Goal: Task Accomplishment & Management: Use online tool/utility

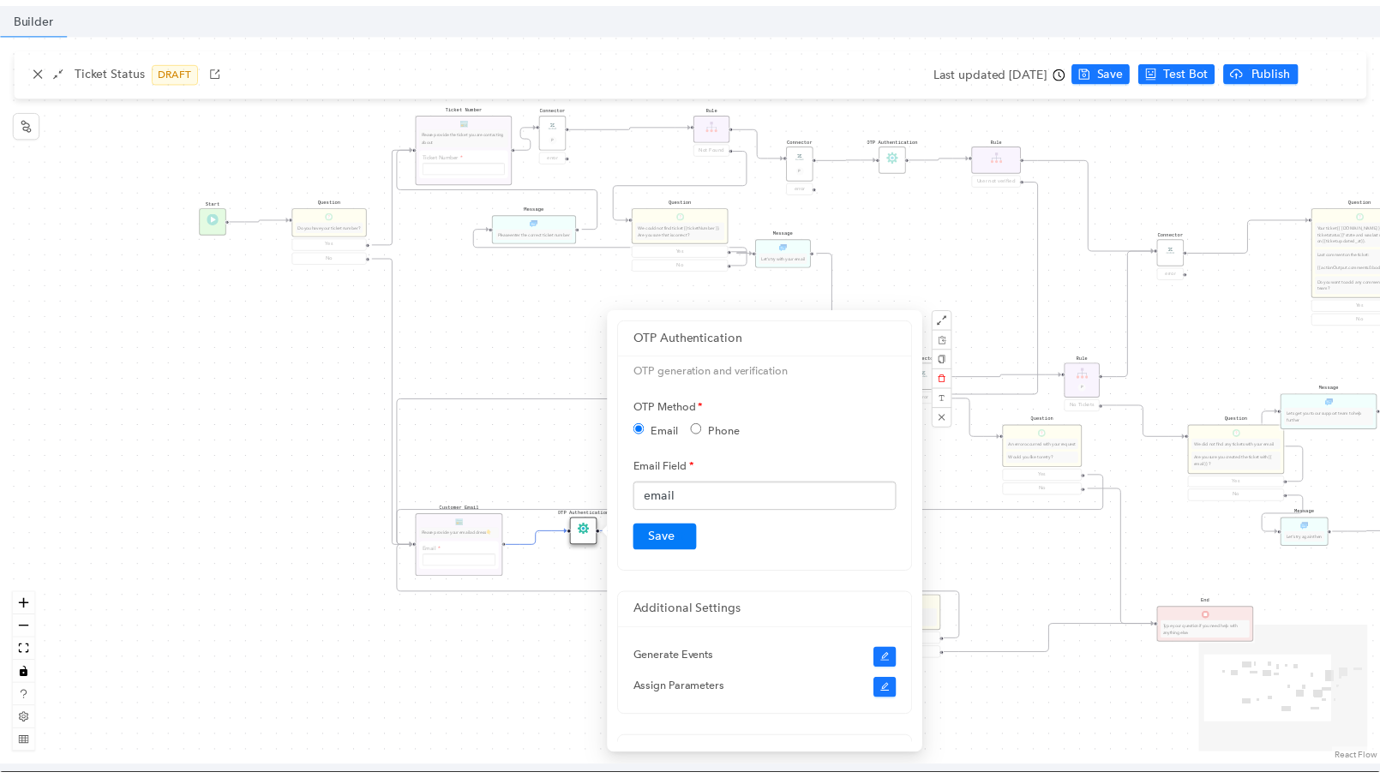
scroll to position [547, 0]
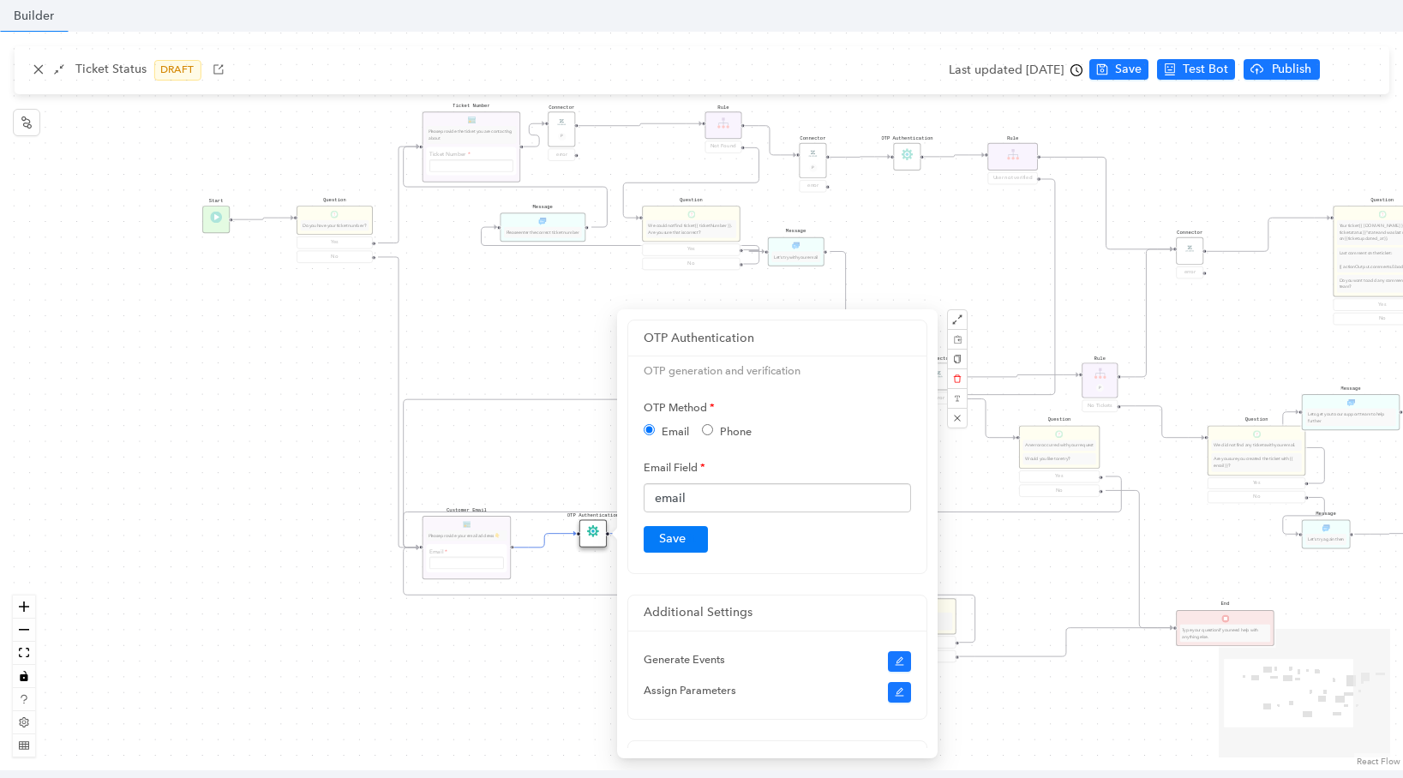
click at [573, 294] on div "Start Question Do you have your ticket number? Yes No Customer Email Please pro…" at bounding box center [701, 401] width 1403 height 739
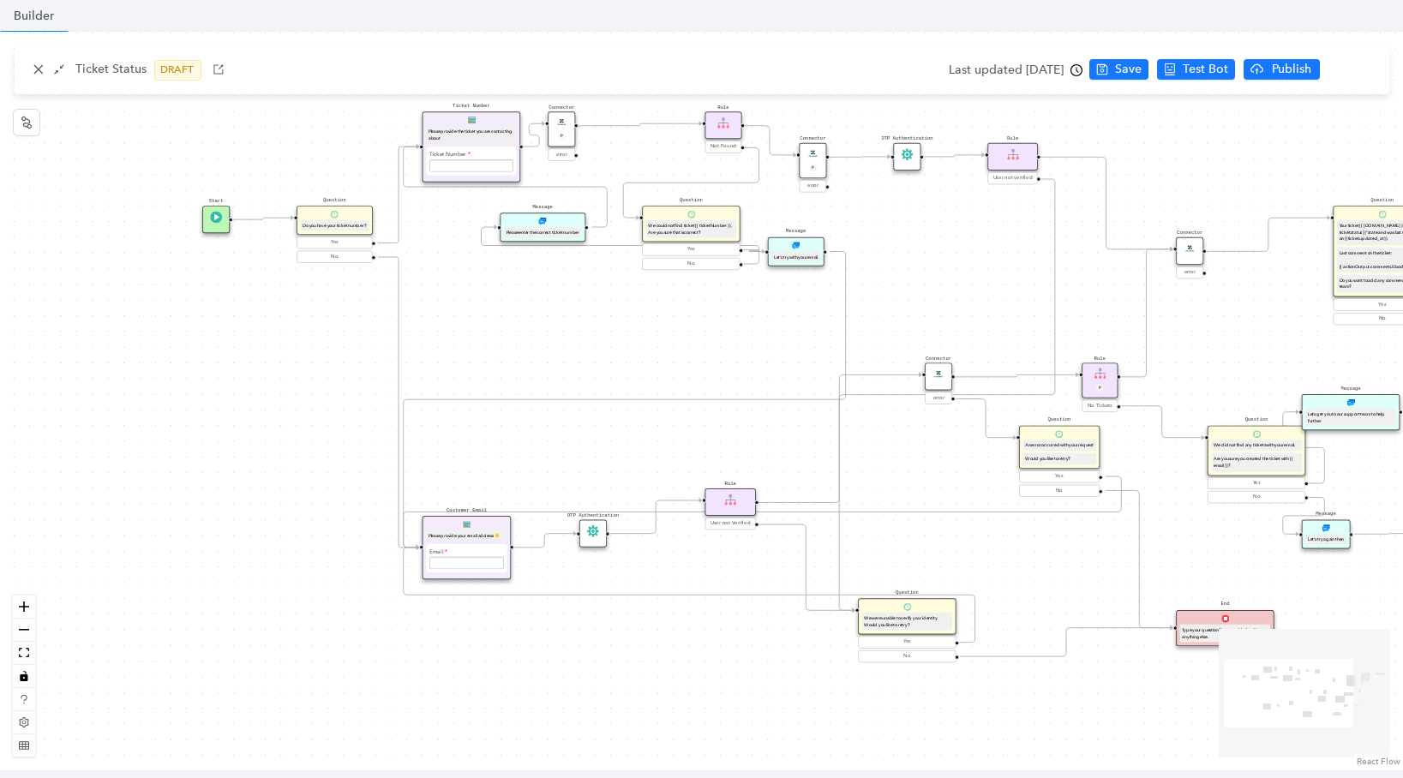
click at [591, 533] on div "OTP Authentication" at bounding box center [592, 533] width 27 height 27
click at [589, 533] on div "OTP Authentication" at bounding box center [588, 529] width 27 height 27
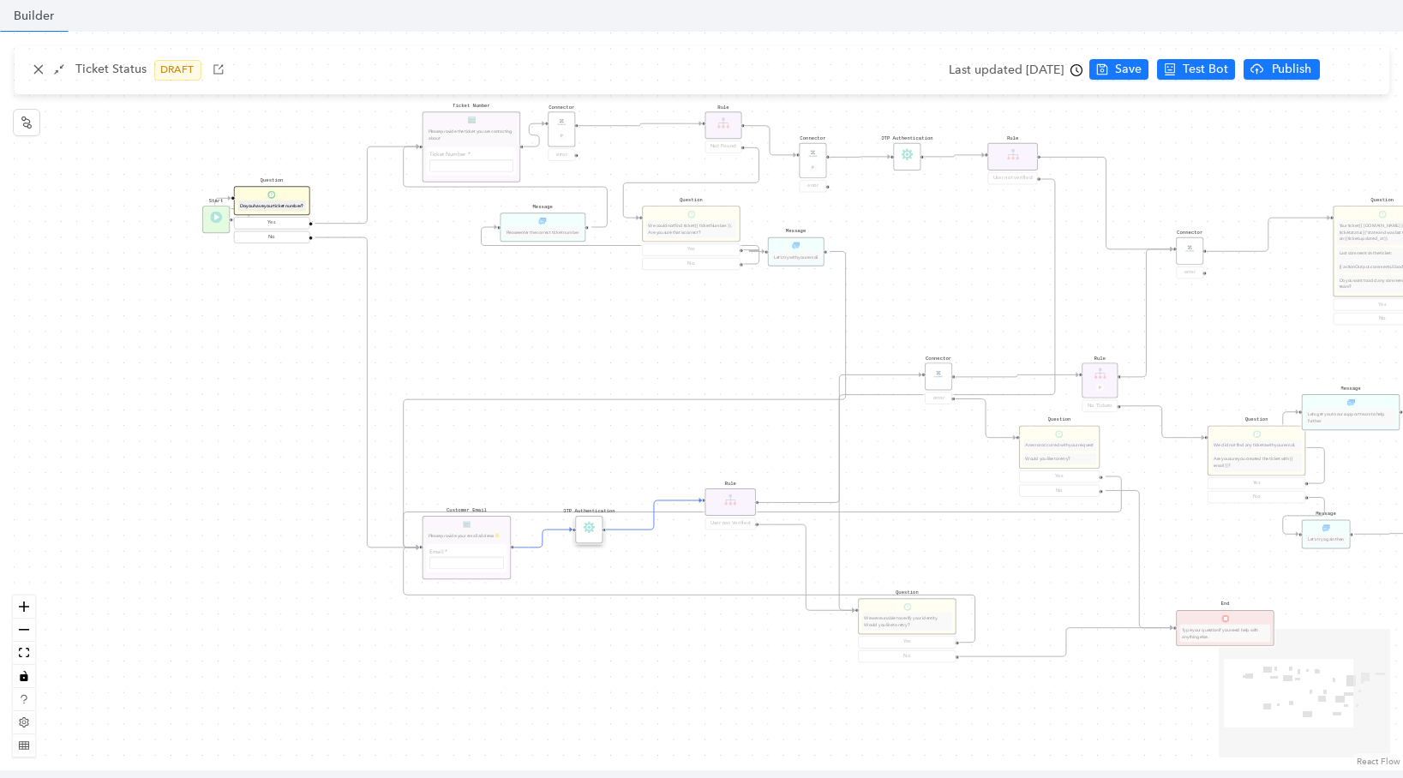
drag, startPoint x: 332, startPoint y: 252, endPoint x: 265, endPoint y: 233, distance: 69.4
click at [265, 233] on div "Question Do you have your ticket number? Yes No" at bounding box center [271, 215] width 75 height 59
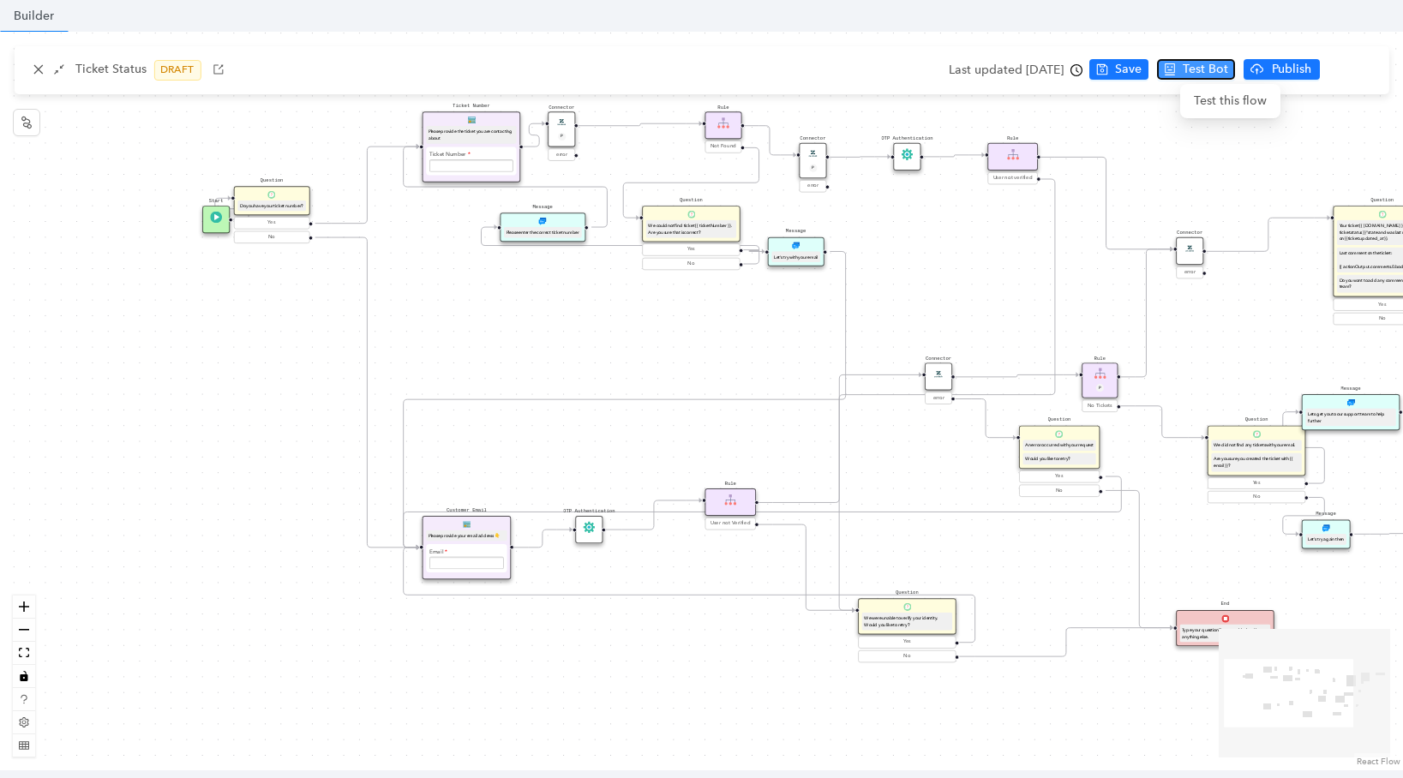
click at [1226, 76] on span "Test Bot" at bounding box center [1205, 69] width 45 height 19
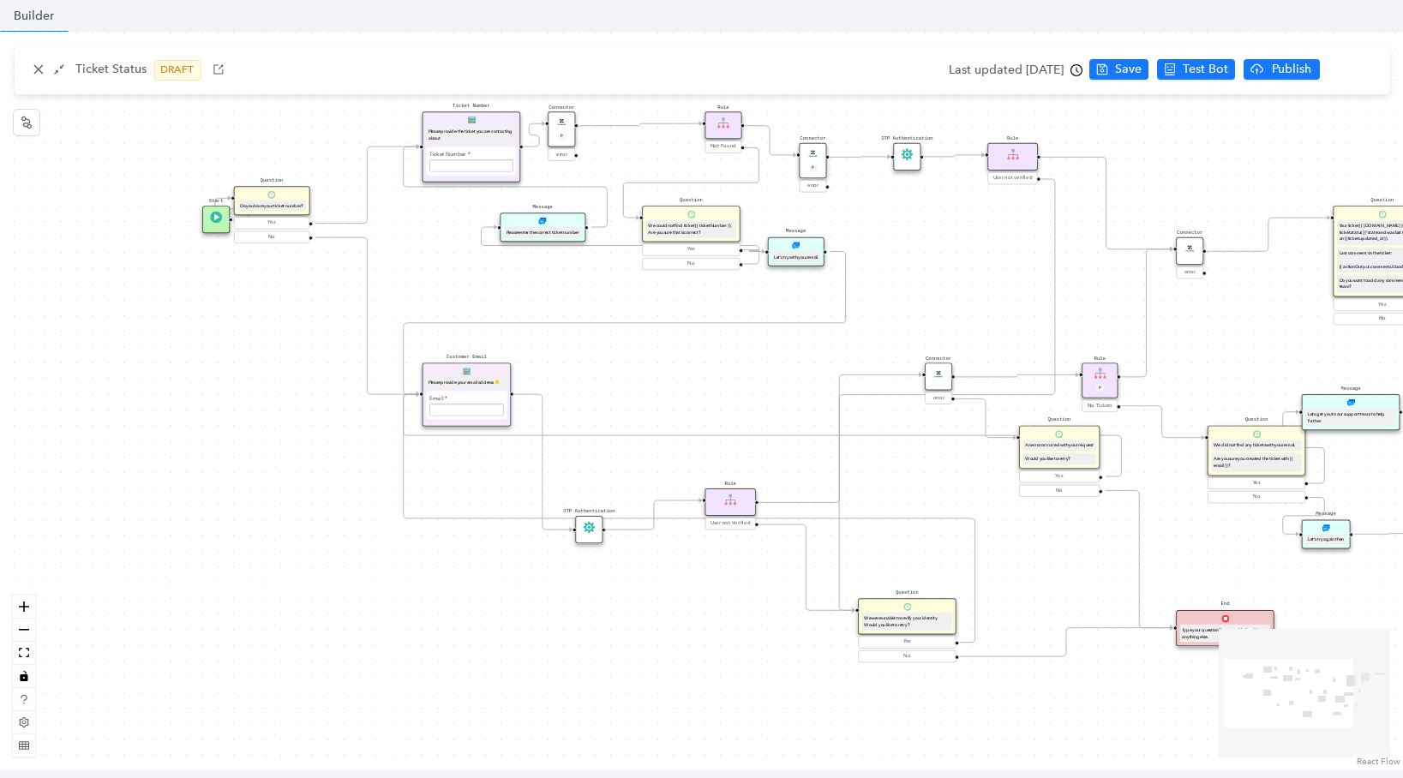
drag, startPoint x: 483, startPoint y: 528, endPoint x: 486, endPoint y: 374, distance: 154.3
click at [486, 374] on div "Customer Email Please provide your email address 👇 Email Submit" at bounding box center [466, 393] width 89 height 63
drag, startPoint x: 595, startPoint y: 536, endPoint x: 562, endPoint y: 563, distance: 42.6
click at [562, 586] on div "OTP Authentication" at bounding box center [565, 599] width 27 height 27
drag, startPoint x: 730, startPoint y: 504, endPoint x: 672, endPoint y: 448, distance: 80.6
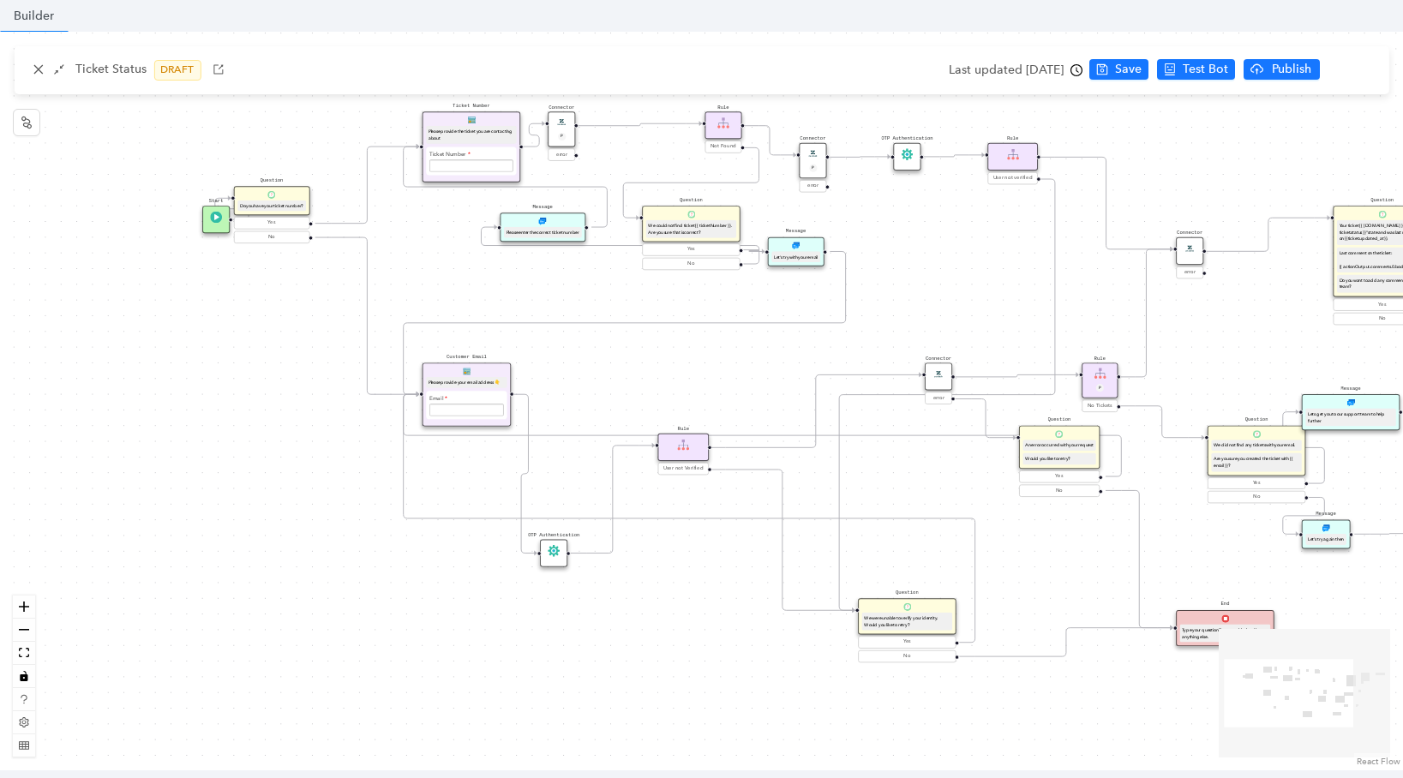
click at [677, 448] on img at bounding box center [683, 445] width 12 height 12
click at [936, 374] on img at bounding box center [938, 374] width 12 height 12
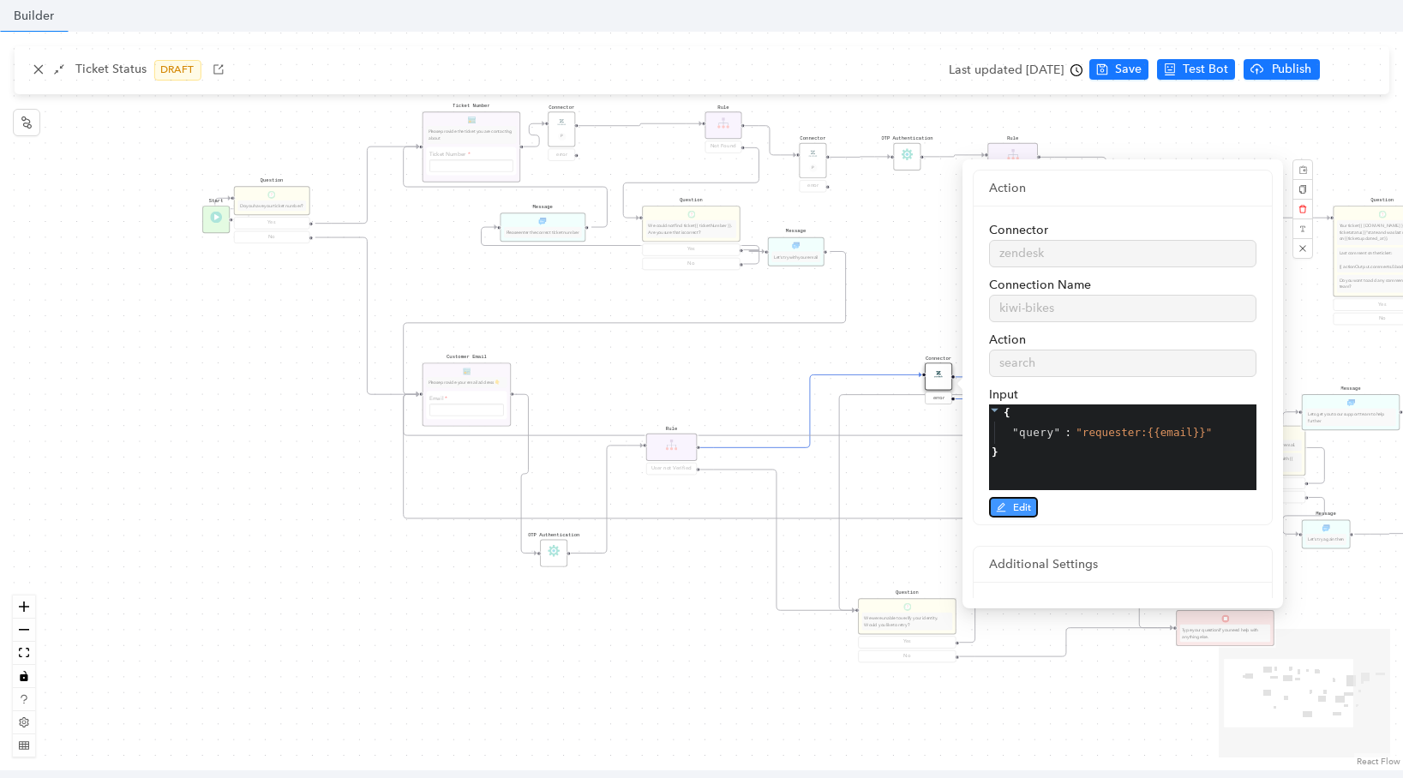
click at [1027, 507] on span "Edit" at bounding box center [1022, 507] width 18 height 15
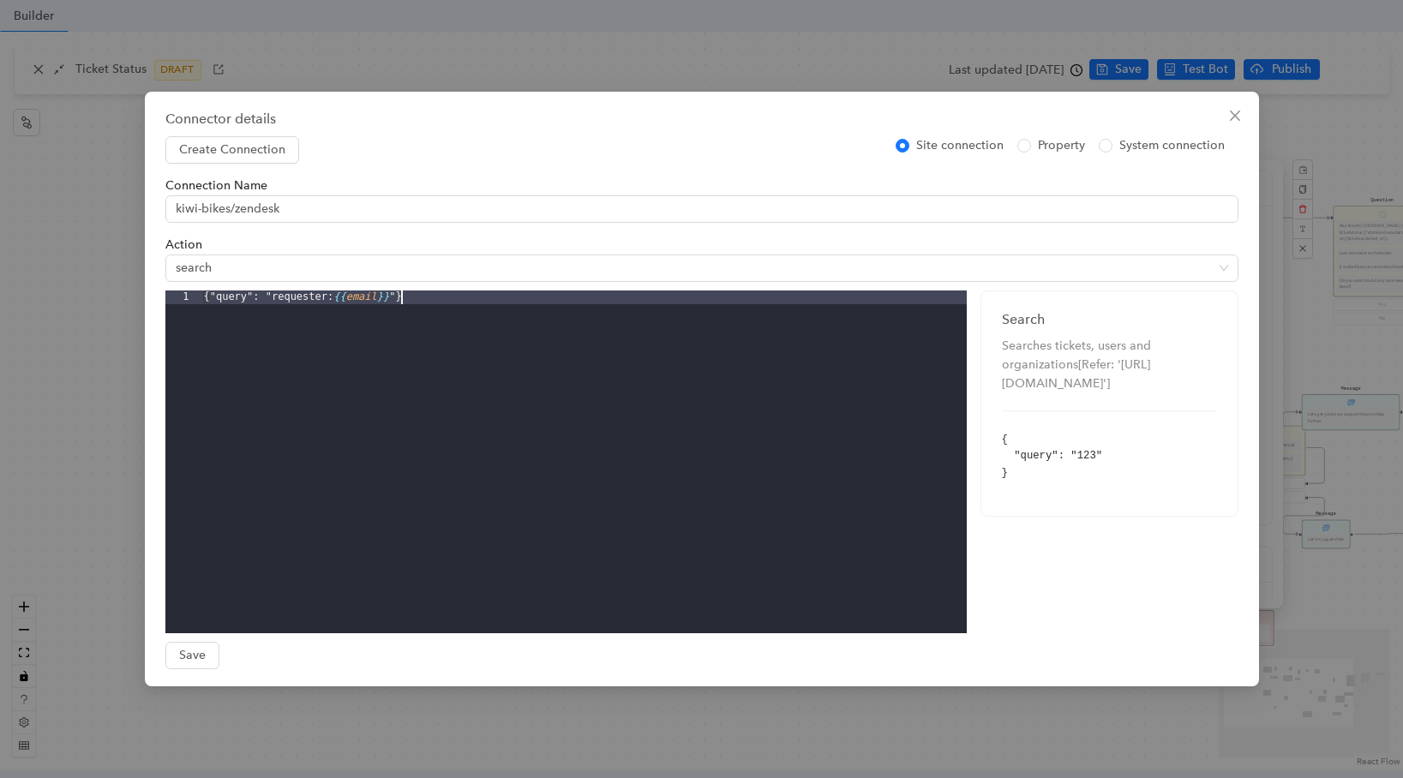
drag, startPoint x: 205, startPoint y: 295, endPoint x: 434, endPoint y: 307, distance: 230.0
click at [434, 311] on div "{"query": "requester: {{ email }} "}" at bounding box center [584, 475] width 766 height 370
drag, startPoint x: 436, startPoint y: 302, endPoint x: 183, endPoint y: 300, distance: 253.7
click at [183, 300] on div "1 {"query": "requester: {{ email }} "} XXXXXXXXXXXXXXXXXXXXXXXXXXXXXXXXXXXXXXXX…" at bounding box center [565, 461] width 801 height 343
click at [1245, 116] on span "Close" at bounding box center [1234, 116] width 27 height 14
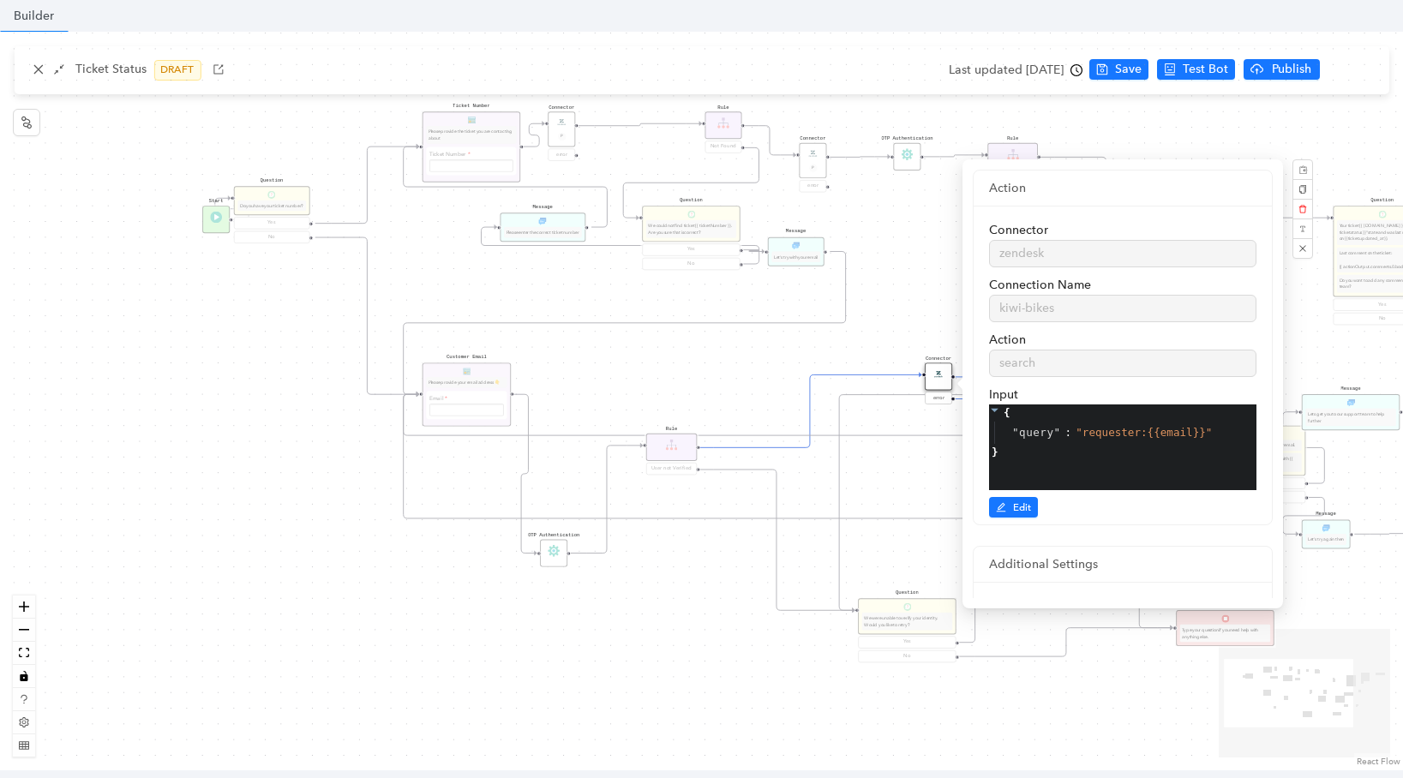
click at [902, 456] on div "Start Question Do you have your ticket number? Yes No Customer Email Please pro…" at bounding box center [701, 401] width 1403 height 739
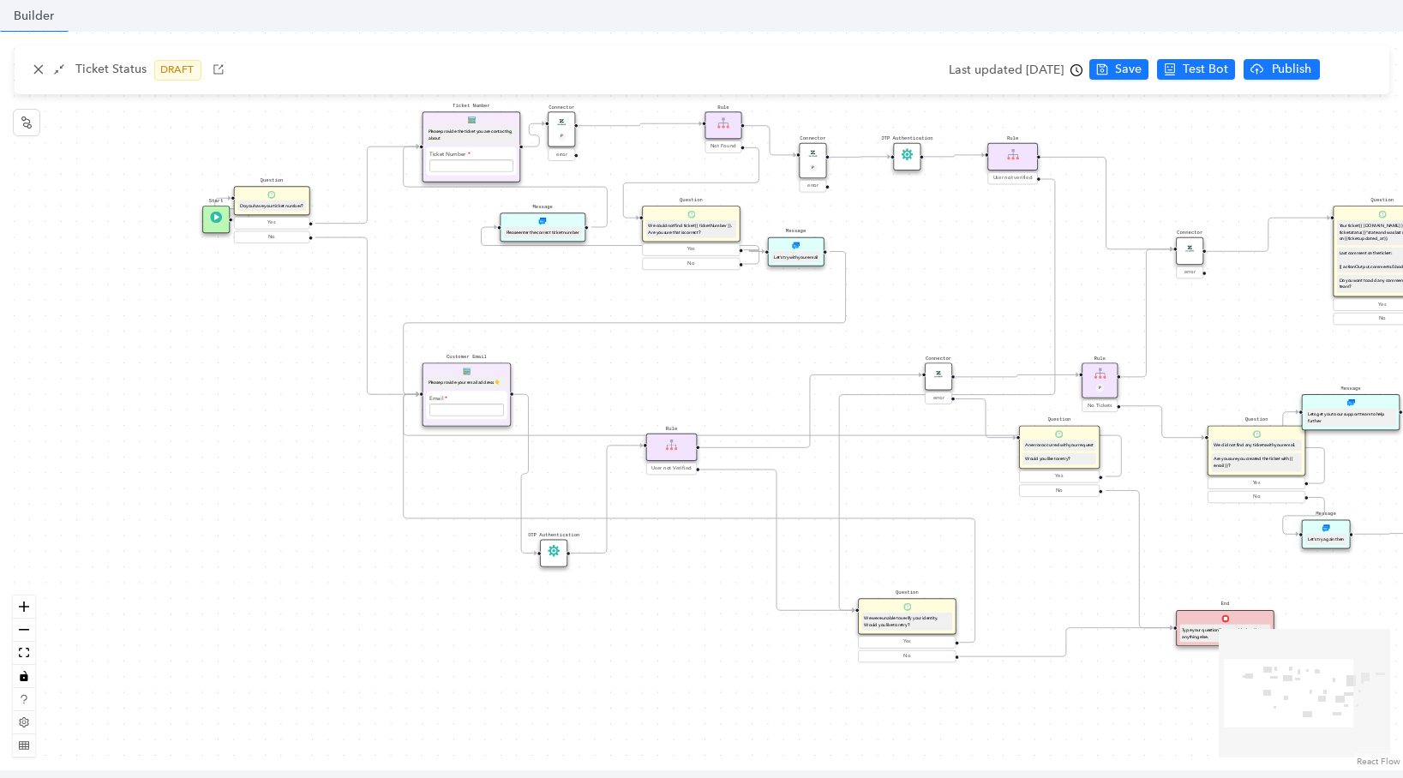
click at [890, 613] on div "We were unable to verify your identity. Would you like to retry?" at bounding box center [907, 622] width 90 height 18
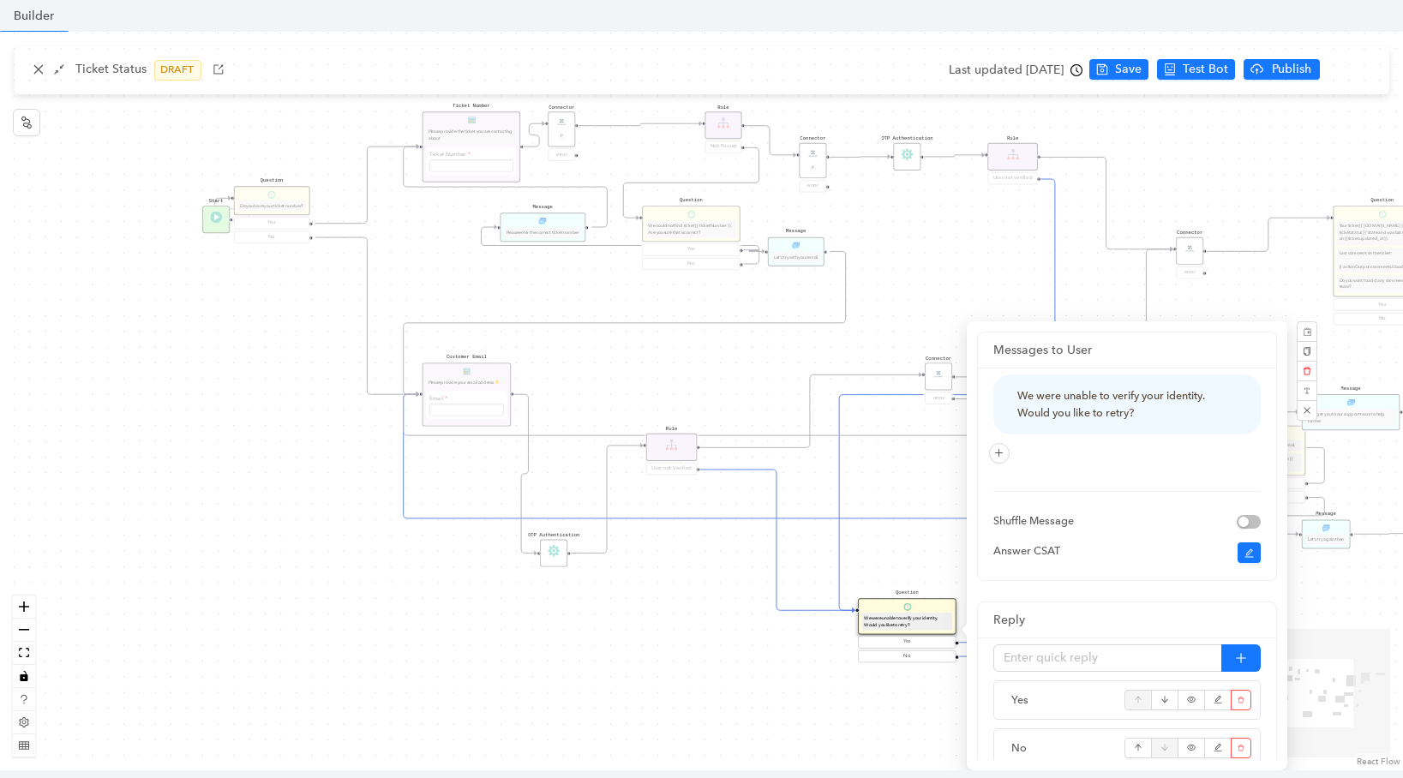
click at [864, 538] on div "Start Question Do you have your ticket number? Yes No Customer Email Please pro…" at bounding box center [701, 401] width 1403 height 739
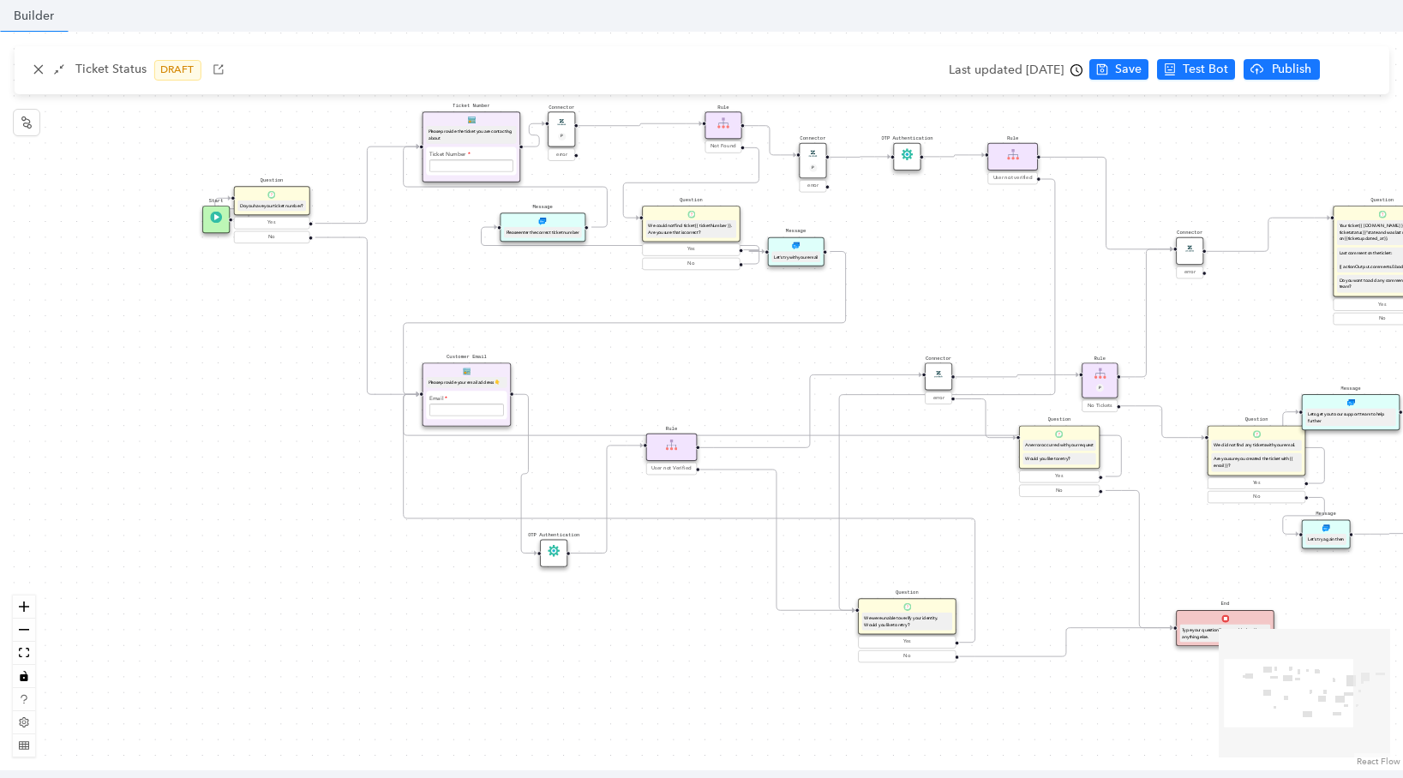
click at [685, 448] on div "Rule" at bounding box center [671, 447] width 51 height 27
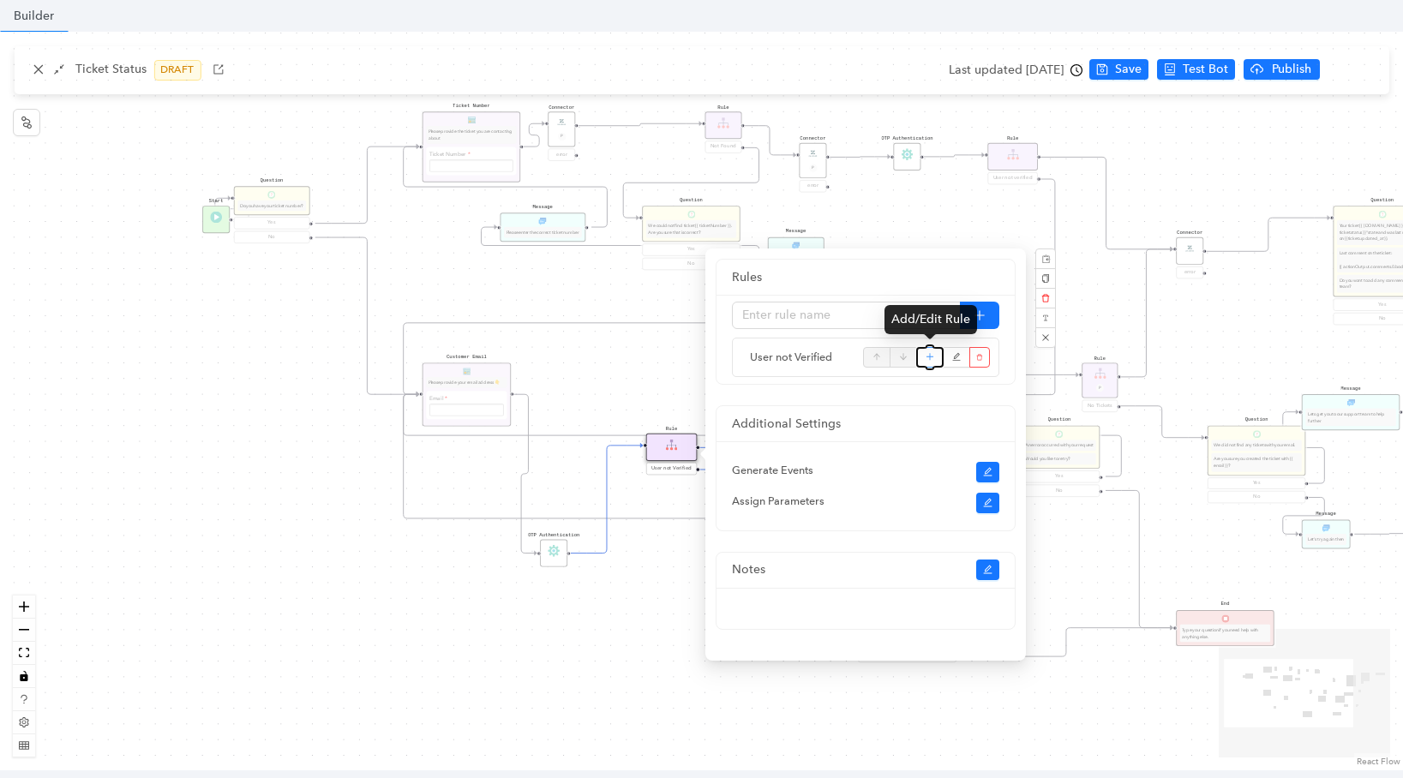
click at [929, 355] on icon "plus" at bounding box center [929, 357] width 9 height 26
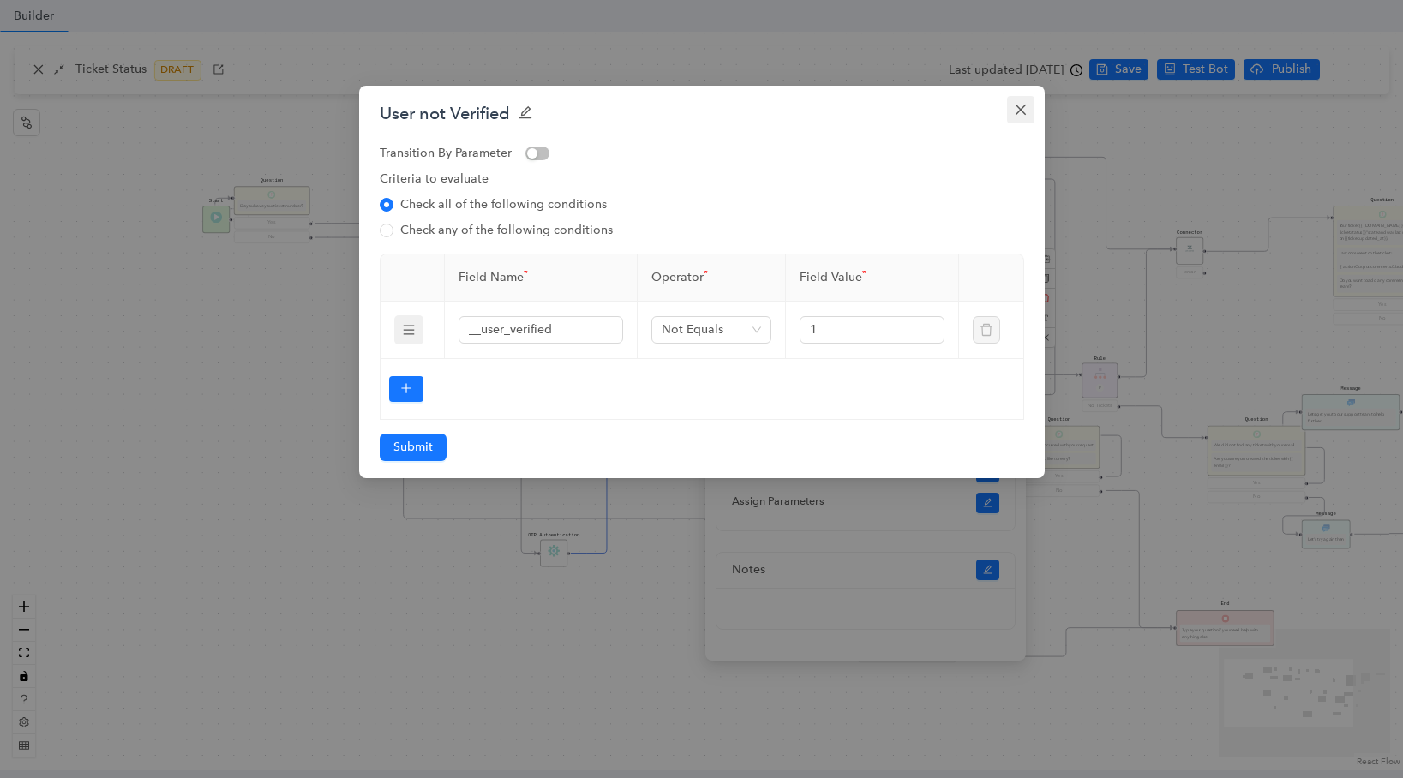
click at [1009, 120] on button "Close" at bounding box center [1020, 109] width 27 height 27
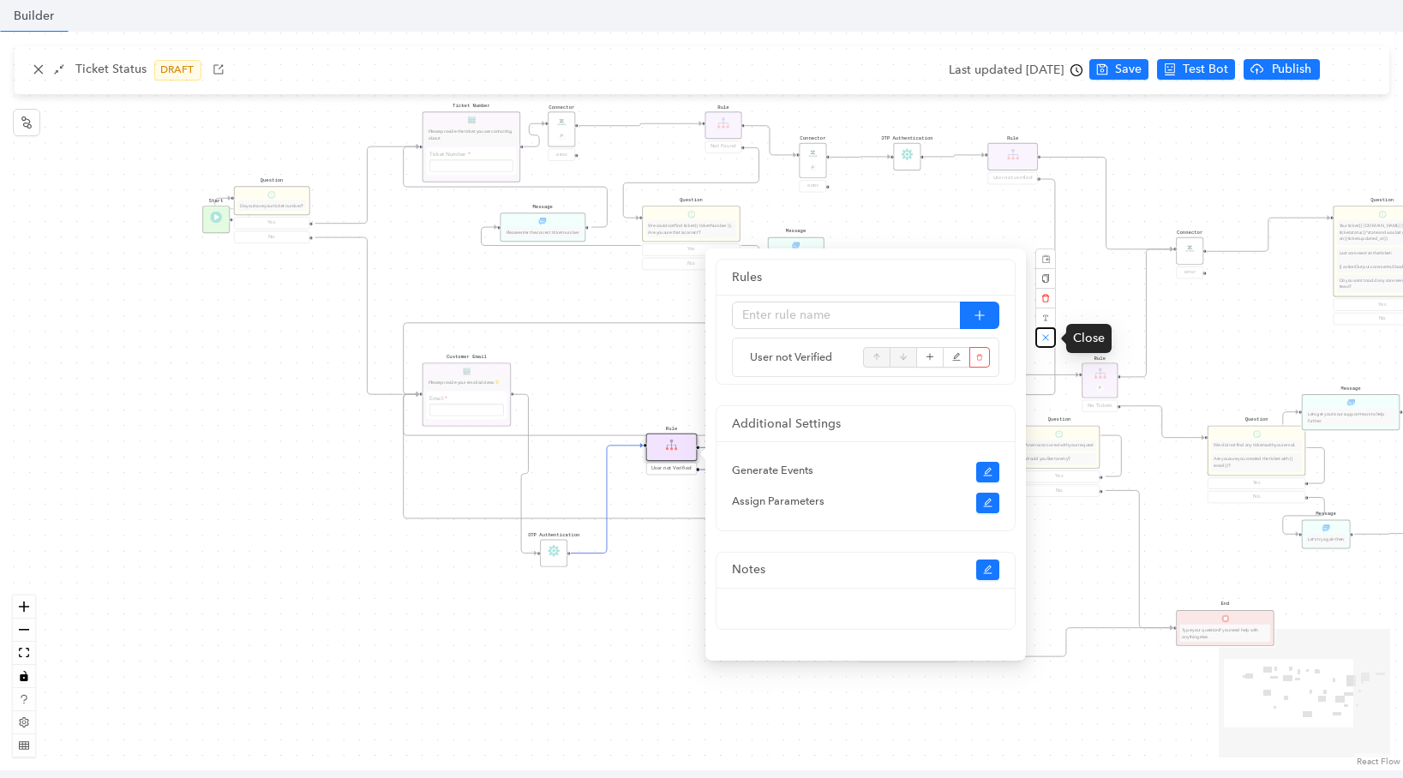
click at [1046, 331] on button "button" at bounding box center [1045, 337] width 21 height 21
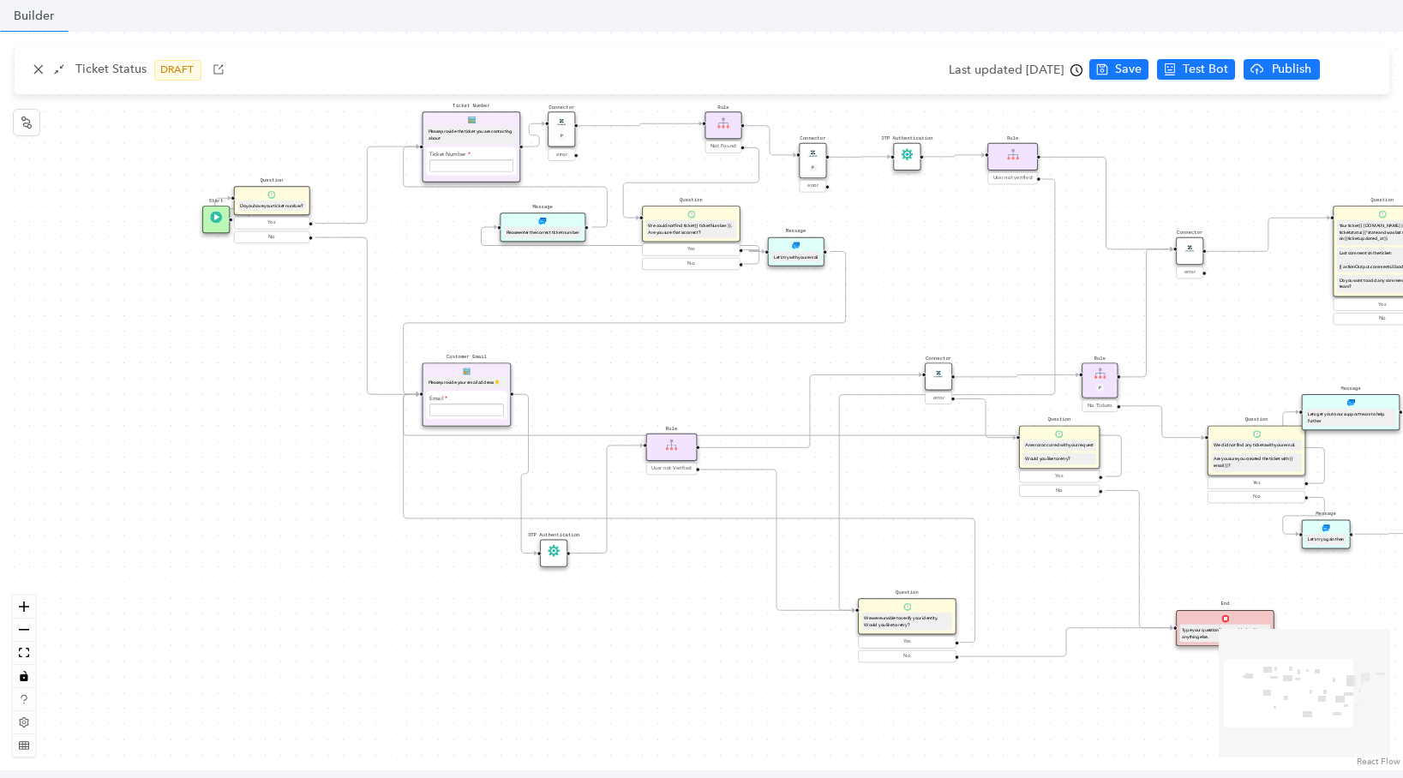
click at [937, 386] on div "Connector" at bounding box center [938, 375] width 27 height 27
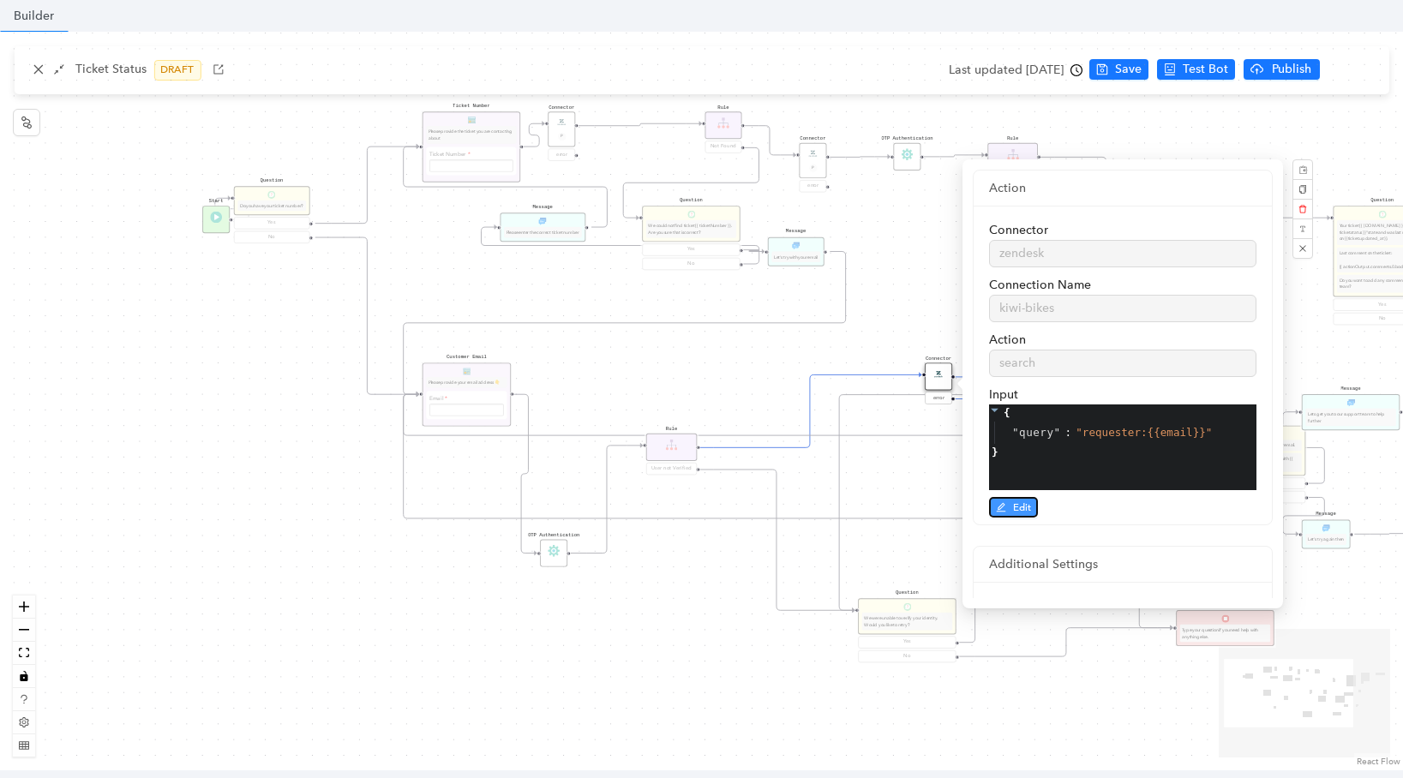
click at [1018, 508] on span "Edit" at bounding box center [1022, 507] width 18 height 15
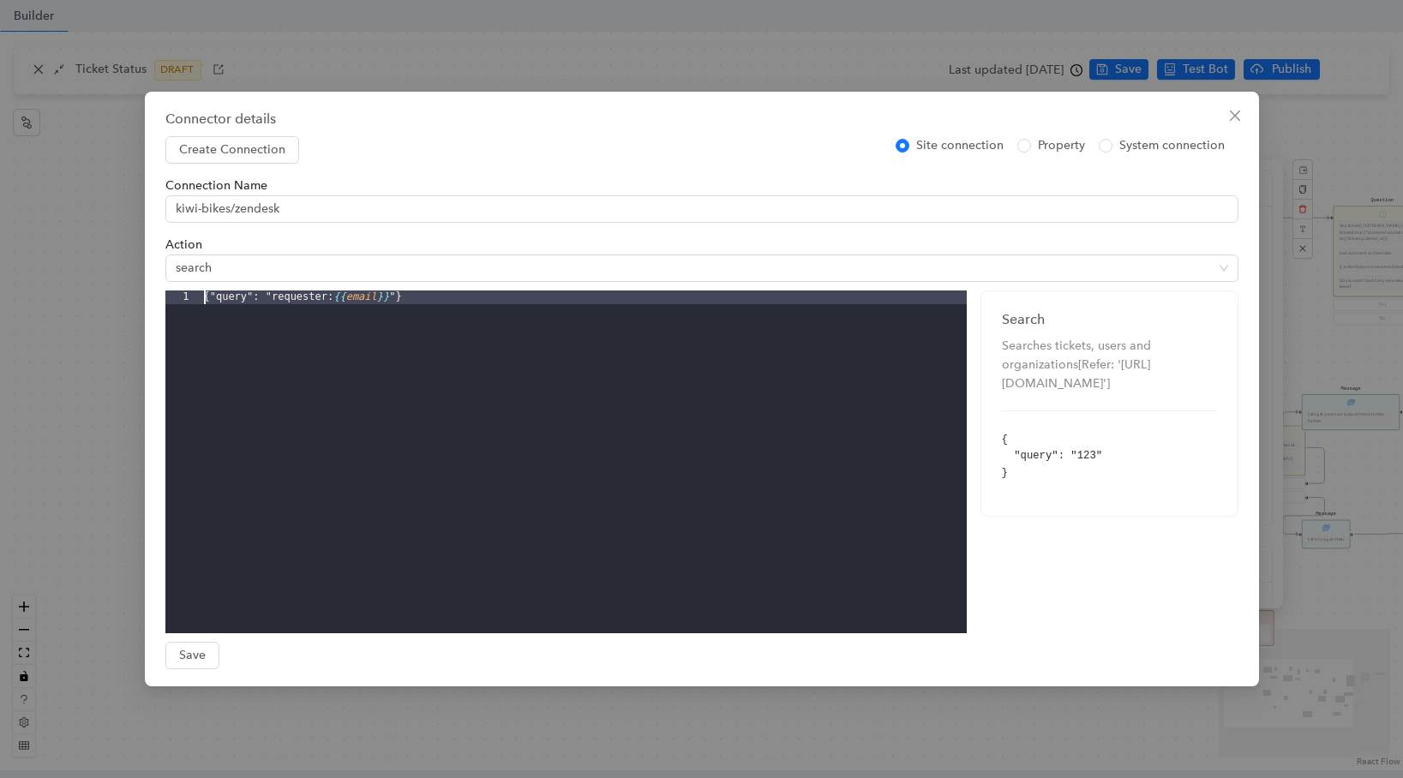
drag, startPoint x: 460, startPoint y: 314, endPoint x: 171, endPoint y: 296, distance: 289.3
click at [171, 296] on div "1 {"query": "requester: {{ email }} "} XXXXXXXXXXXXXXXXXXXXXXXXXXXXXXXXXXXXXXXX…" at bounding box center [565, 461] width 801 height 343
click at [1246, 117] on span "Close" at bounding box center [1234, 116] width 27 height 14
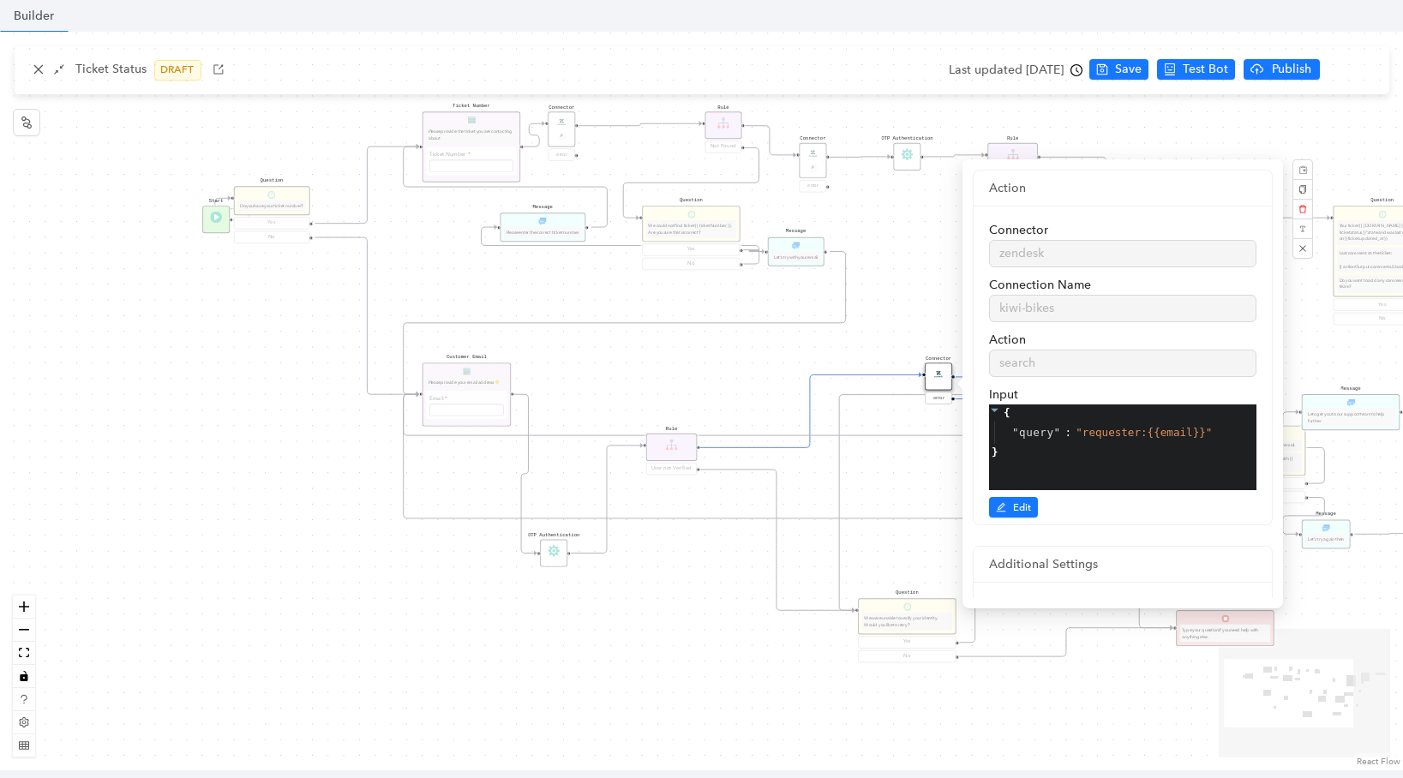
click at [1004, 687] on div "Start Question Do you have your ticket number? Yes No Customer Email Please pro…" at bounding box center [701, 401] width 1403 height 739
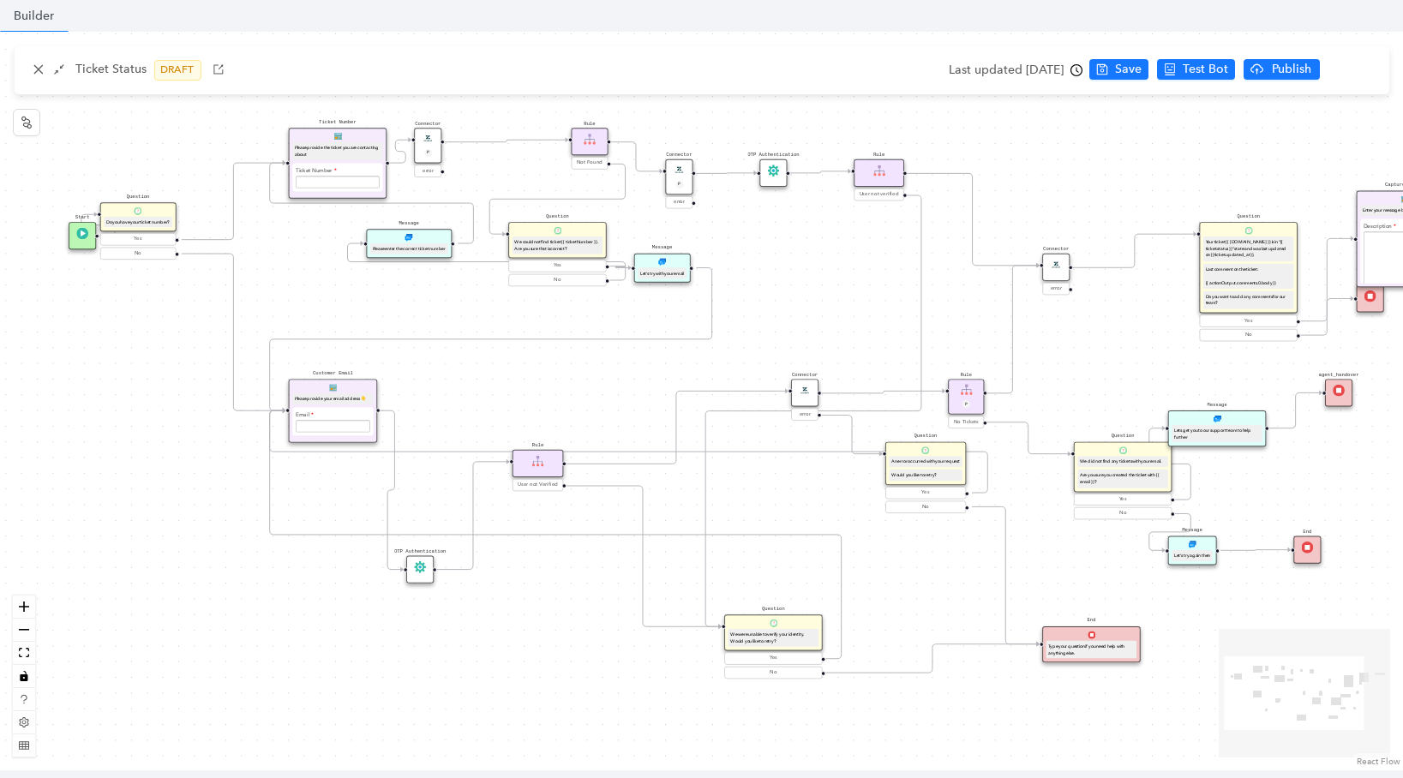
drag, startPoint x: 922, startPoint y: 464, endPoint x: 788, endPoint y: 480, distance: 134.7
click at [788, 480] on div "Start Question Do you have your ticket number? Yes No Customer Email Please pro…" at bounding box center [701, 401] width 1403 height 739
drag, startPoint x: 795, startPoint y: 395, endPoint x: 764, endPoint y: 394, distance: 31.7
click at [764, 394] on div "Connector" at bounding box center [772, 392] width 27 height 27
click at [976, 394] on div "Rule P" at bounding box center [966, 396] width 36 height 35
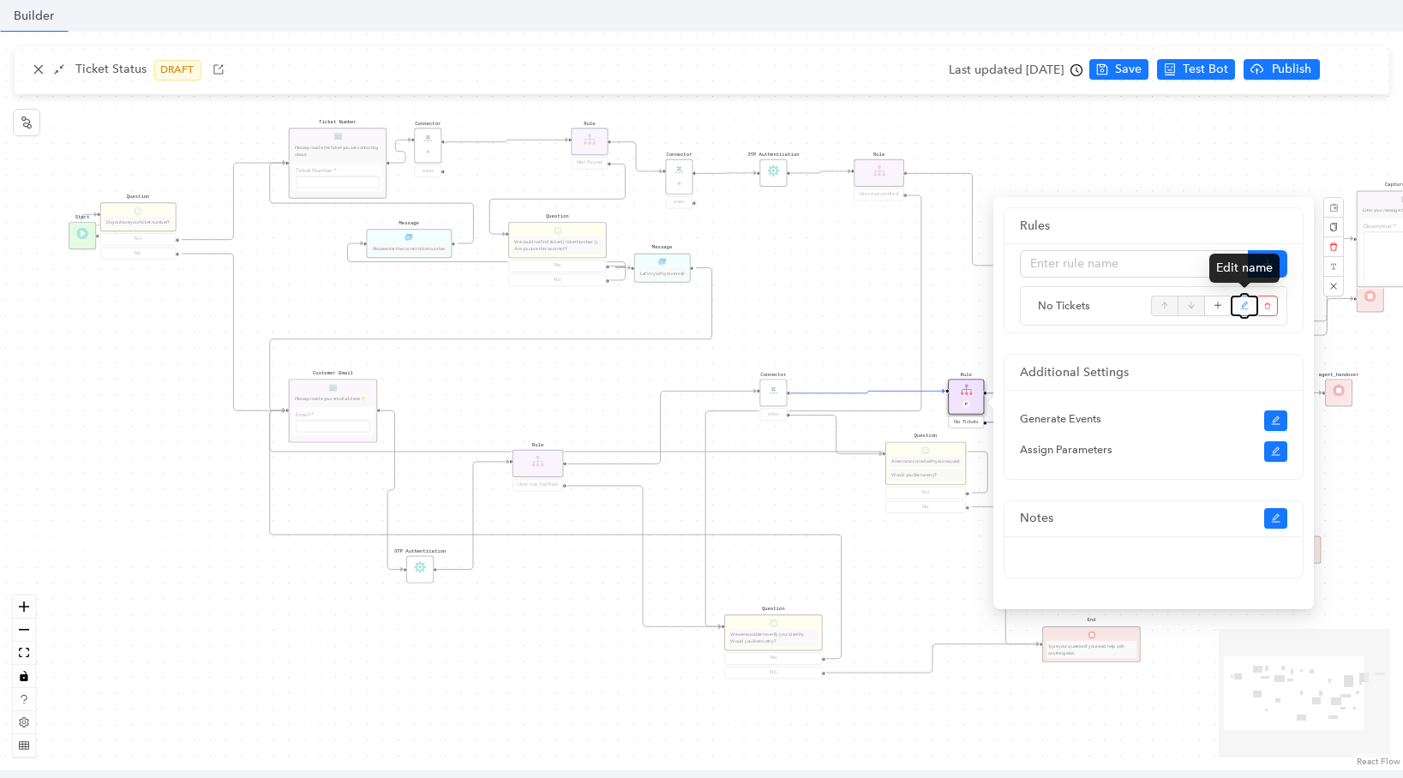
click at [1243, 310] on icon "edit" at bounding box center [1244, 306] width 9 height 26
type input "No Tickets"
click at [1216, 308] on icon "plus" at bounding box center [1217, 306] width 9 height 26
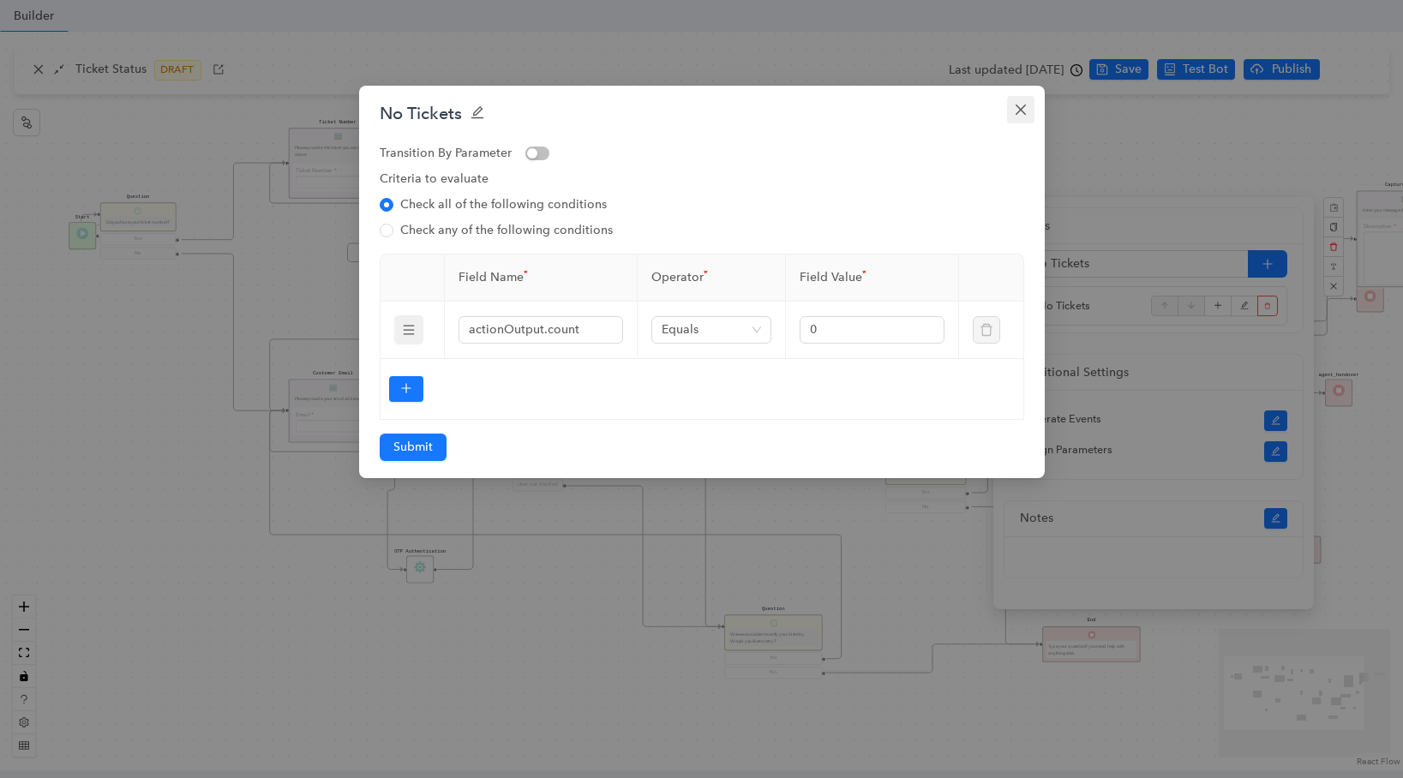
click at [1015, 113] on icon "close" at bounding box center [1020, 110] width 10 height 10
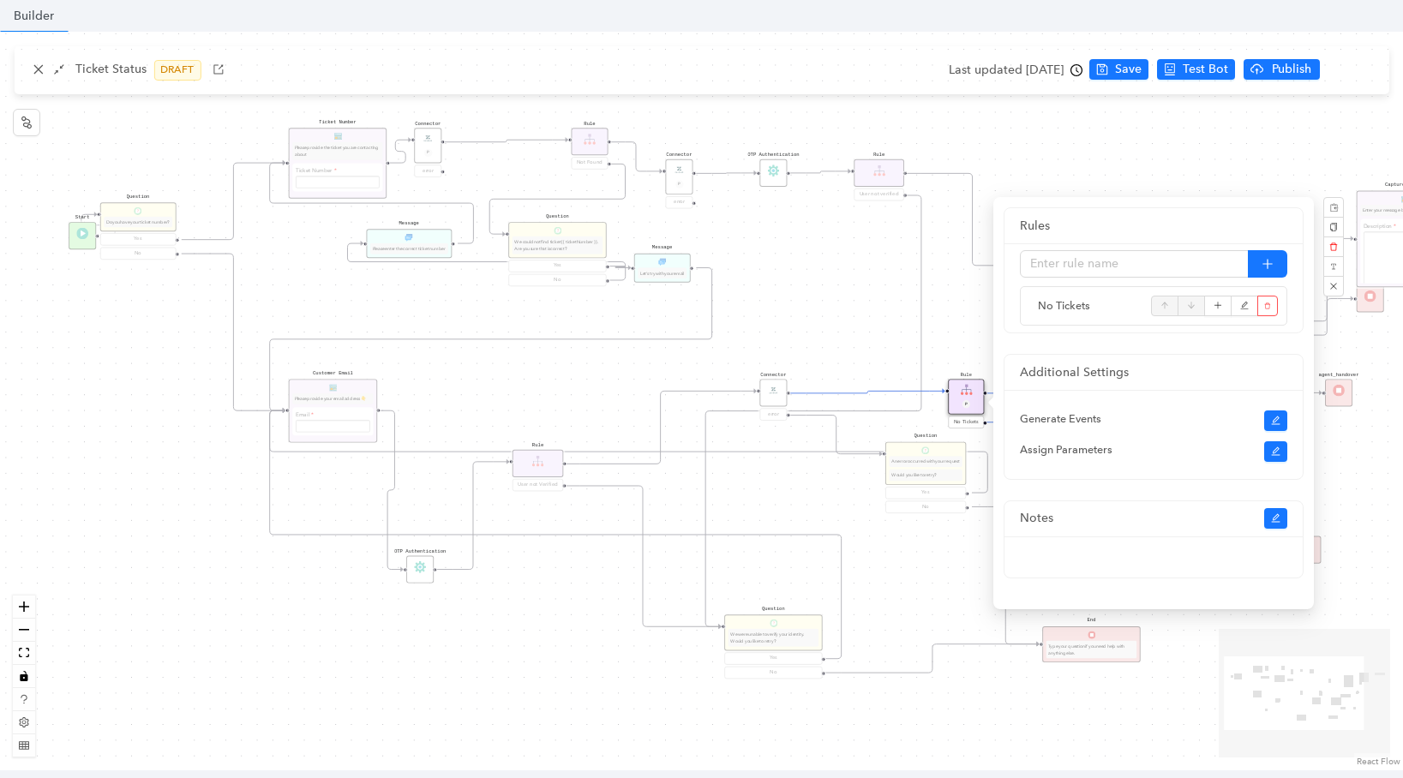
click at [842, 282] on div "Start Question Do you have your ticket number? Yes No Customer Email Please pro…" at bounding box center [701, 401] width 1403 height 739
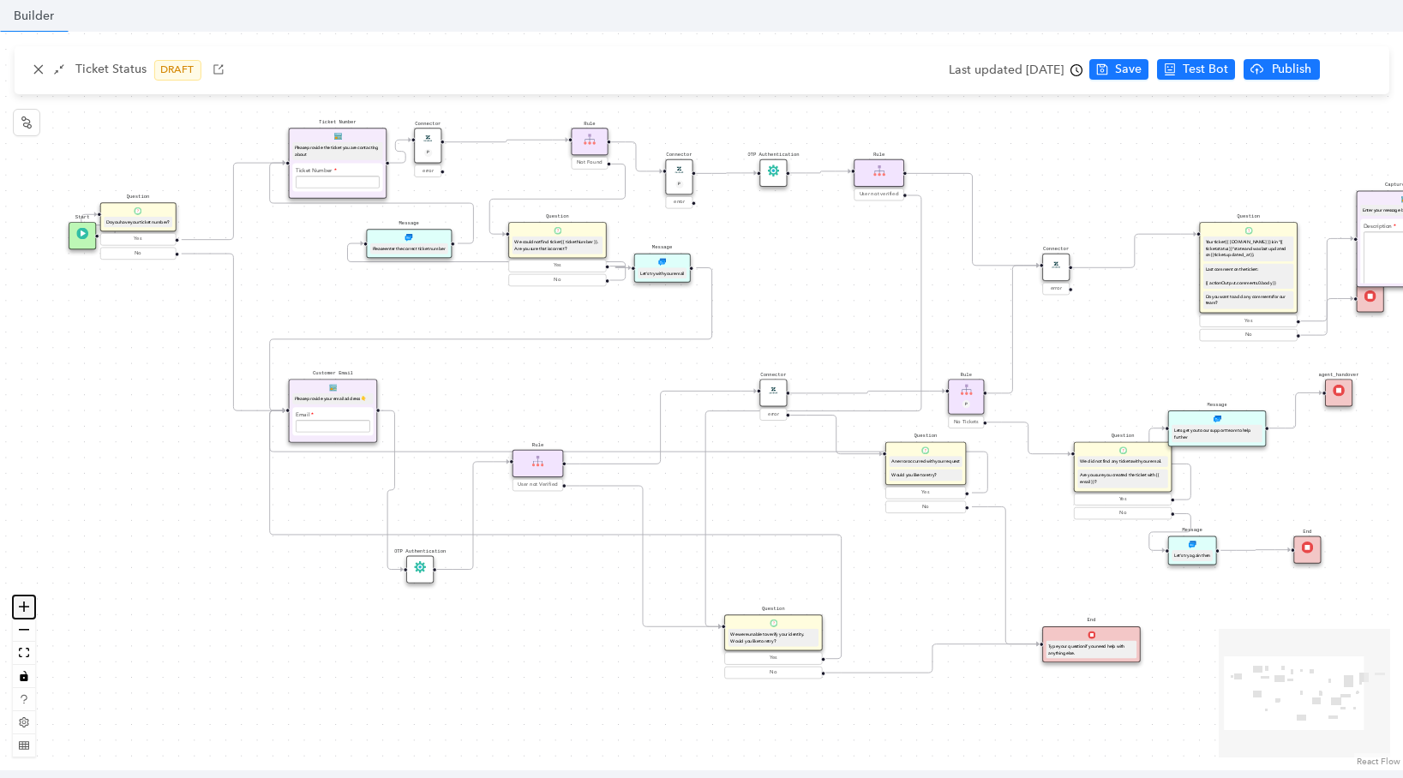
click at [16, 613] on button "zoom in" at bounding box center [24, 607] width 22 height 23
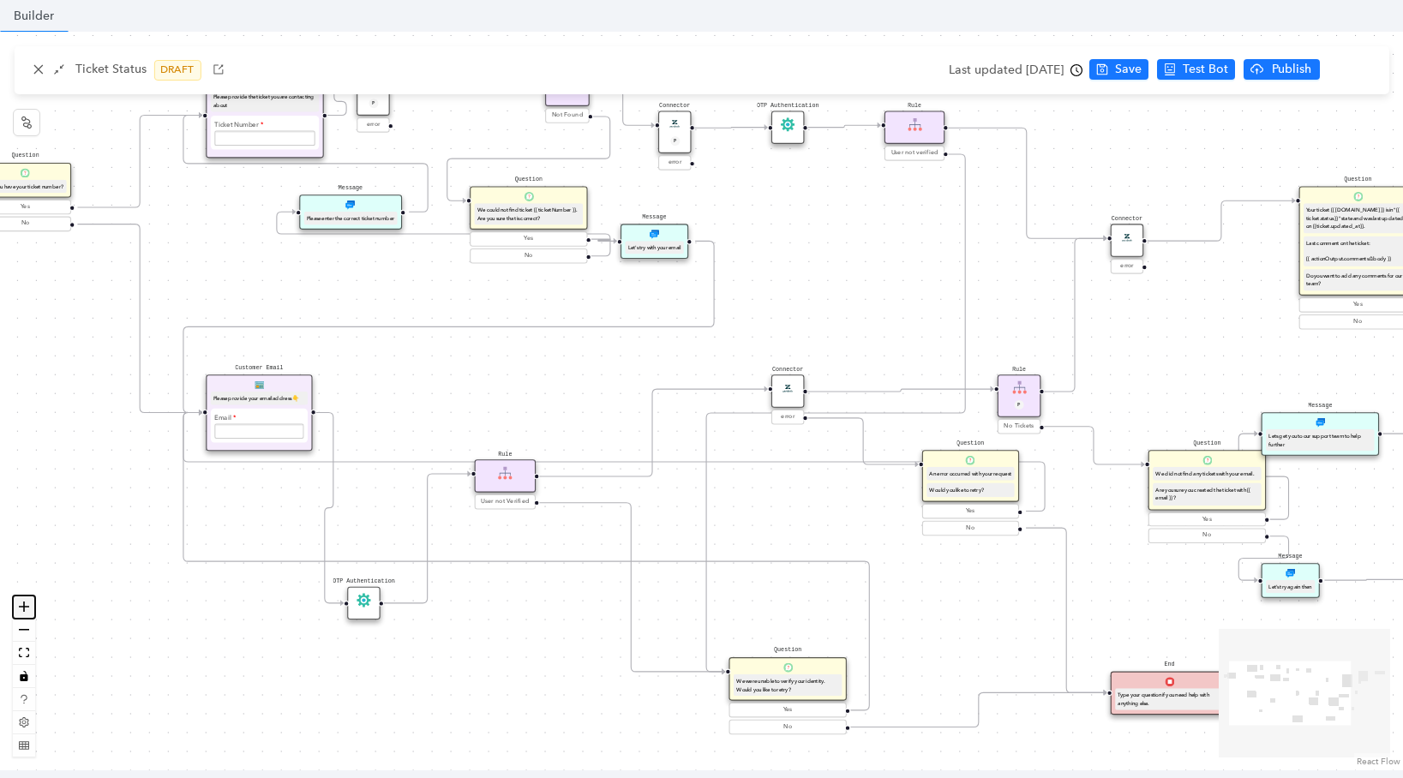
click at [16, 613] on button "zoom in" at bounding box center [24, 607] width 22 height 23
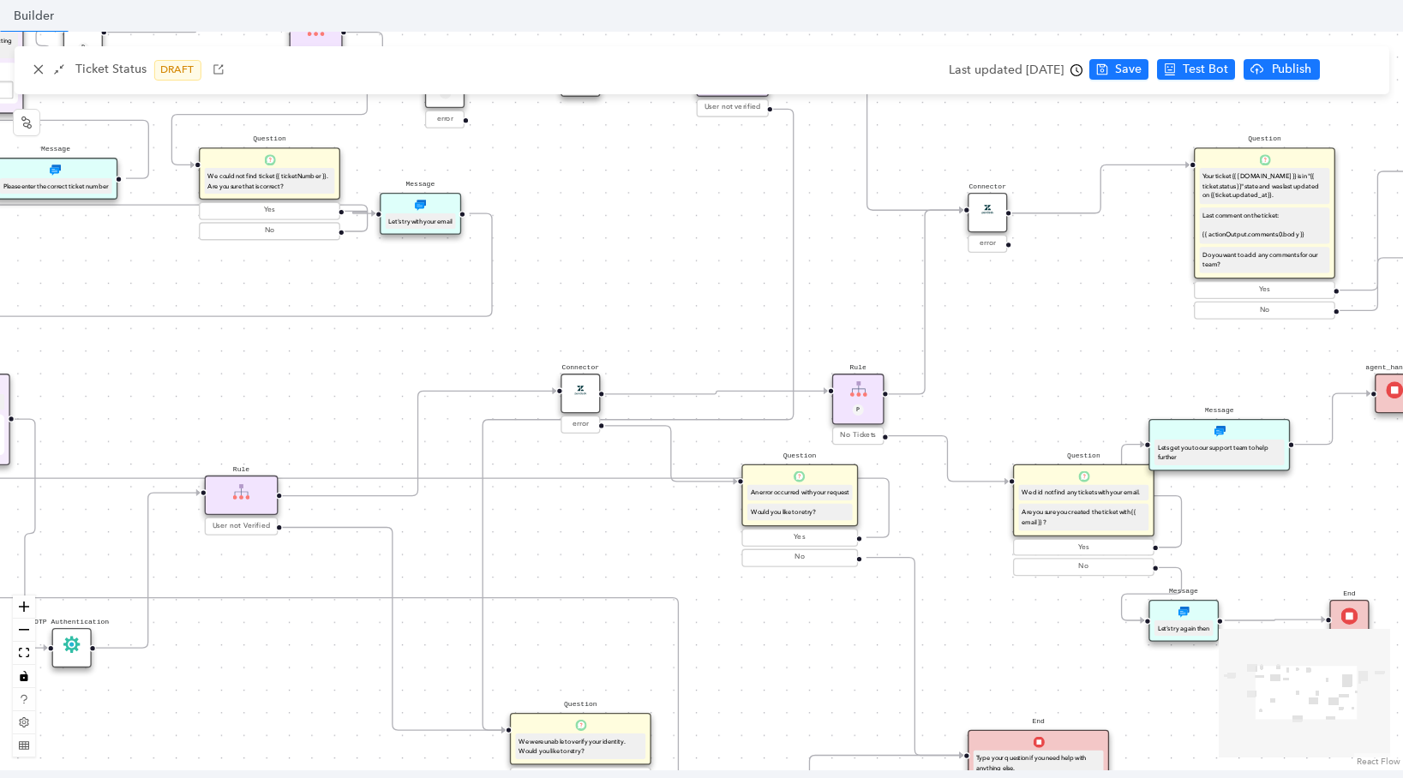
drag, startPoint x: 833, startPoint y: 497, endPoint x: 602, endPoint y: 501, distance: 231.4
click at [602, 501] on div "Start Question Do you have your ticket number? Yes No Customer Email Please pro…" at bounding box center [701, 401] width 1403 height 739
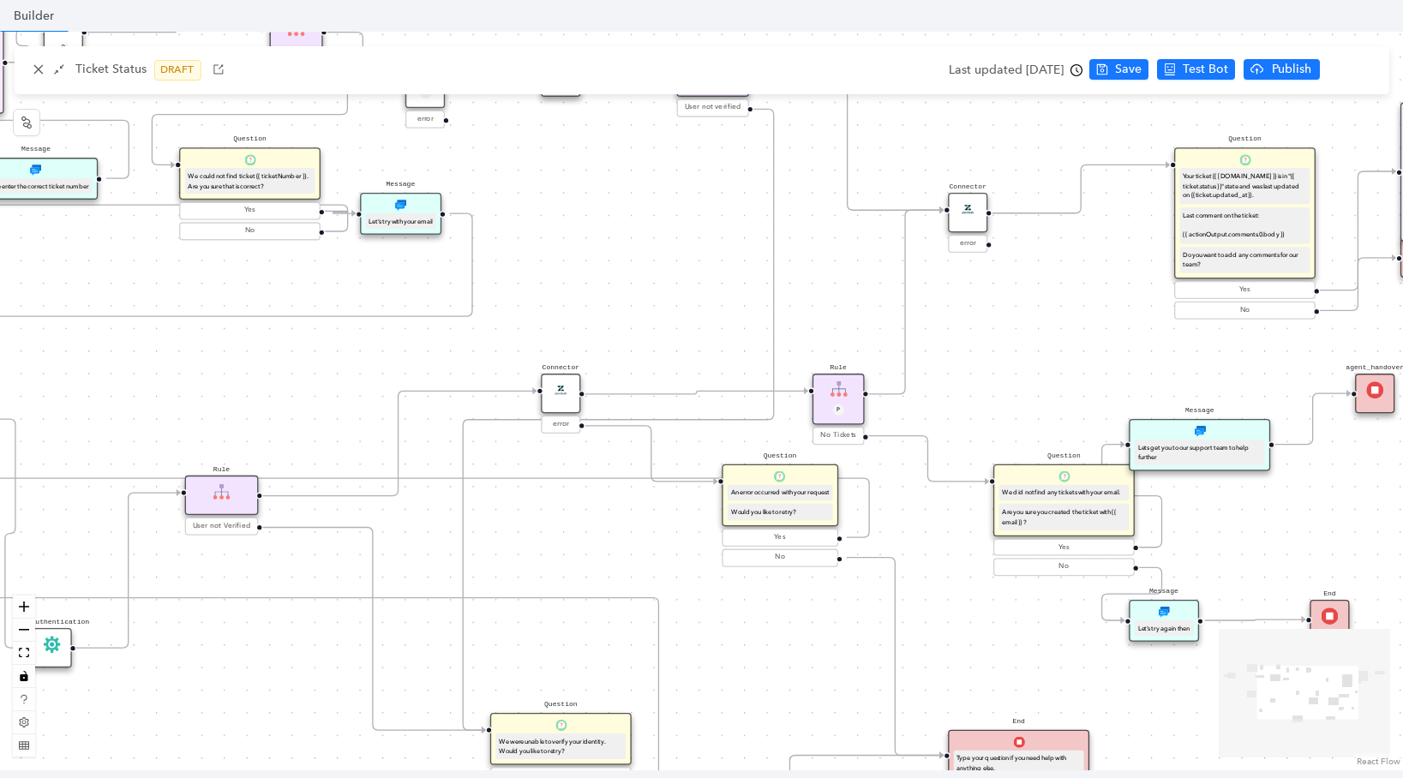
drag, startPoint x: 663, startPoint y: 530, endPoint x: 650, endPoint y: 531, distance: 13.8
click at [650, 531] on div "Start Question Do you have your ticket number? Yes No Customer Email Please pro…" at bounding box center [701, 401] width 1403 height 739
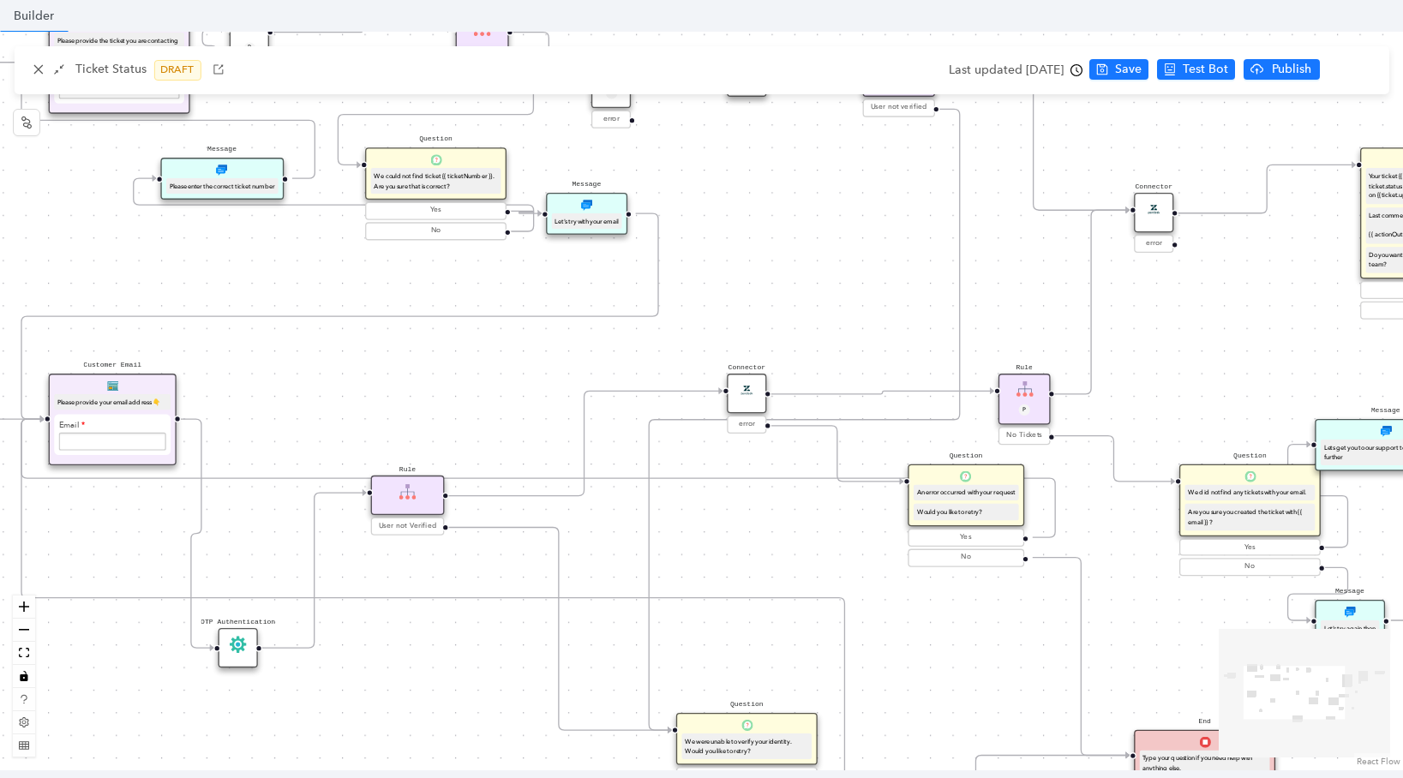
drag, startPoint x: 650, startPoint y: 529, endPoint x: 836, endPoint y: 529, distance: 186.0
click at [836, 529] on div "Start Question Do you have your ticket number? Yes No Customer Email Please pro…" at bounding box center [701, 401] width 1403 height 739
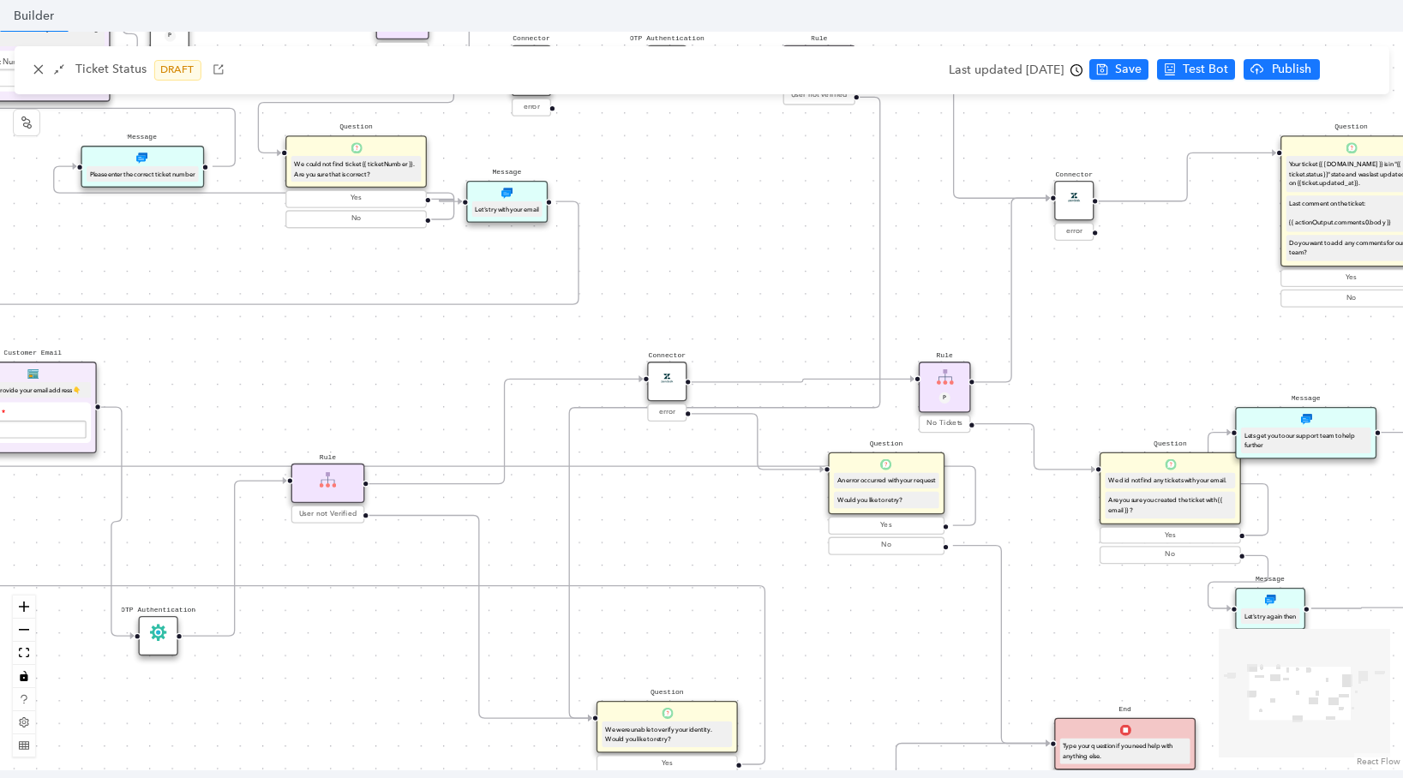
drag, startPoint x: 902, startPoint y: 567, endPoint x: 823, endPoint y: 555, distance: 80.6
click at [823, 555] on div "Start Question Do you have your ticket number? Yes No Customer Email Please pro…" at bounding box center [701, 401] width 1403 height 739
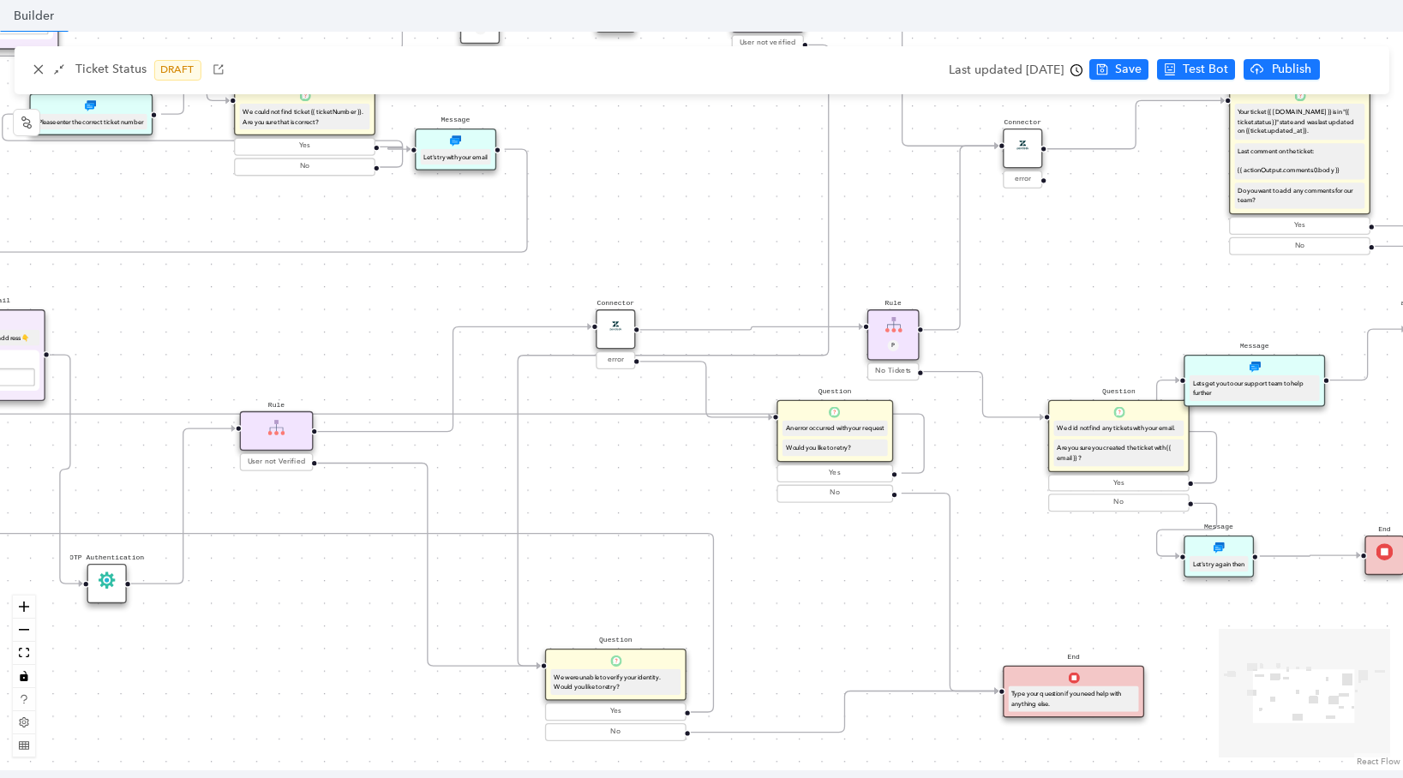
drag, startPoint x: 1138, startPoint y: 635, endPoint x: 1087, endPoint y: 583, distance: 73.3
click at [1087, 583] on div "Start Question Do you have your ticket number? Yes No Customer Email Please pro…" at bounding box center [701, 401] width 1403 height 739
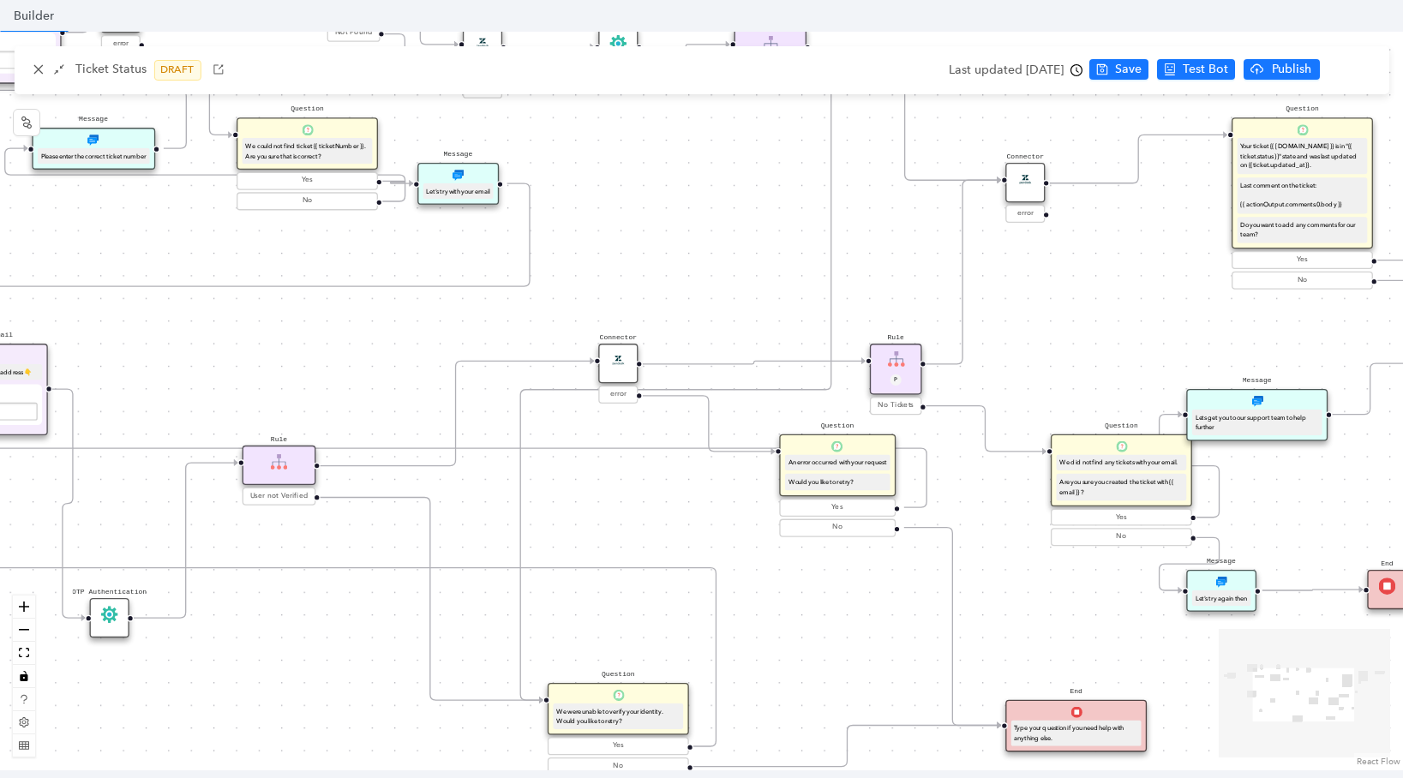
drag, startPoint x: 1044, startPoint y: 523, endPoint x: 1046, endPoint y: 557, distance: 34.4
click at [1046, 557] on div "Start Question Do you have your ticket number? Yes No Customer Email Please pro…" at bounding box center [701, 401] width 1403 height 739
drag, startPoint x: 1091, startPoint y: 502, endPoint x: 1050, endPoint y: 497, distance: 41.5
click at [1050, 497] on div "Question We did not find any tickets with your email. Are you sure you created …" at bounding box center [1075, 464] width 141 height 72
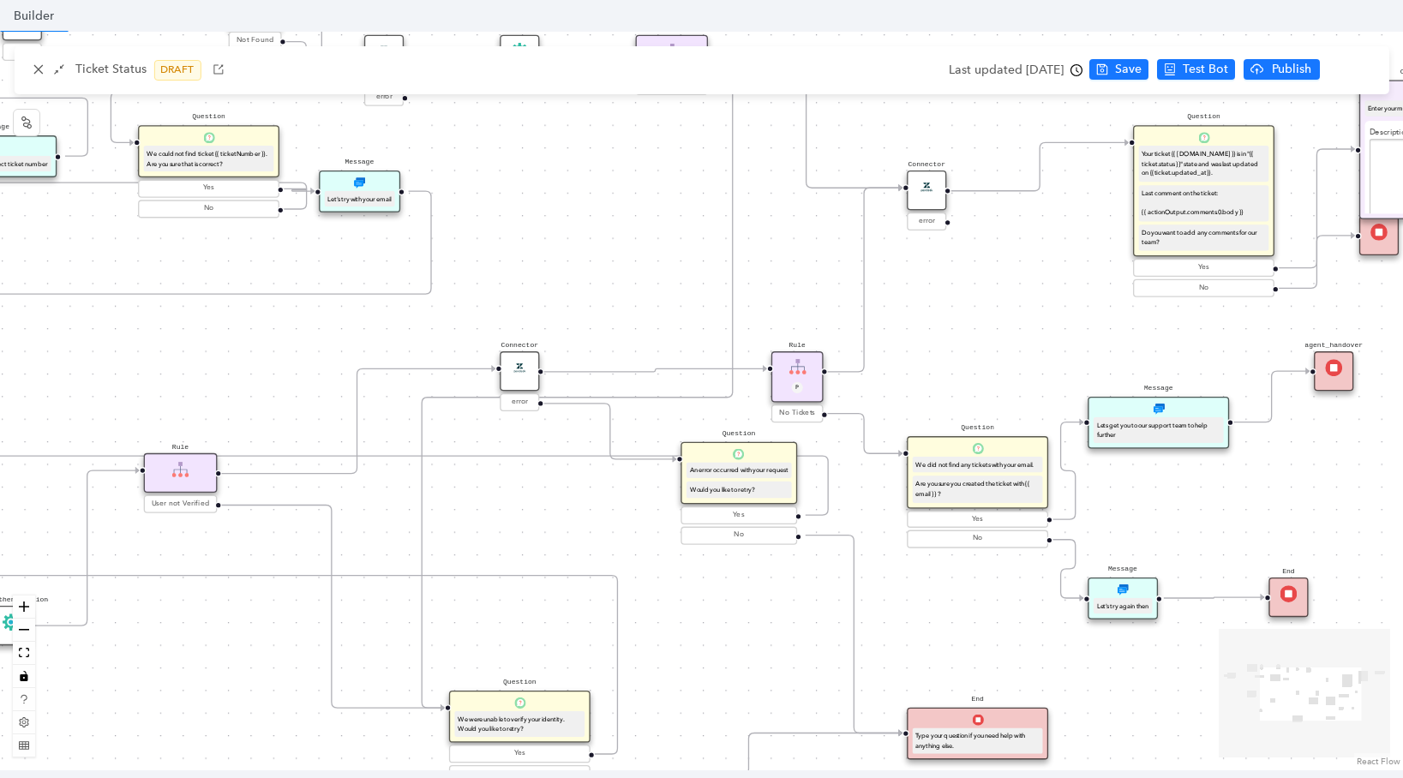
drag, startPoint x: 1267, startPoint y: 511, endPoint x: 1165, endPoint y: 524, distance: 102.0
click at [1165, 524] on div "Start Question Do you have your ticket number? Yes No Customer Email Please pro…" at bounding box center [701, 401] width 1403 height 739
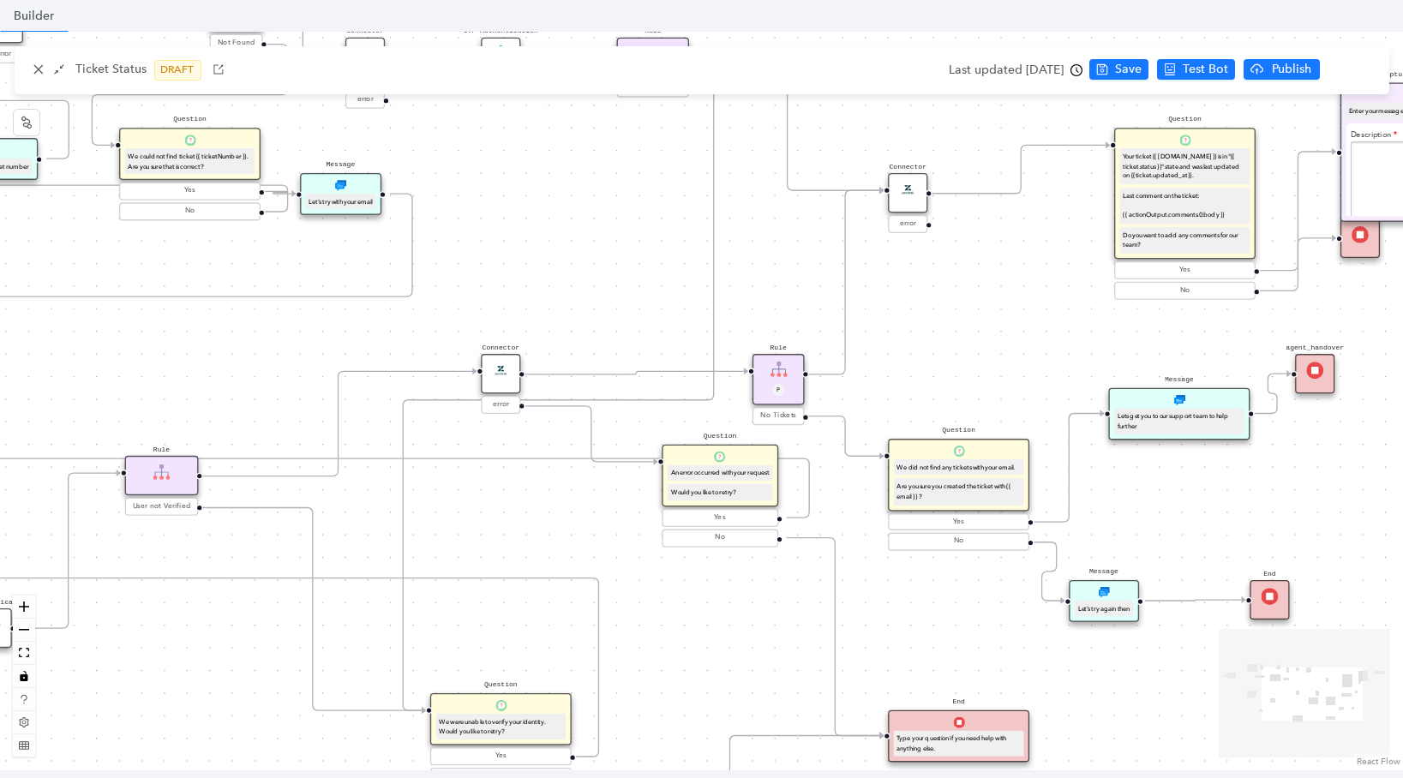
drag, startPoint x: 1137, startPoint y: 432, endPoint x: 1170, endPoint y: 413, distance: 37.6
click at [1170, 413] on div "Lets get you to our support team to help further" at bounding box center [1178, 421] width 123 height 20
drag, startPoint x: 1303, startPoint y: 379, endPoint x: 1331, endPoint y: 398, distance: 34.5
click at [1331, 398] on div "agent_handover" at bounding box center [1348, 390] width 39 height 39
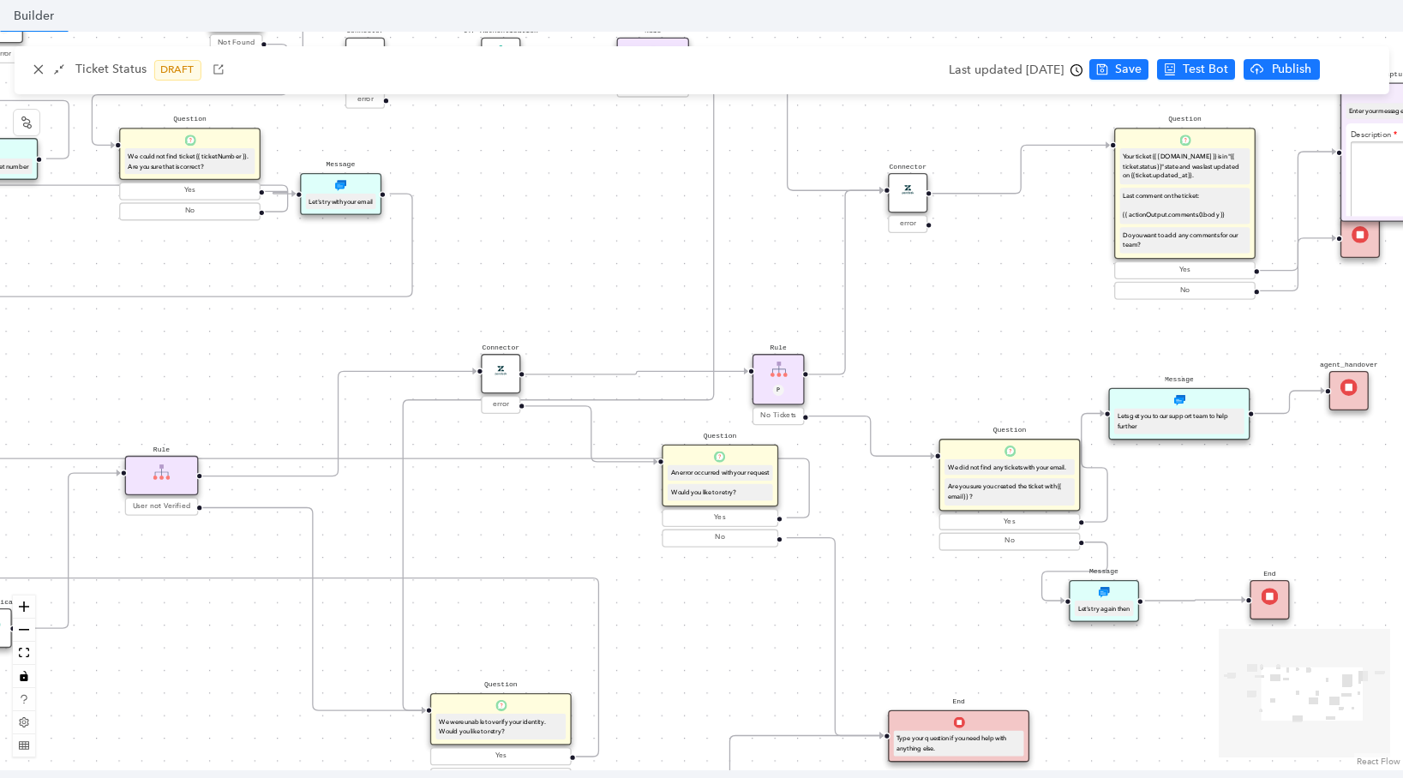
drag, startPoint x: 959, startPoint y: 470, endPoint x: 1005, endPoint y: 470, distance: 46.3
click at [1005, 470] on div "We did not find any tickets with your email." at bounding box center [1009, 468] width 123 height 10
click at [770, 377] on div "Rule P" at bounding box center [778, 379] width 52 height 51
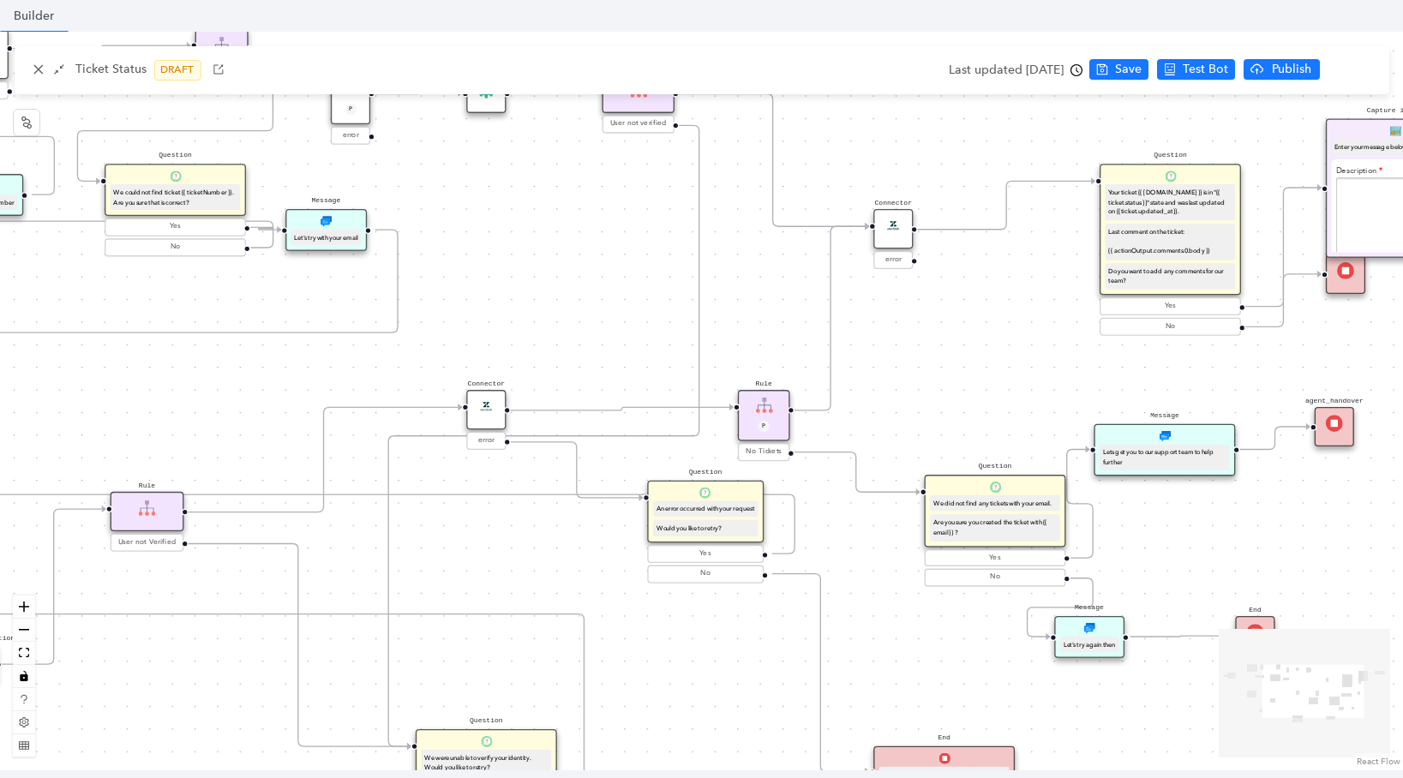
drag, startPoint x: 1012, startPoint y: 358, endPoint x: 997, endPoint y: 394, distance: 38.8
click at [997, 394] on div "Start Question Do you have your ticket number? Yes No Customer Email Please pro…" at bounding box center [701, 401] width 1403 height 739
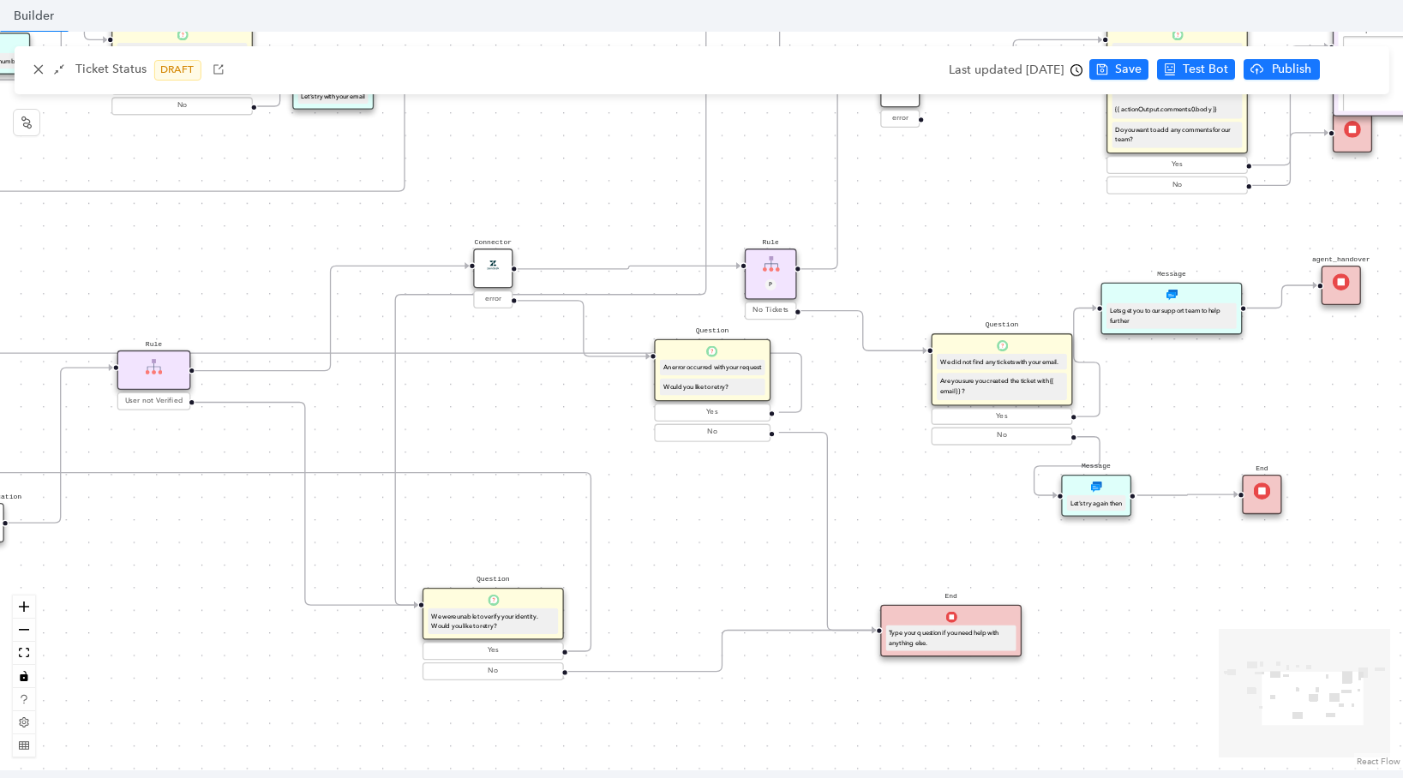
drag, startPoint x: 1053, startPoint y: 396, endPoint x: 1060, endPoint y: 255, distance: 141.6
click at [1060, 255] on div "Start Question Do you have your ticket number? Yes No Customer Email Please pro…" at bounding box center [701, 401] width 1403 height 739
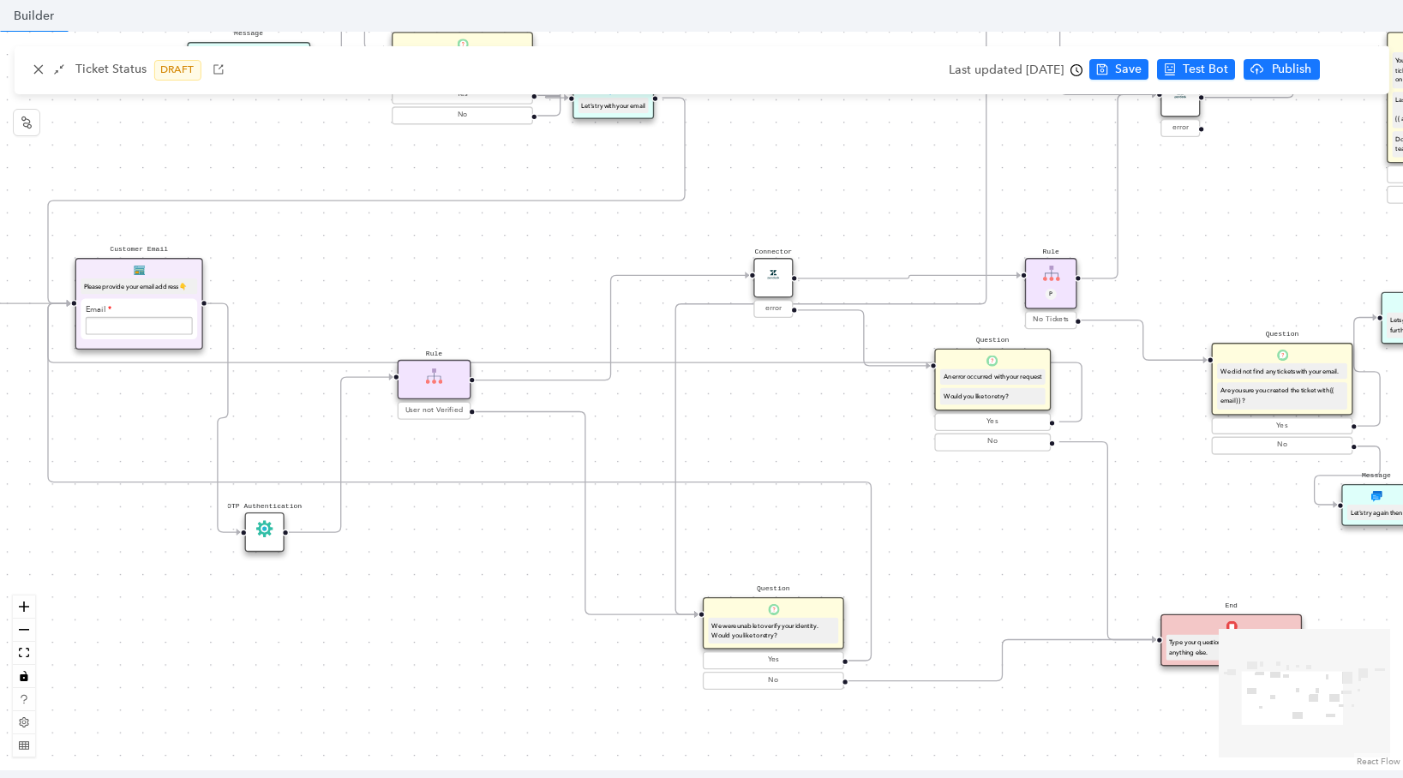
drag, startPoint x: 487, startPoint y: 455, endPoint x: 767, endPoint y: 464, distance: 280.4
click at [767, 464] on div "Start Question Do you have your ticket number? Yes No Customer Email Please pro…" at bounding box center [701, 401] width 1403 height 739
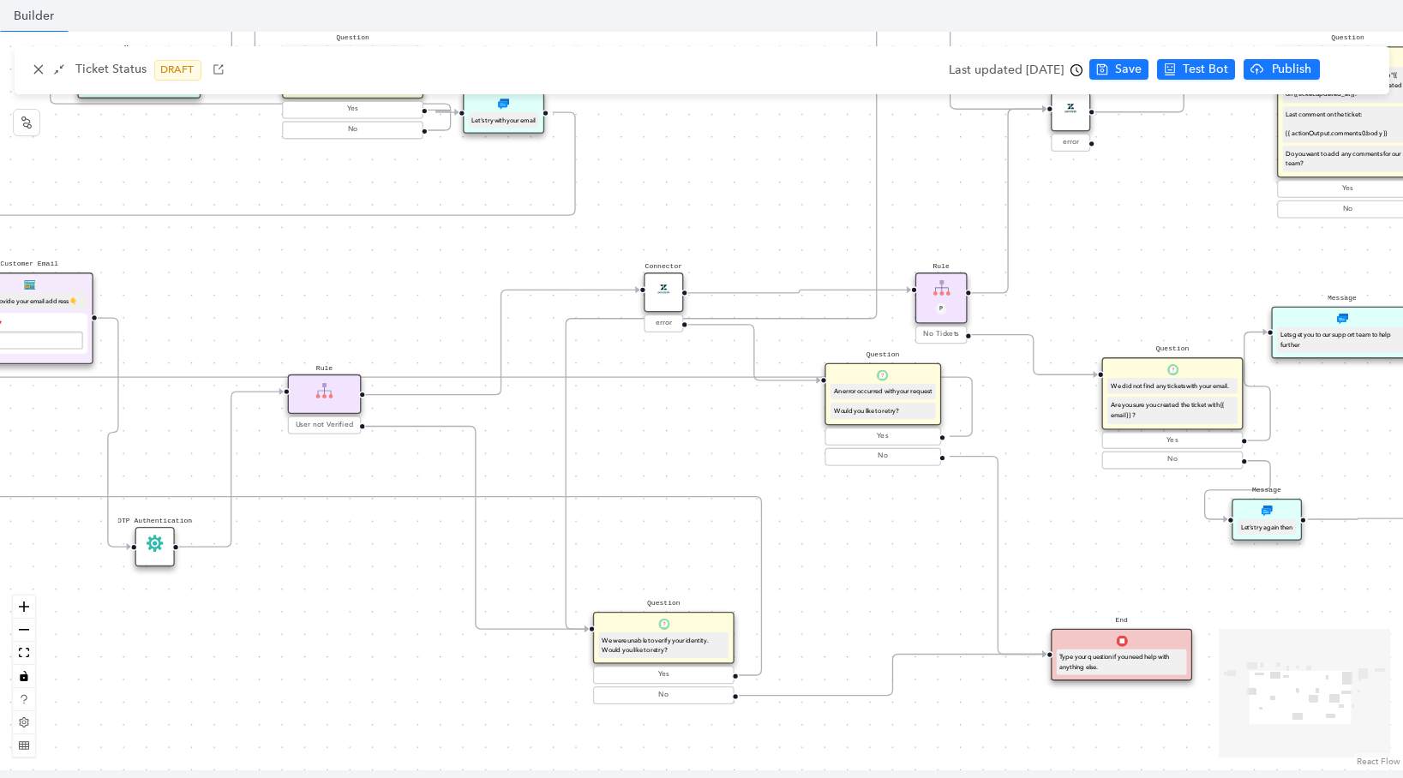
drag, startPoint x: 767, startPoint y: 464, endPoint x: 656, endPoint y: 479, distance: 111.5
click at [656, 479] on div "Start Question Do you have your ticket number? Yes No Customer Email Please pro…" at bounding box center [701, 401] width 1403 height 739
drag, startPoint x: 815, startPoint y: 308, endPoint x: 752, endPoint y: 365, distance: 84.3
click at [752, 365] on g at bounding box center [694, 312] width 2057 height 790
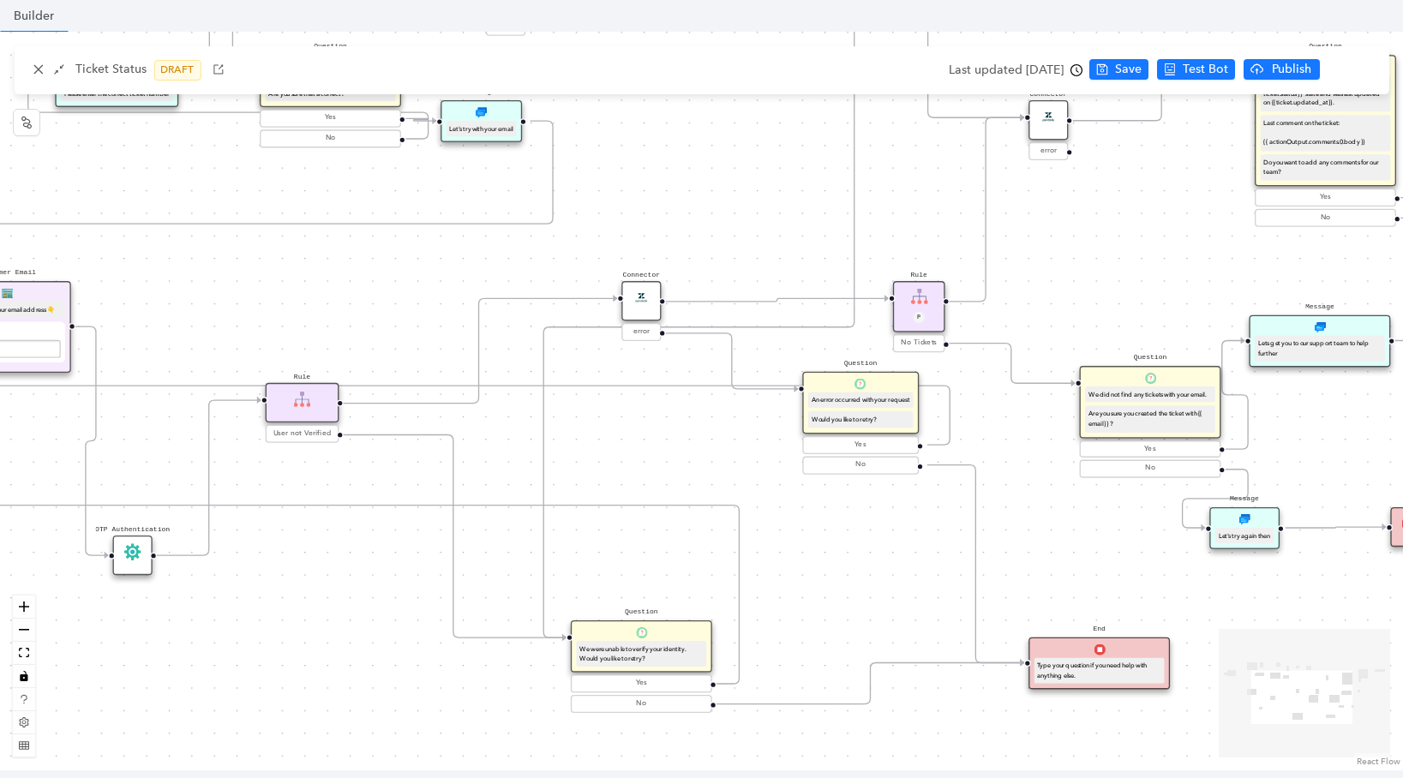
drag, startPoint x: 1091, startPoint y: 264, endPoint x: 951, endPoint y: 281, distance: 140.7
click at [951, 281] on div "Start Question Do you have your ticket number? Yes No Customer Email Please pro…" at bounding box center [701, 401] width 1403 height 739
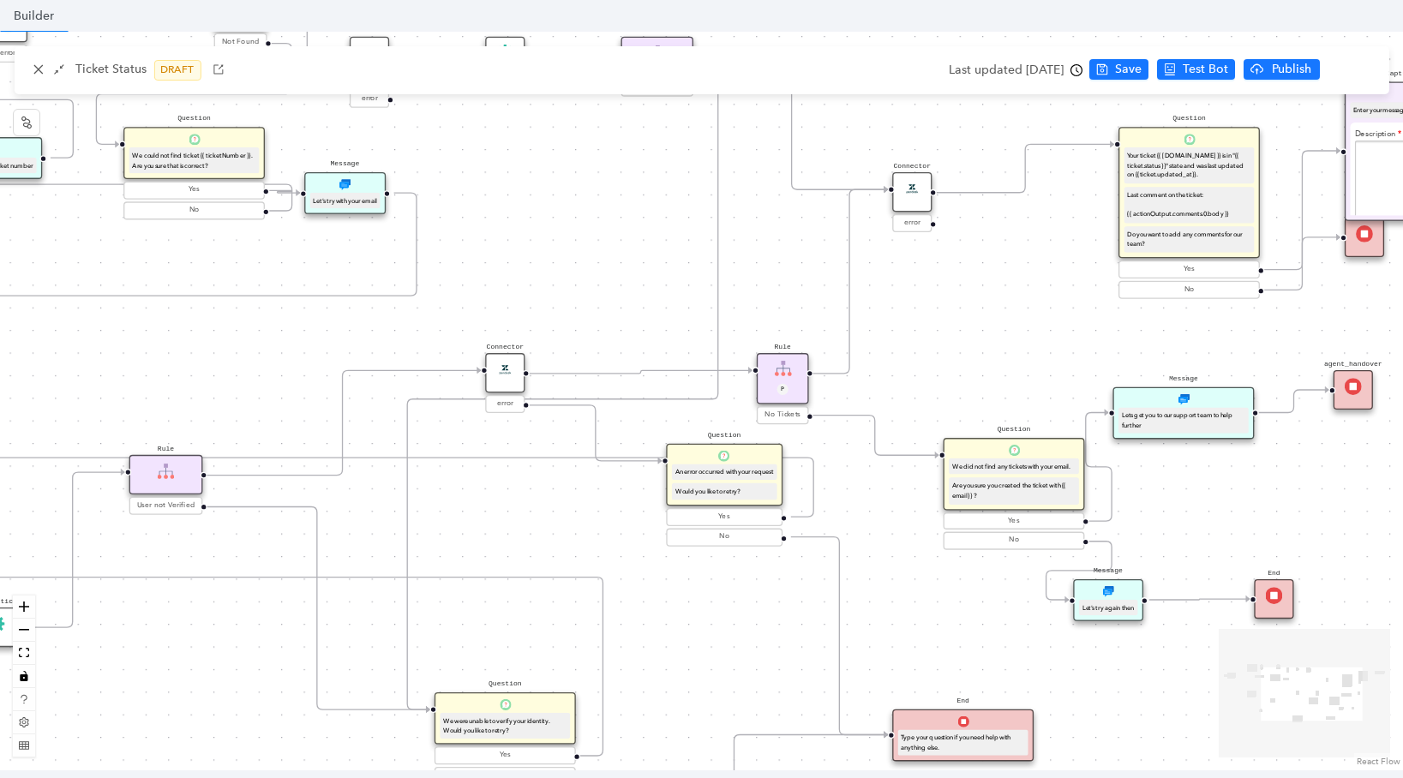
drag, startPoint x: 1077, startPoint y: 244, endPoint x: 1072, endPoint y: 301, distance: 56.8
click at [1072, 301] on div "Start Question Do you have your ticket number? Yes No Customer Email Please pro…" at bounding box center [701, 401] width 1403 height 739
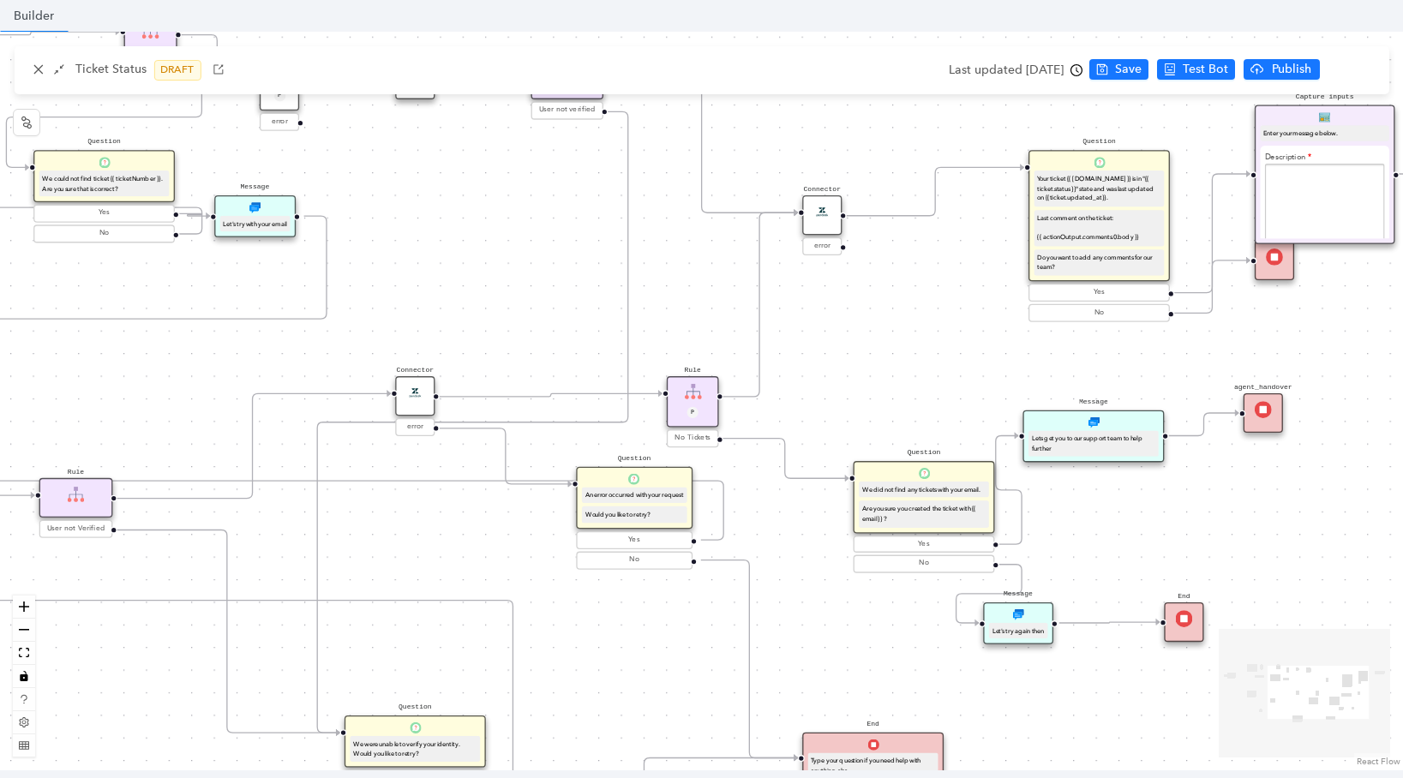
drag, startPoint x: 1072, startPoint y: 301, endPoint x: 982, endPoint y: 324, distance: 92.9
click at [982, 324] on div "Start Question Do you have your ticket number? Yes No Customer Email Please pro…" at bounding box center [701, 401] width 1403 height 739
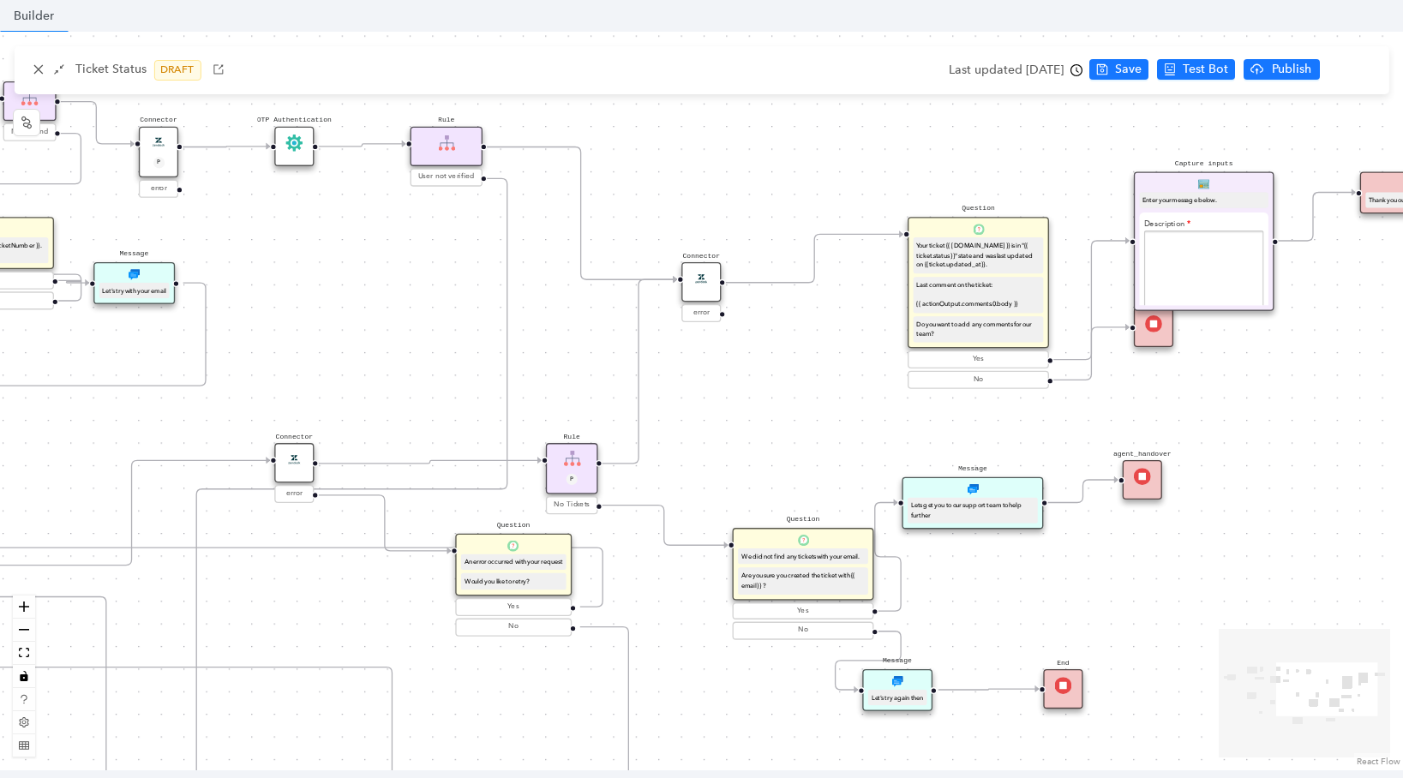
drag, startPoint x: 982, startPoint y: 324, endPoint x: 861, endPoint y: 391, distance: 138.1
click at [861, 391] on div "Start Question Do you have your ticket number? Yes No Customer Email Please pro…" at bounding box center [701, 401] width 1403 height 739
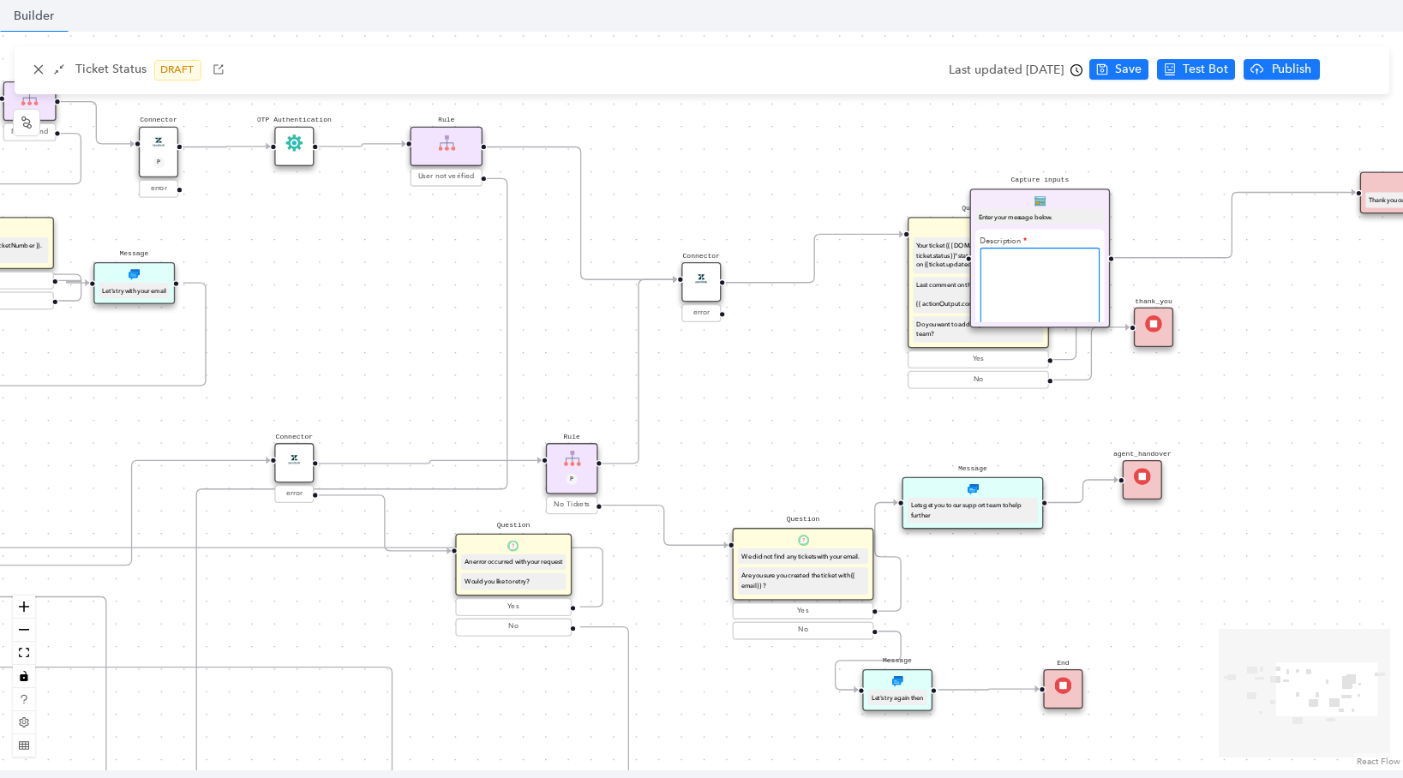
drag, startPoint x: 1204, startPoint y: 290, endPoint x: 916, endPoint y: 332, distance: 290.8
click at [979, 332] on textarea at bounding box center [1039, 333] width 120 height 170
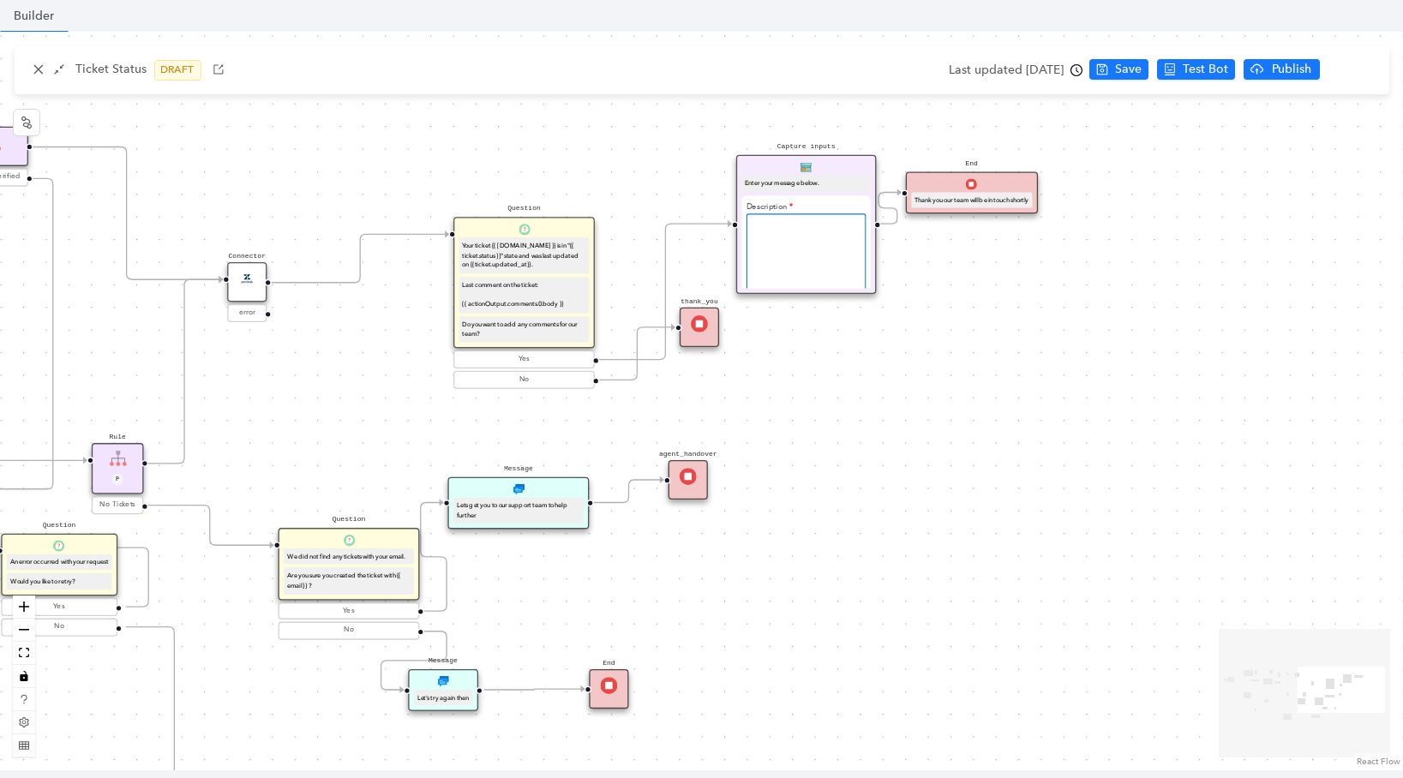
drag, startPoint x: 946, startPoint y: 275, endPoint x: 871, endPoint y: 207, distance: 101.3
click at [771, 219] on textarea at bounding box center [806, 298] width 120 height 170
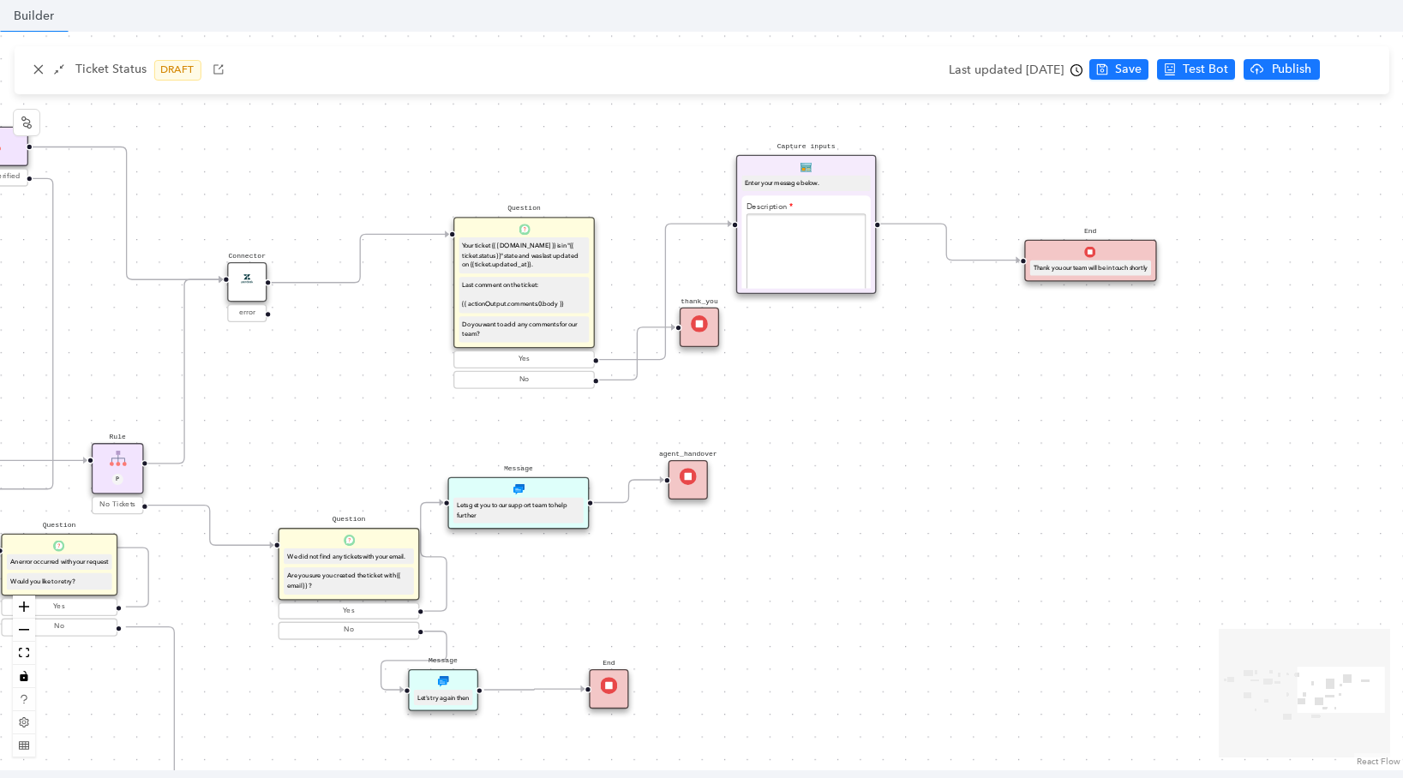
drag, startPoint x: 962, startPoint y: 196, endPoint x: 1031, endPoint y: 266, distance: 97.6
click at [1087, 256] on div "End Thank you our team will be in touch shortly" at bounding box center [1090, 261] width 132 height 42
drag, startPoint x: 703, startPoint y: 349, endPoint x: 745, endPoint y: 394, distance: 61.9
click at [745, 394] on div "thank_you" at bounding box center [738, 377] width 39 height 39
drag, startPoint x: 686, startPoint y: 479, endPoint x: 710, endPoint y: 476, distance: 24.2
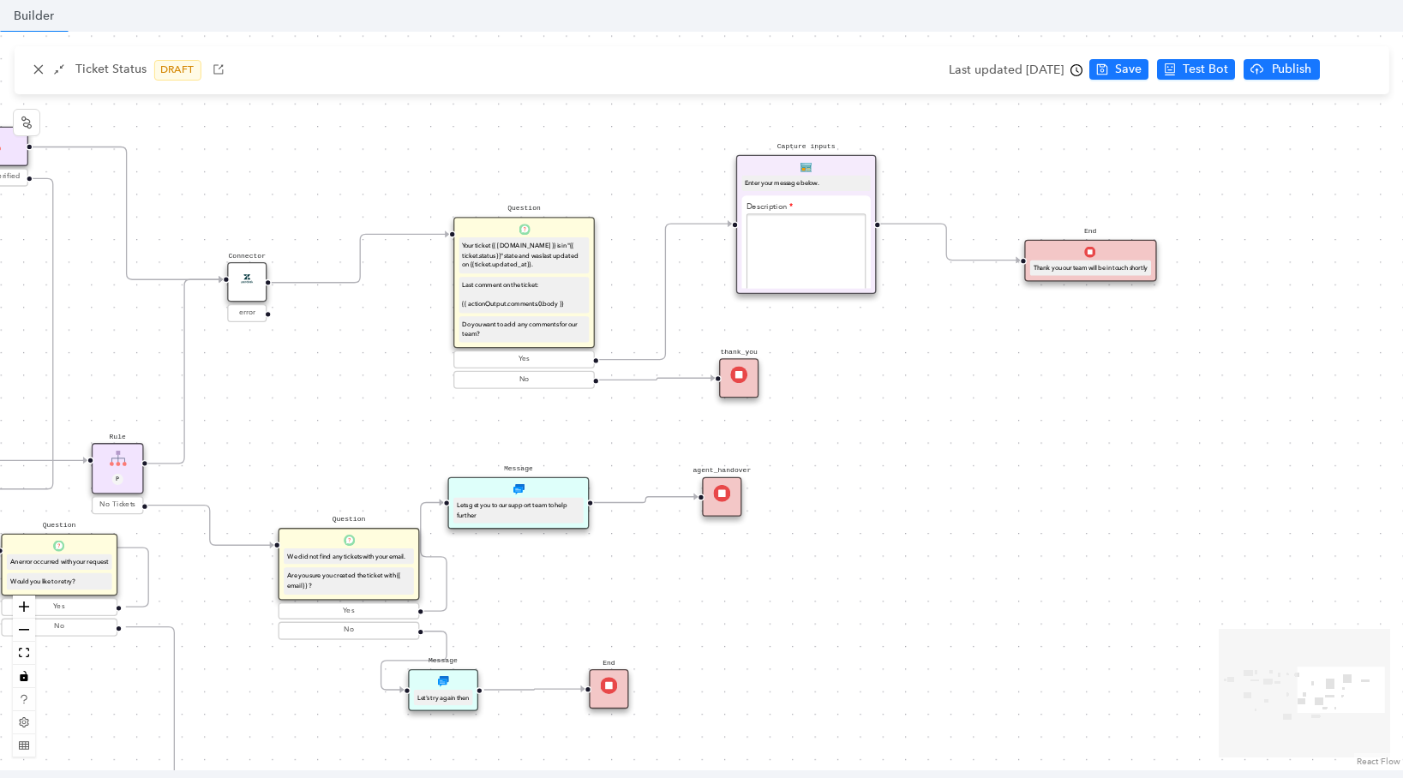
click at [715, 478] on span "agent_handover" at bounding box center [721, 496] width 39 height 39
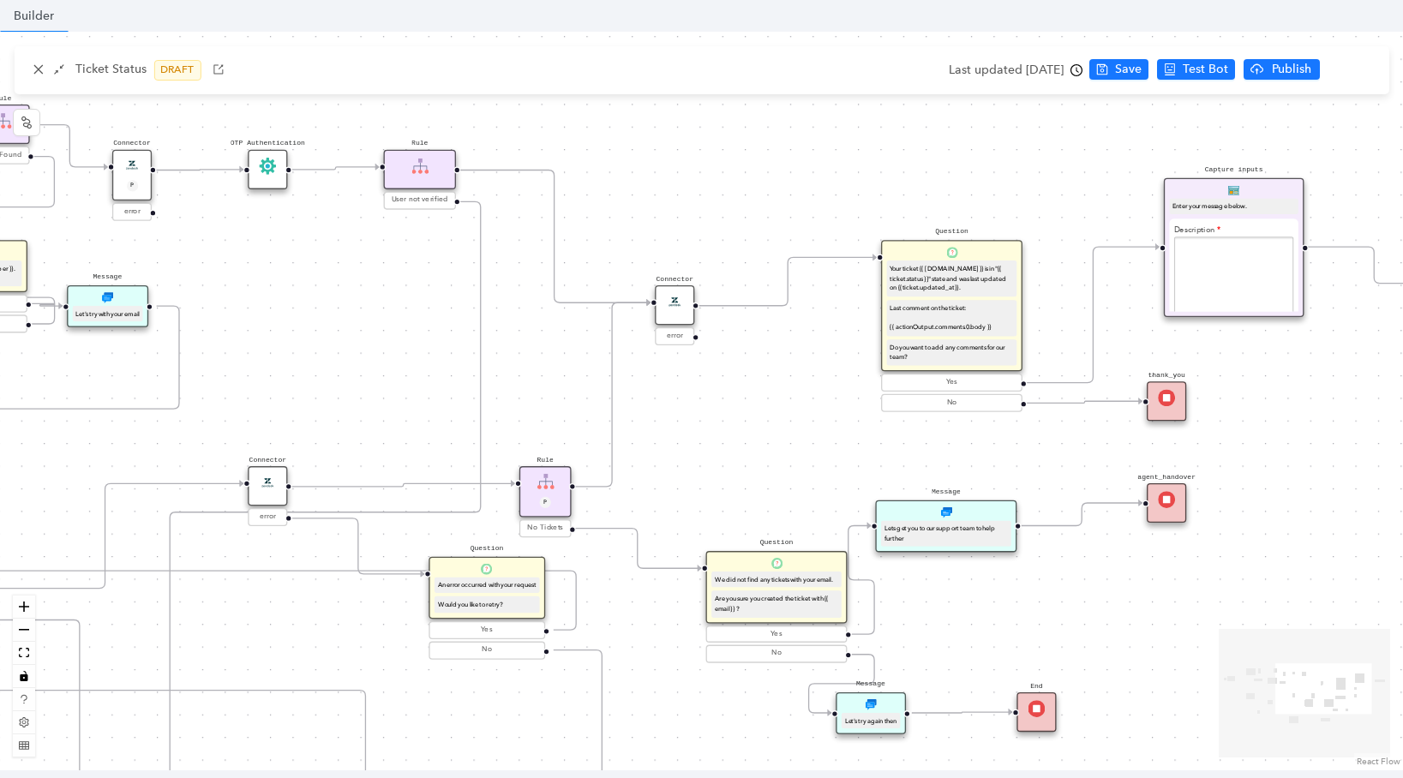
drag, startPoint x: 599, startPoint y: 462, endPoint x: 1027, endPoint y: 484, distance: 428.2
click at [1027, 484] on div "Start Question Do you have your ticket number? Yes No Customer Email Please pro…" at bounding box center [701, 401] width 1403 height 739
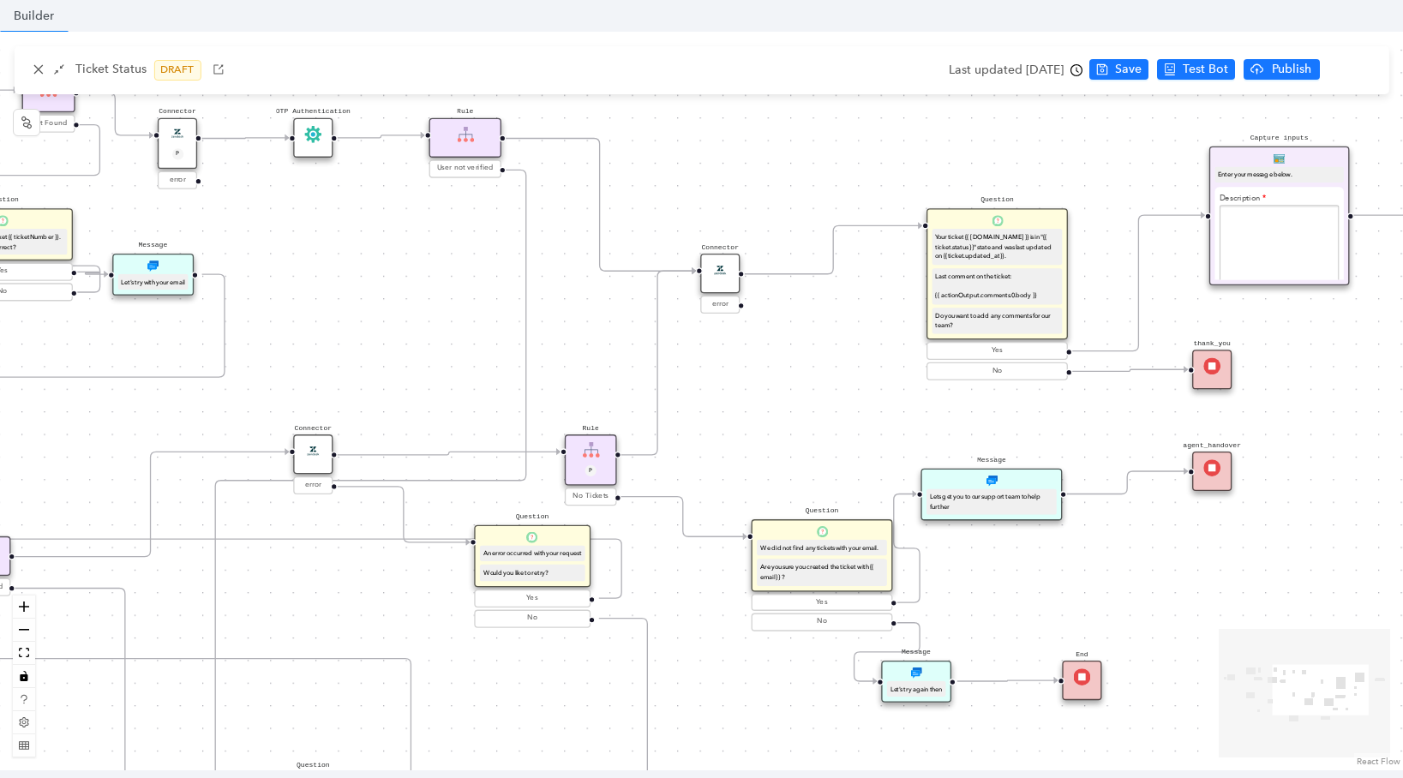
drag, startPoint x: 749, startPoint y: 481, endPoint x: 775, endPoint y: 463, distance: 31.4
click at [775, 463] on div "Start Question Do you have your ticket number? Yes No Customer Email Please pro…" at bounding box center [701, 401] width 1403 height 739
click at [714, 270] on img at bounding box center [719, 269] width 17 height 17
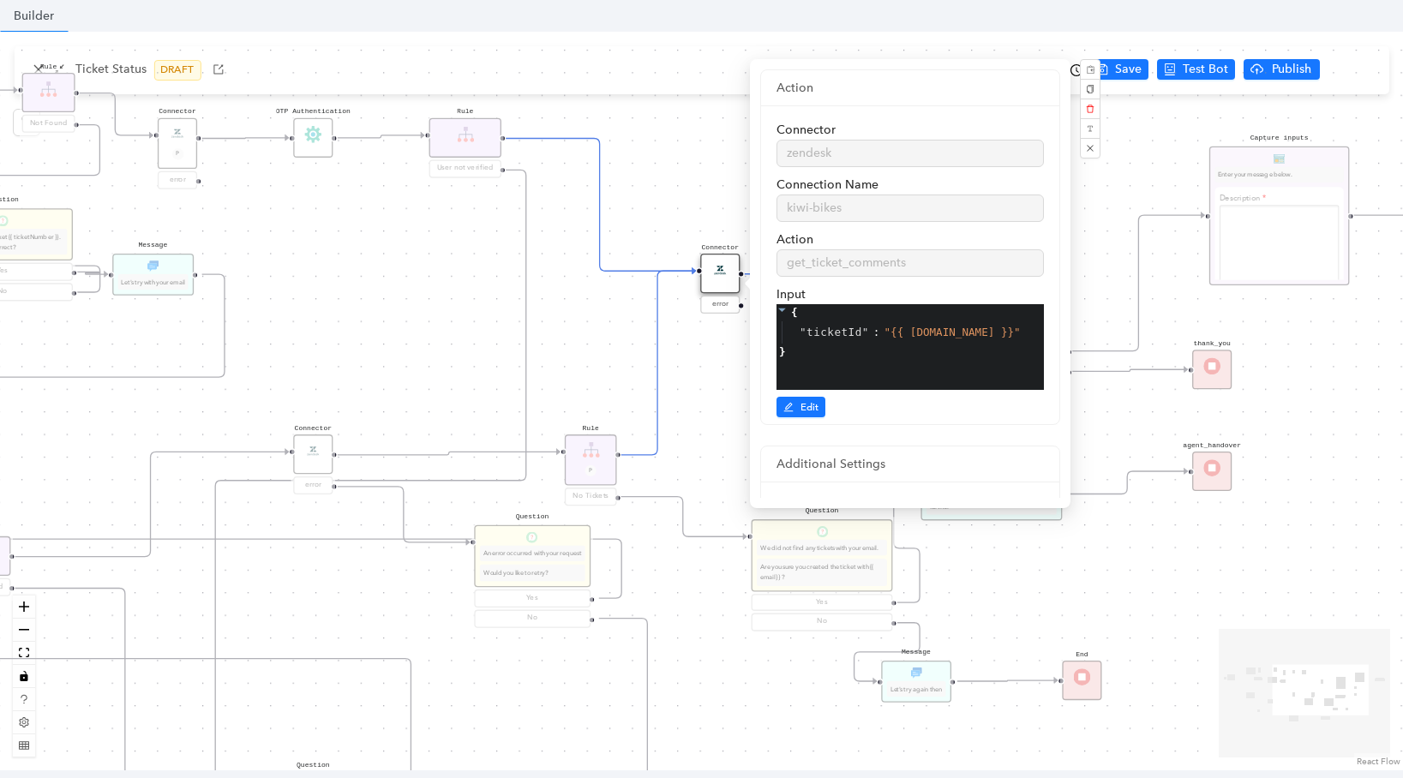
click at [699, 200] on div "Start Question Do you have your ticket number? Yes No Customer Email Please pro…" at bounding box center [701, 401] width 1403 height 739
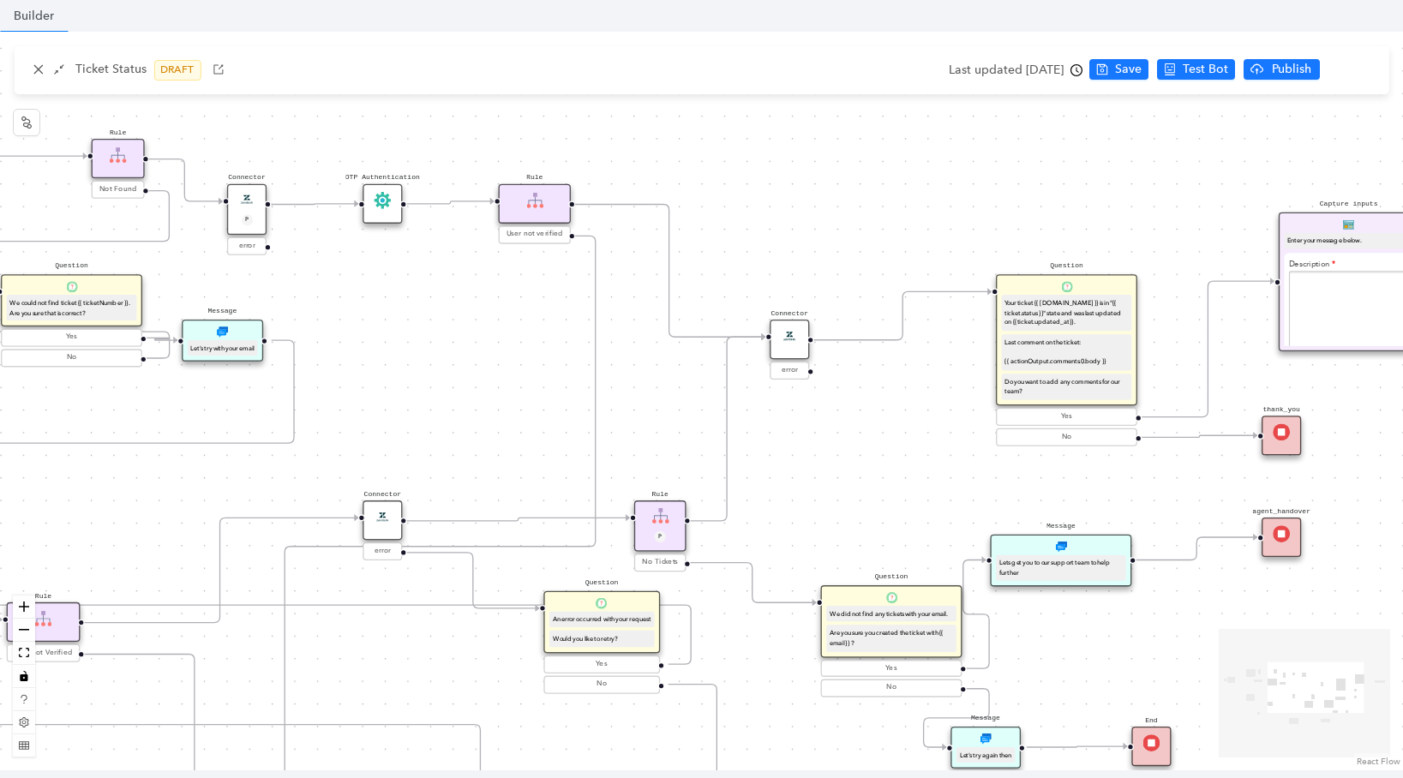
drag, startPoint x: 731, startPoint y: 389, endPoint x: 794, endPoint y: 458, distance: 92.8
click at [794, 458] on div "Start Question Do you have your ticket number? Yes No Customer Email Please pro…" at bounding box center [701, 401] width 1403 height 739
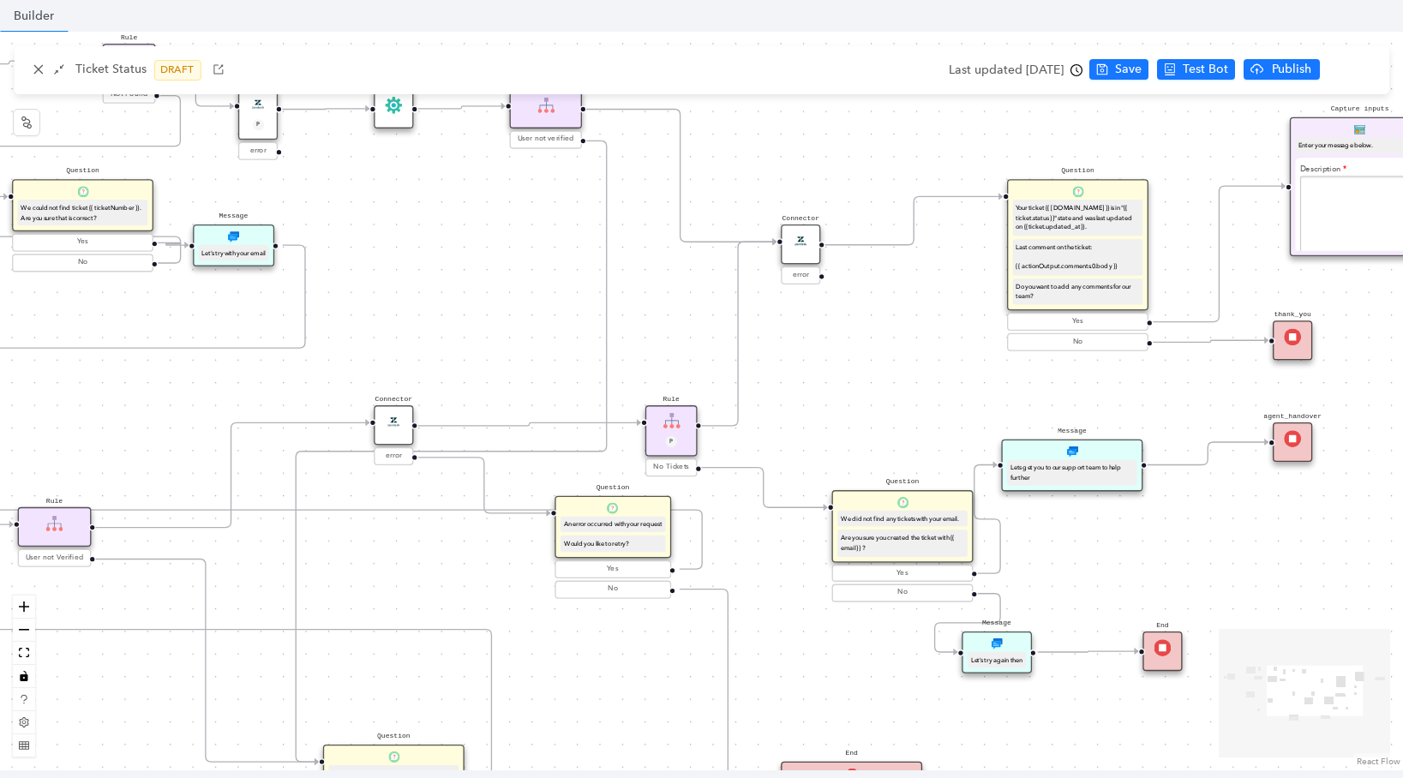
drag, startPoint x: 949, startPoint y: 387, endPoint x: 958, endPoint y: 324, distance: 64.0
click at [958, 324] on div "Start Question Do you have your ticket number? Yes No Customer Email Please pro…" at bounding box center [701, 401] width 1403 height 739
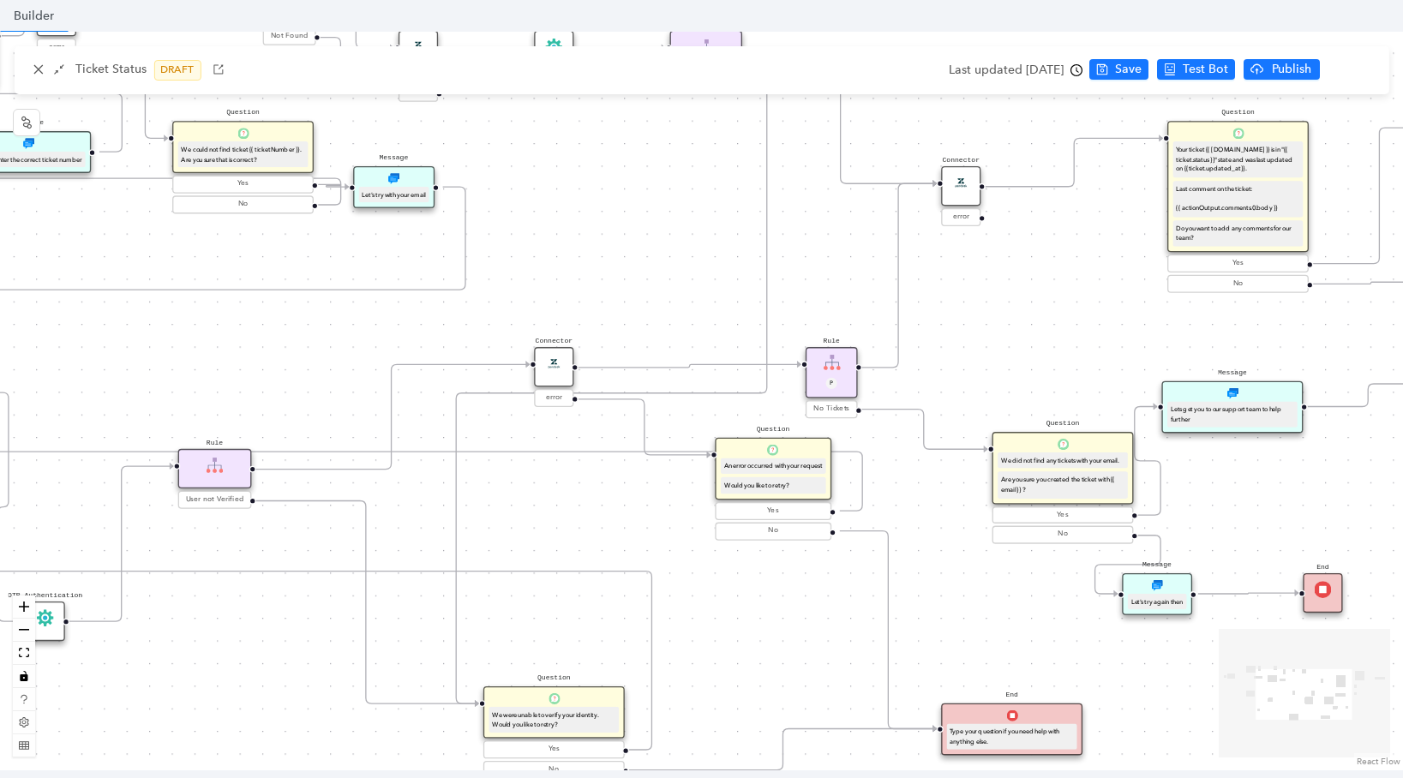
drag, startPoint x: 929, startPoint y: 394, endPoint x: 1089, endPoint y: 336, distance: 170.5
click at [1089, 336] on div "Start Question Do you have your ticket number? Yes No Customer Email Please pro…" at bounding box center [701, 401] width 1403 height 739
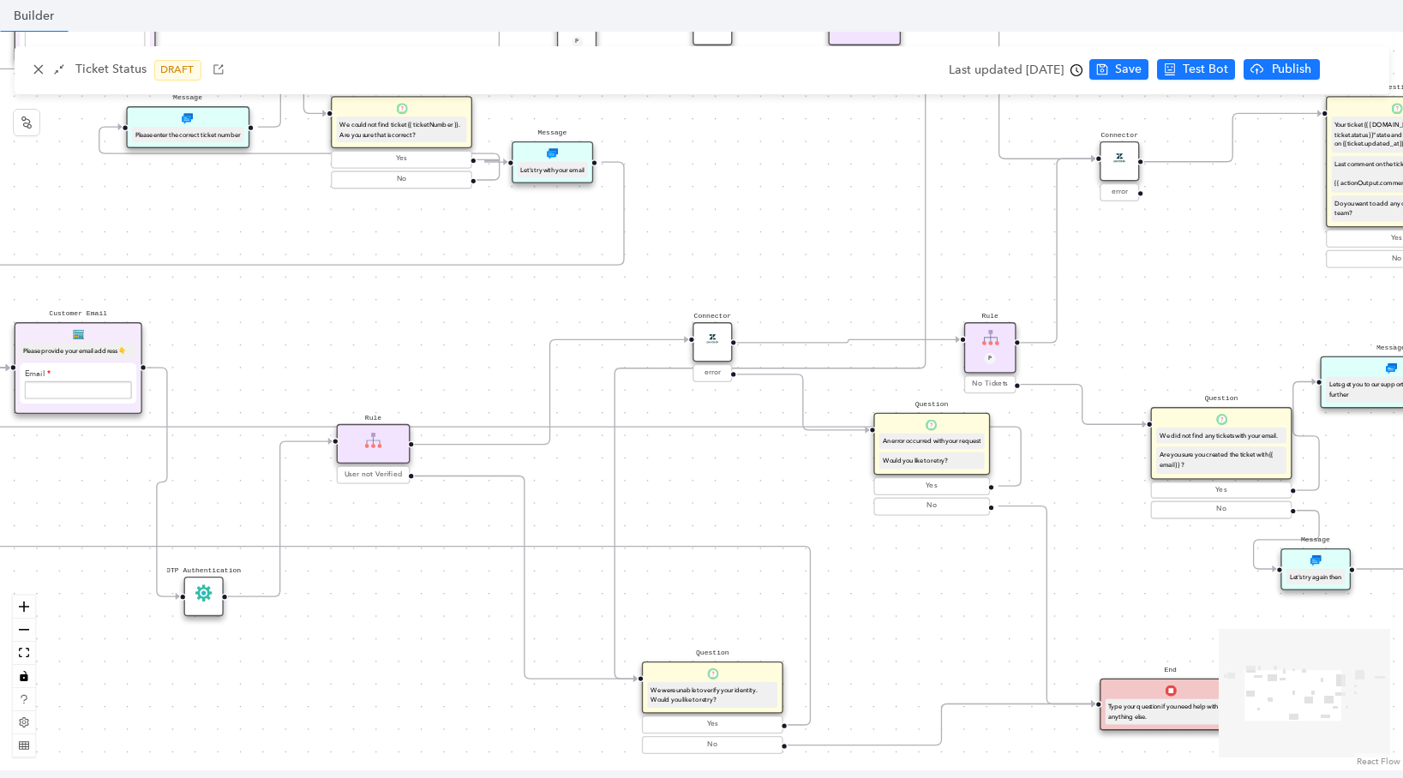
drag, startPoint x: 670, startPoint y: 256, endPoint x: 742, endPoint y: 257, distance: 72.0
click at [742, 257] on div "Start Question Do you have your ticket number? Yes No Customer Email Please pro…" at bounding box center [701, 401] width 1403 height 739
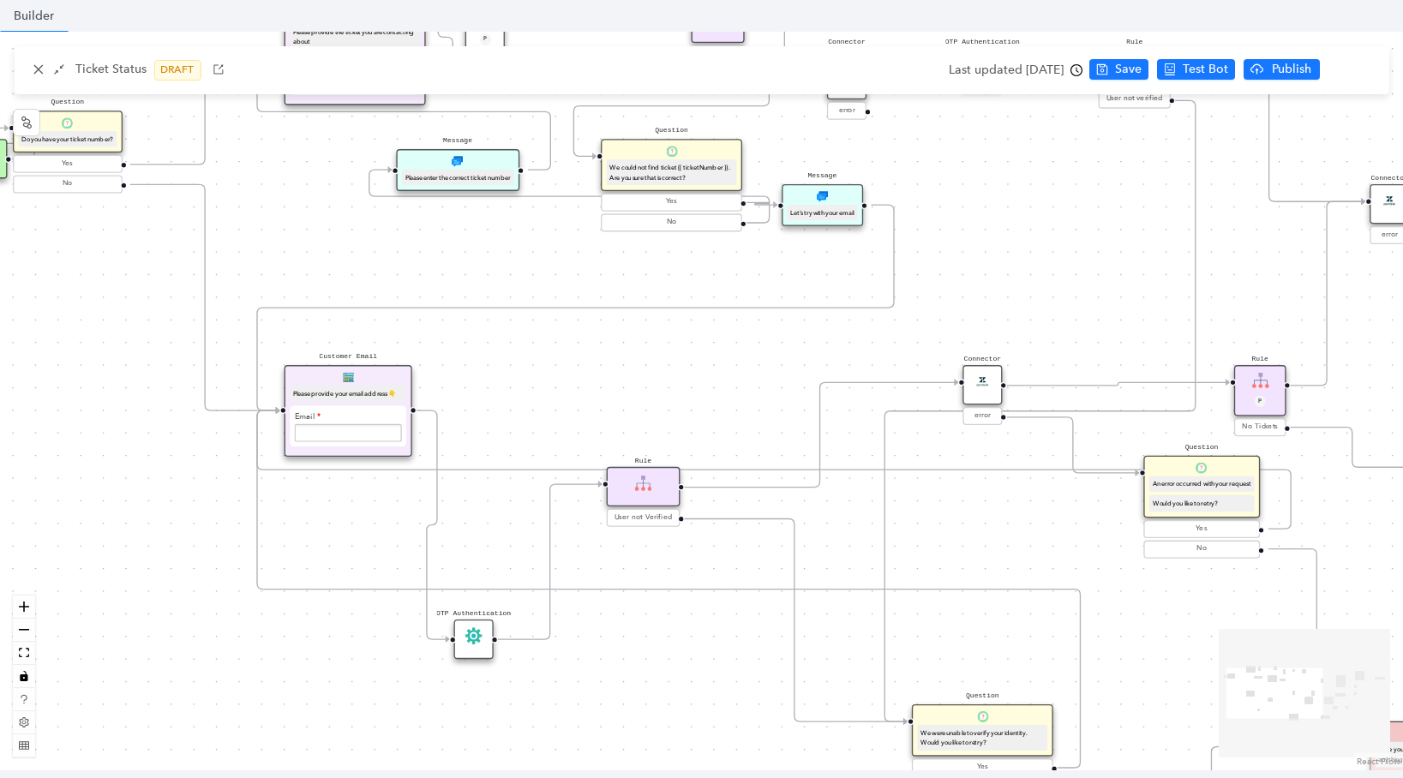
drag, startPoint x: 427, startPoint y: 332, endPoint x: 697, endPoint y: 375, distance: 273.3
click at [697, 375] on div "Start Question Do you have your ticket number? Yes No Customer Email Please pro…" at bounding box center [701, 401] width 1403 height 739
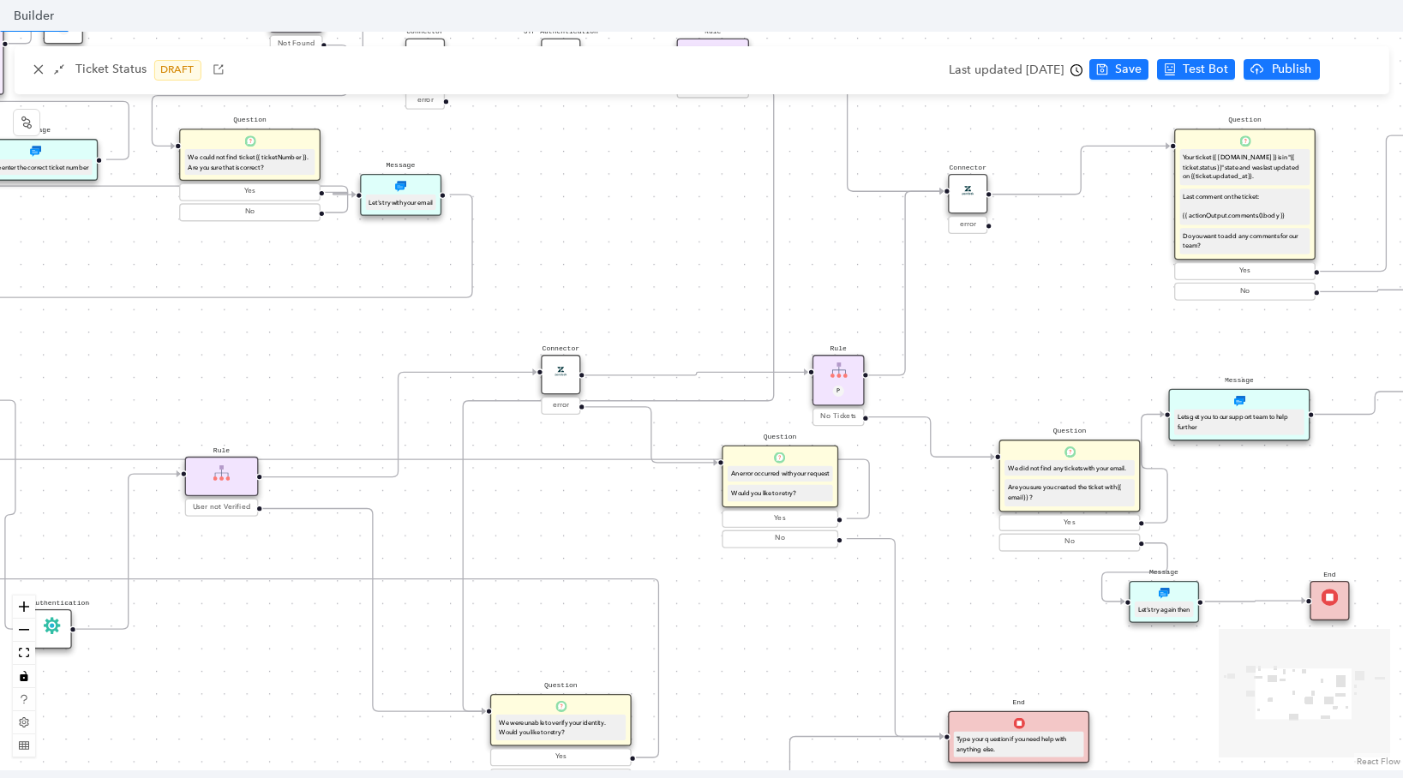
drag, startPoint x: 954, startPoint y: 514, endPoint x: 532, endPoint y: 504, distance: 421.7
click at [532, 504] on div "Start Question Do you have your ticket number? Yes No Customer Email Please pro…" at bounding box center [701, 401] width 1403 height 739
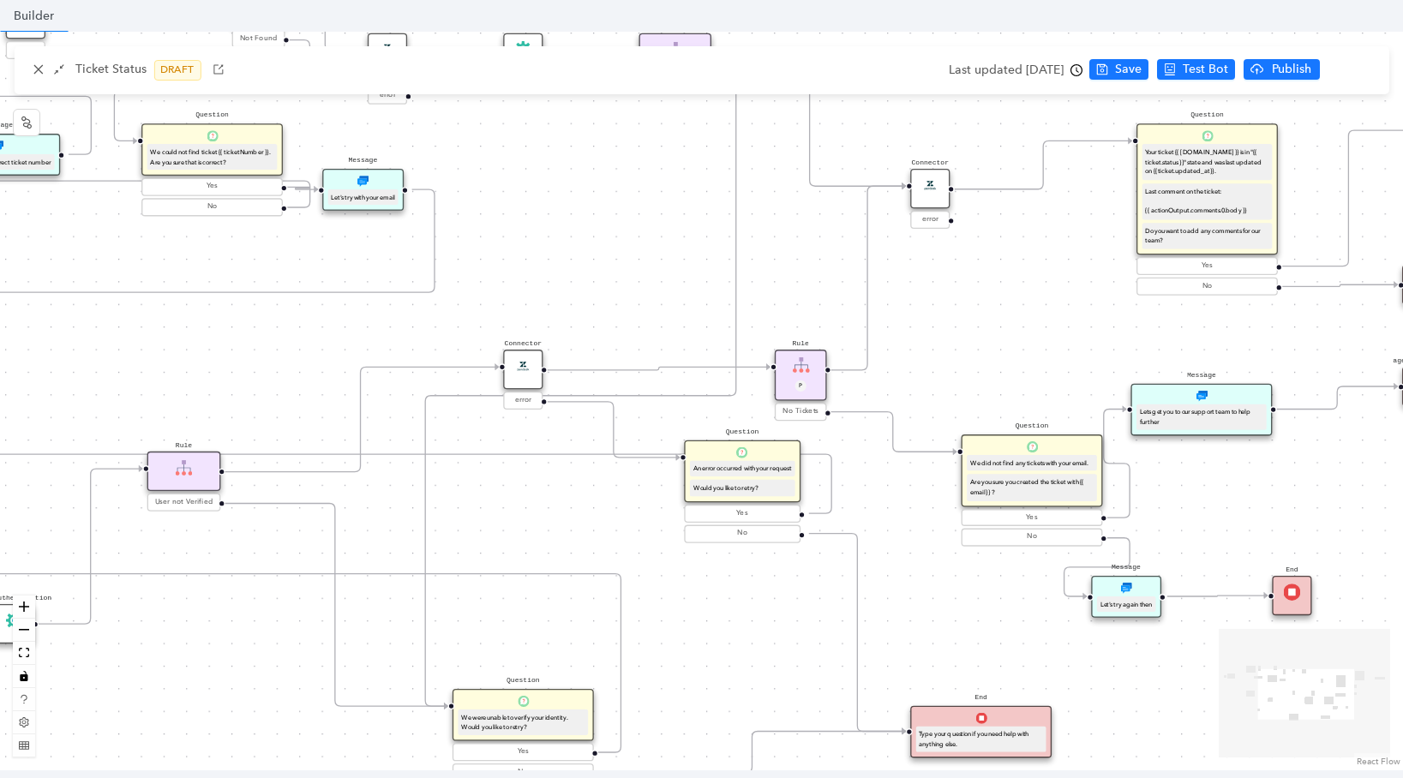
drag, startPoint x: 945, startPoint y: 497, endPoint x: 914, endPoint y: 467, distance: 43.0
click at [907, 492] on div "Start Question Do you have your ticket number? Yes No Customer Email Please pro…" at bounding box center [701, 401] width 1403 height 739
click at [916, 464] on div "Start Question Do you have your ticket number? Yes No Customer Email Please pro…" at bounding box center [701, 401] width 1403 height 739
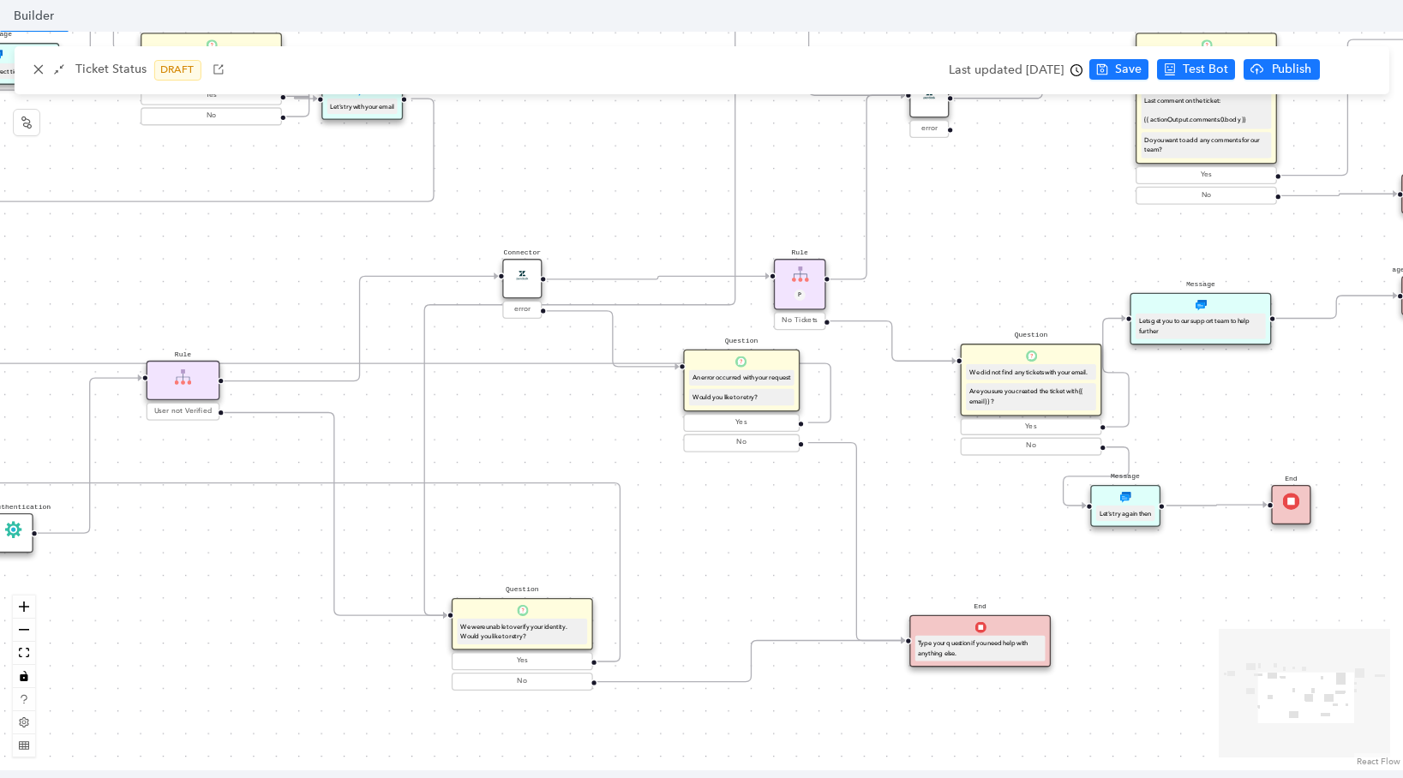
drag, startPoint x: 929, startPoint y: 488, endPoint x: 927, endPoint y: 398, distance: 89.1
click at [927, 398] on div "Start Question Do you have your ticket number? Yes No Customer Email Please pro…" at bounding box center [701, 401] width 1403 height 739
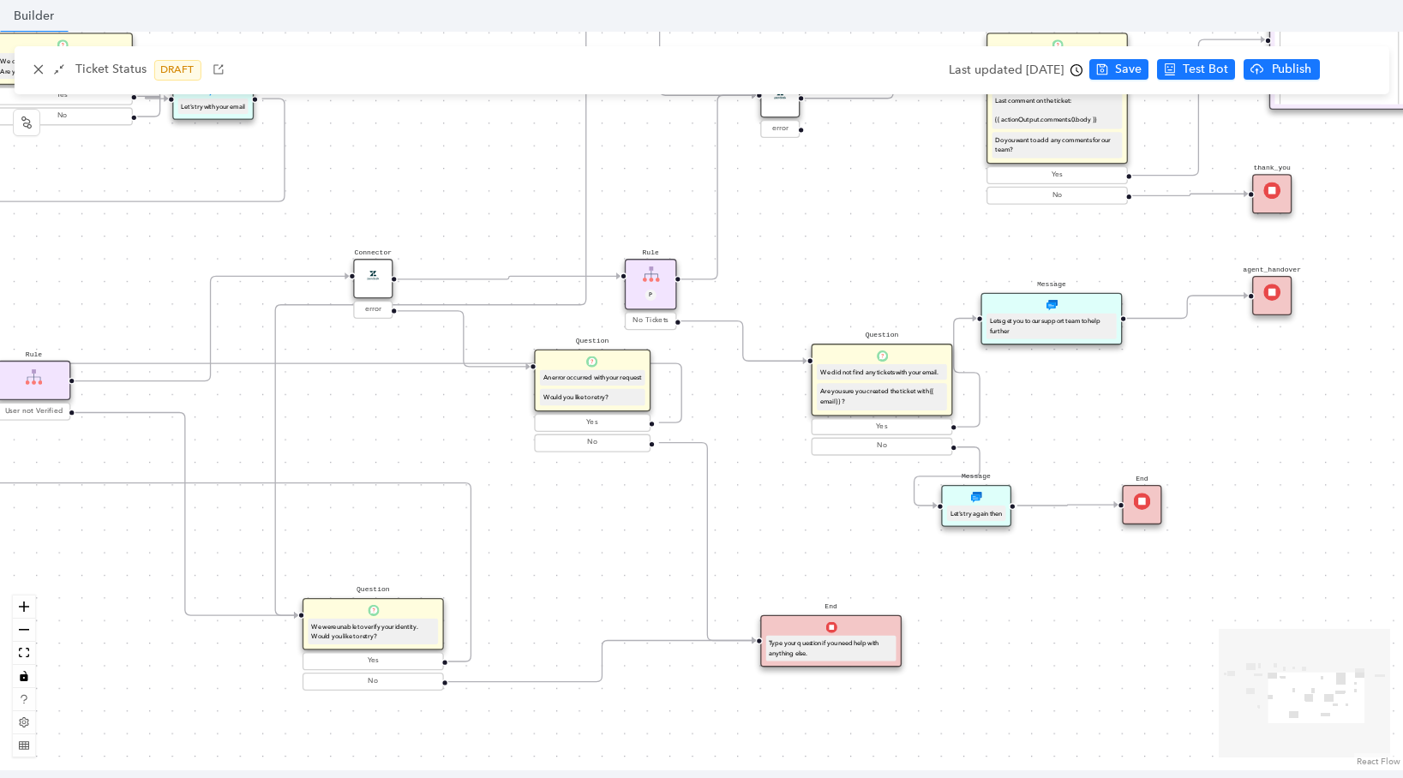
drag, startPoint x: 973, startPoint y: 521, endPoint x: 776, endPoint y: 524, distance: 197.1
click at [776, 525] on div "Start Question Do you have your ticket number? Yes No Customer Email Please pro…" at bounding box center [701, 401] width 1403 height 739
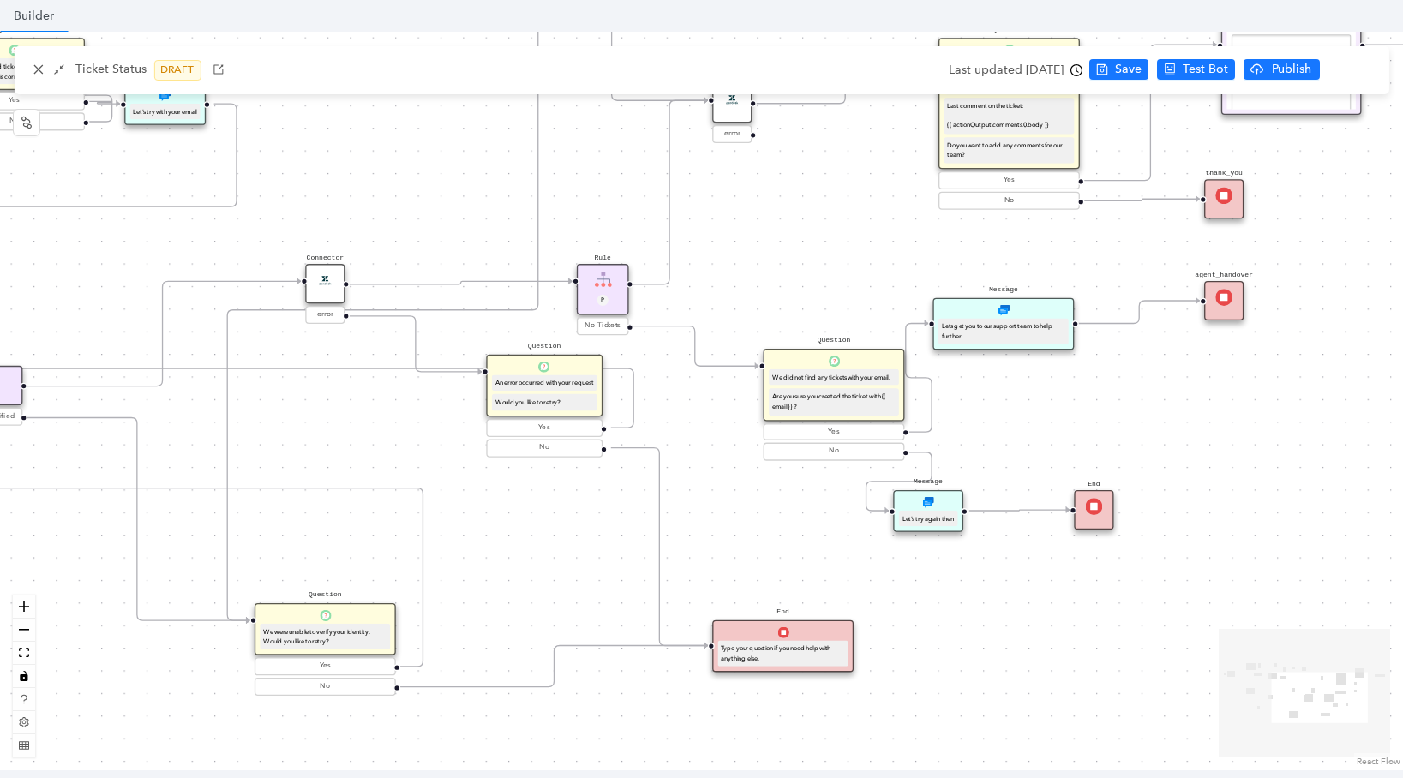
drag, startPoint x: 1185, startPoint y: 372, endPoint x: 1159, endPoint y: 454, distance: 86.4
click at [1159, 454] on div "Start Question Do you have your ticket number? Yes No Customer Email Please pro…" at bounding box center [701, 401] width 1403 height 739
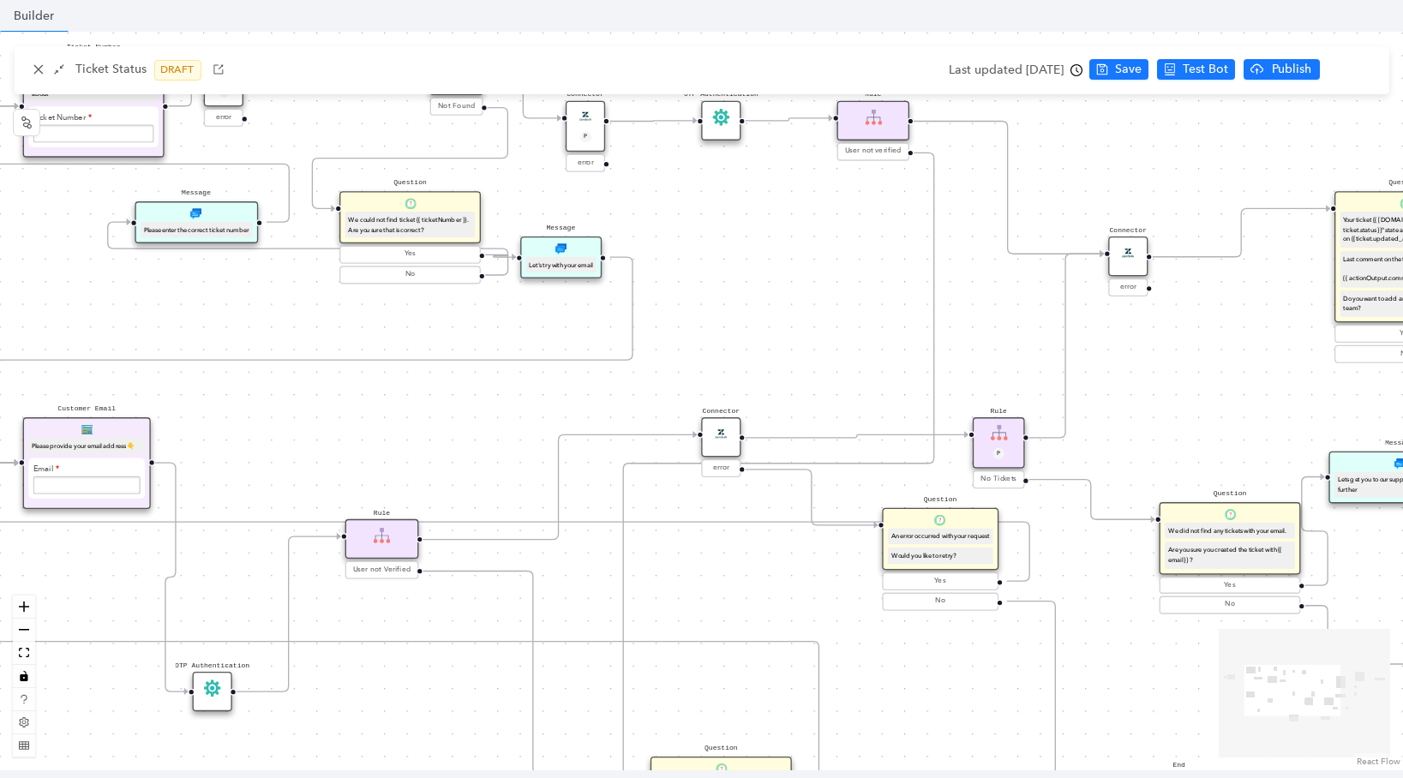
drag, startPoint x: 764, startPoint y: 300, endPoint x: 1092, endPoint y: 328, distance: 328.6
click at [1187, 372] on div "Start Question Do you have your ticket number? Yes No Customer Email Please pro…" at bounding box center [701, 401] width 1403 height 739
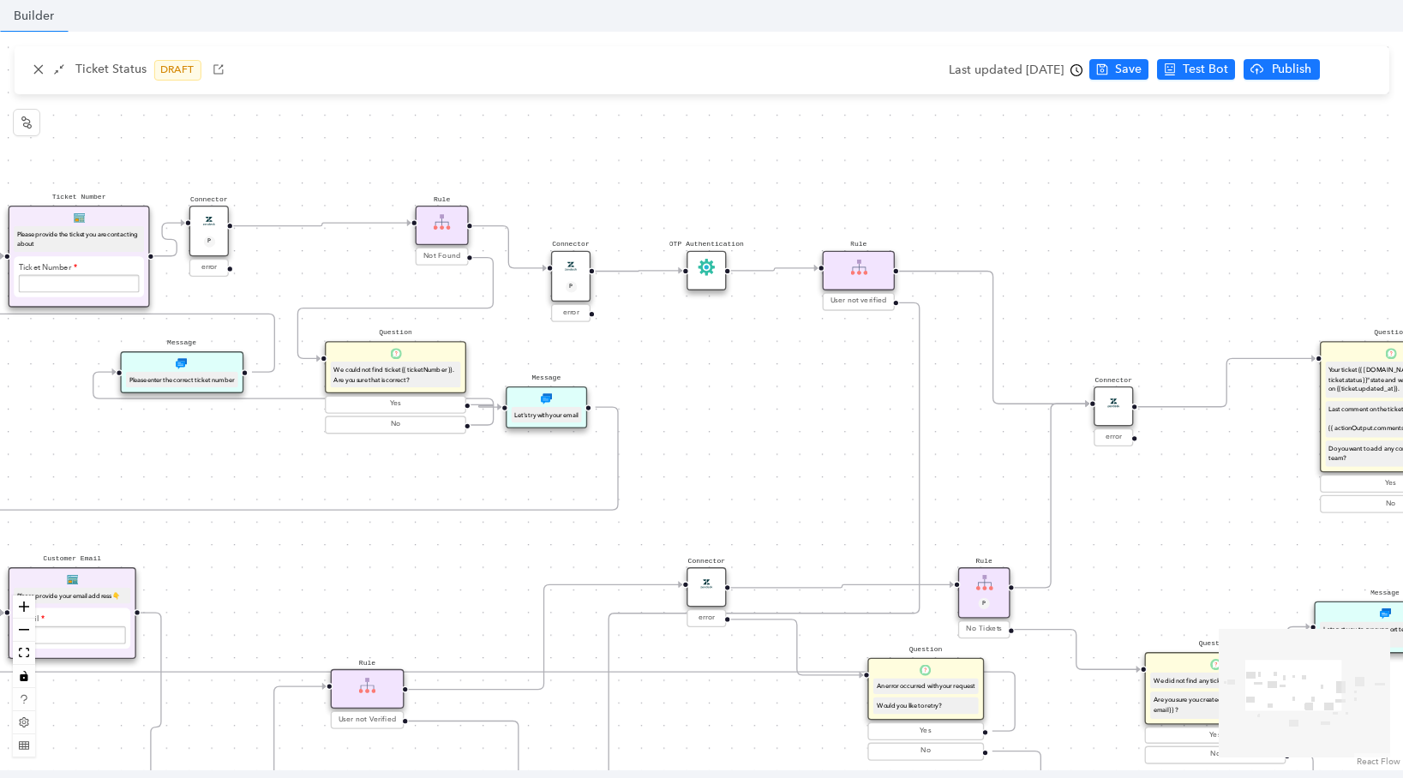
drag, startPoint x: 881, startPoint y: 269, endPoint x: 864, endPoint y: 415, distance: 146.7
click at [867, 419] on div "Start Question Do you have your ticket number? Yes No Customer Email Please pro…" at bounding box center [701, 401] width 1403 height 739
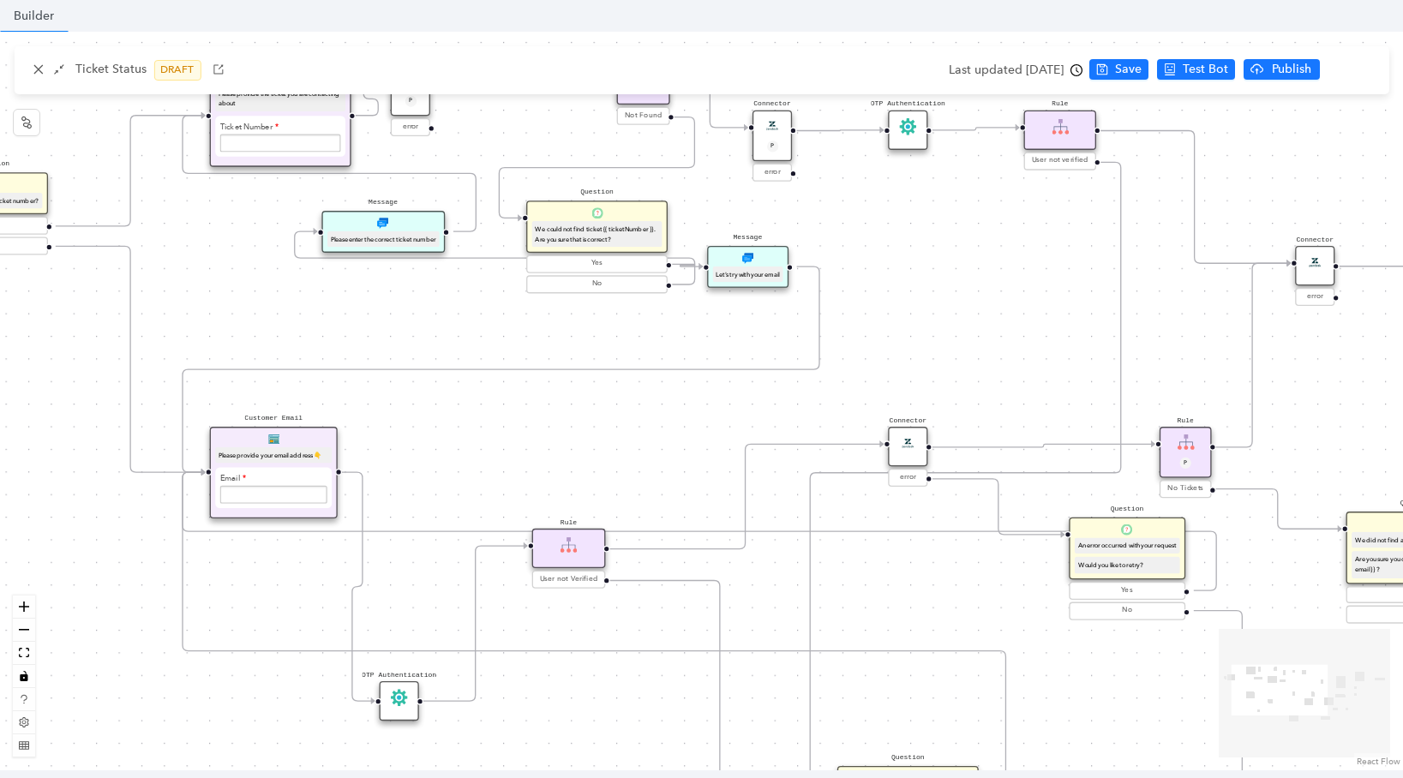
drag, startPoint x: 889, startPoint y: 350, endPoint x: 1089, endPoint y: 209, distance: 244.9
click at [1089, 209] on div "Start Question Do you have your ticket number? Yes No Customer Email Please pro…" at bounding box center [701, 401] width 1403 height 739
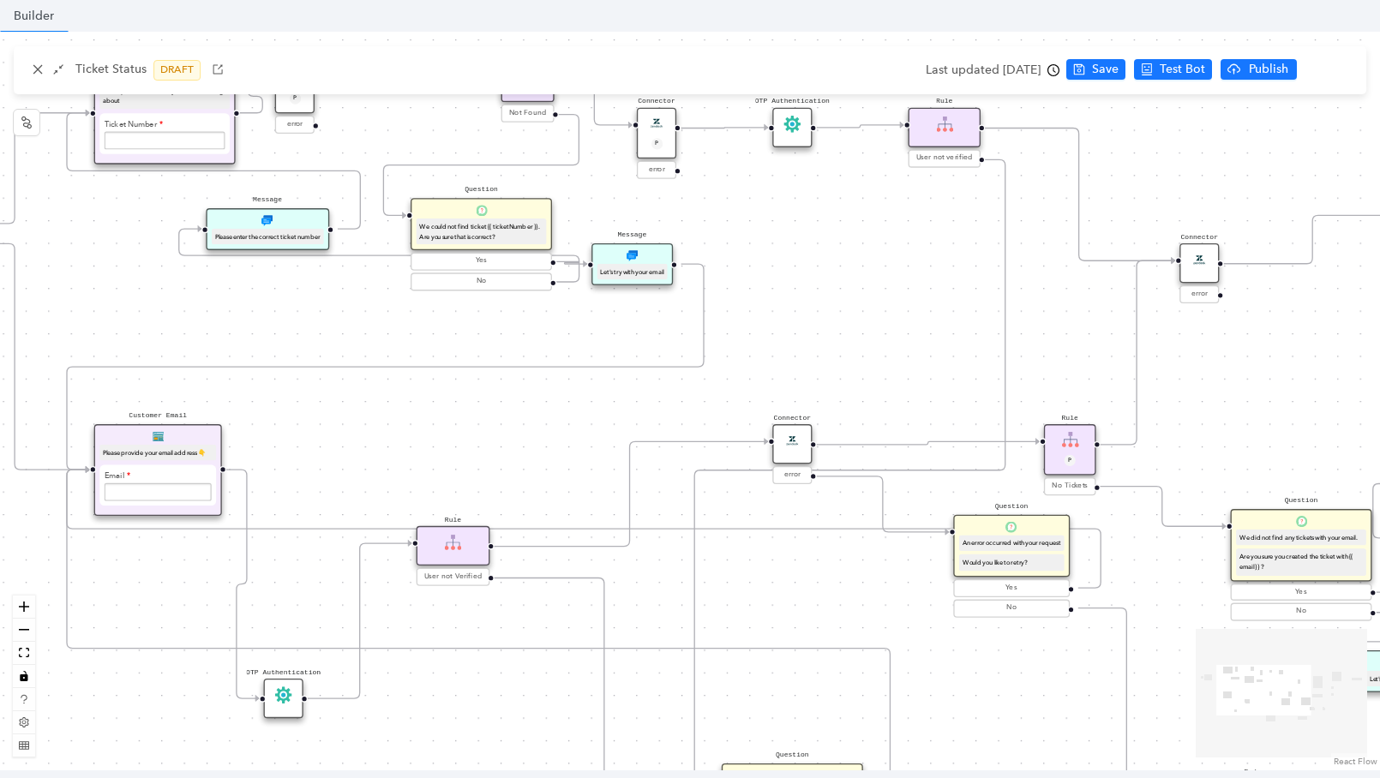
drag, startPoint x: 1012, startPoint y: 346, endPoint x: 850, endPoint y: 340, distance: 162.1
click at [850, 340] on div "Start Question Do you have your ticket number? Yes No Customer Email Please pro…" at bounding box center [690, 401] width 1380 height 739
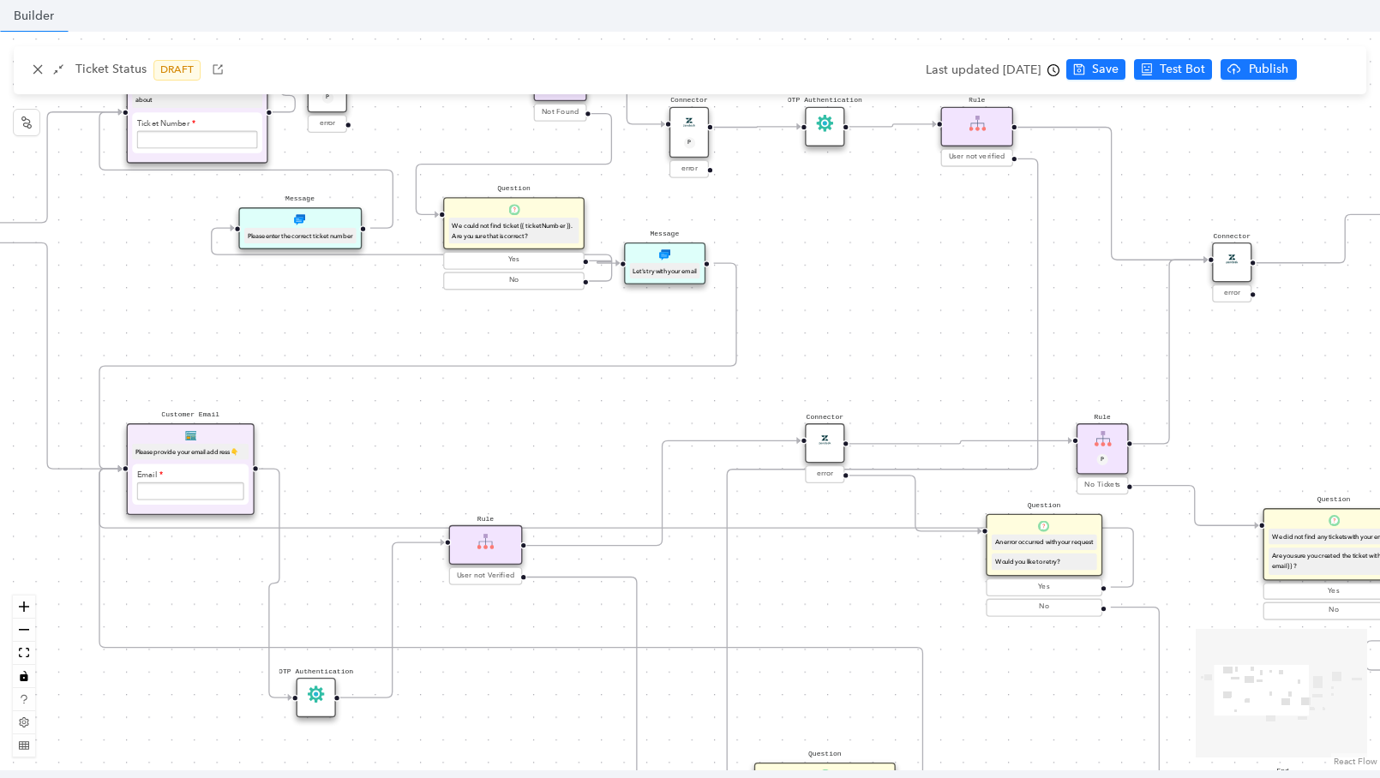
drag, startPoint x: 344, startPoint y: 385, endPoint x: 522, endPoint y: 412, distance: 179.5
click at [524, 388] on div "Start Question Do you have your ticket number? Yes No Customer Email Please pro…" at bounding box center [690, 401] width 1380 height 739
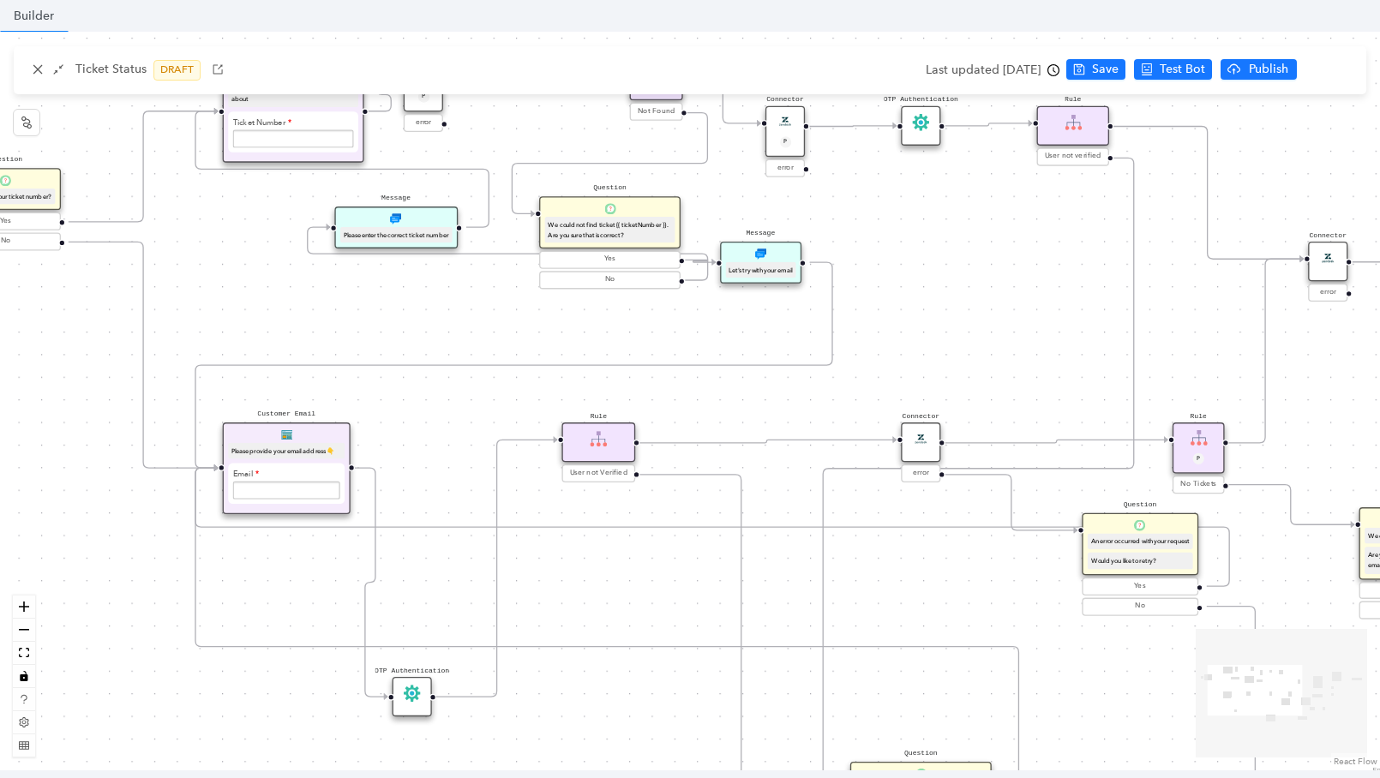
drag, startPoint x: 592, startPoint y: 548, endPoint x: 603, endPoint y: 443, distance: 106.0
click at [603, 443] on div "Rule" at bounding box center [598, 441] width 74 height 39
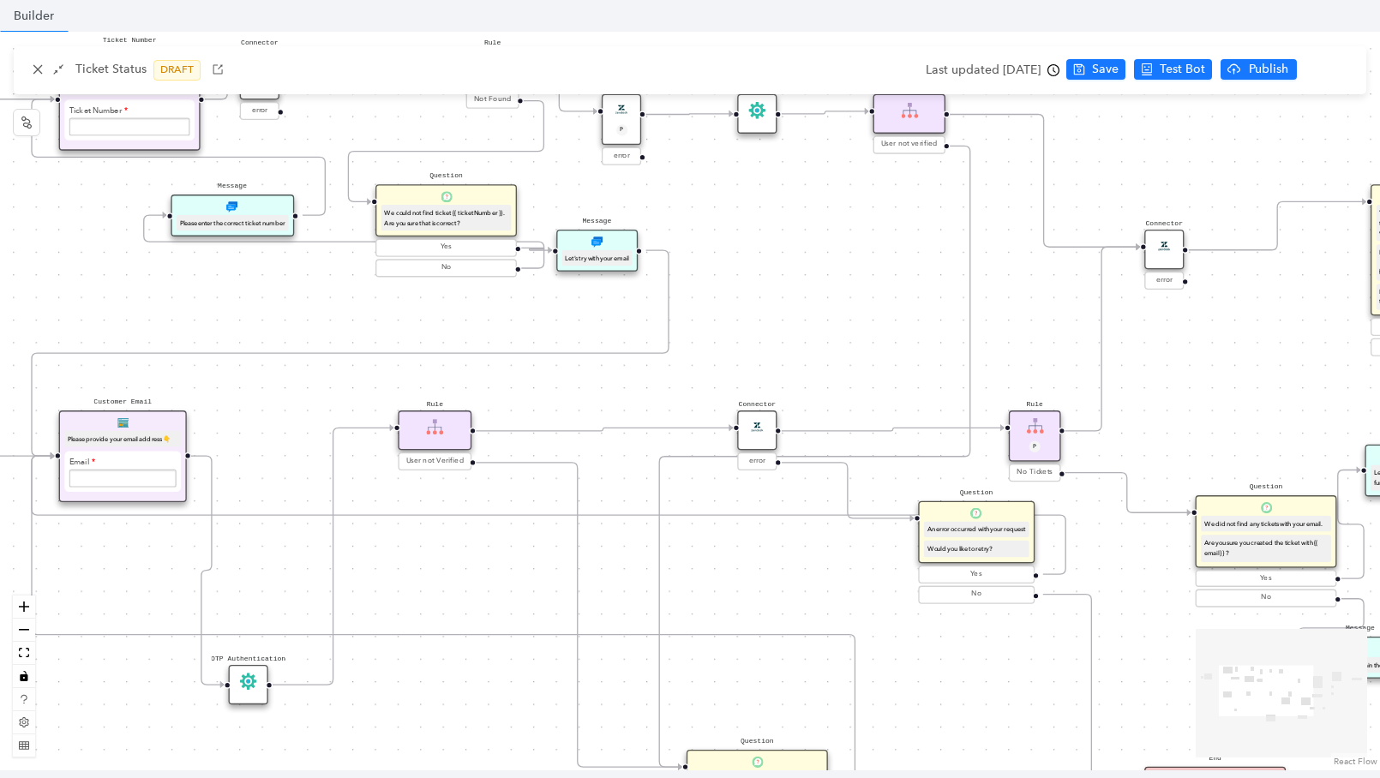
drag, startPoint x: 784, startPoint y: 387, endPoint x: 620, endPoint y: 375, distance: 164.1
click at [620, 375] on div "Start Question Do you have your ticket number? Yes No Customer Email Please pro…" at bounding box center [690, 401] width 1380 height 739
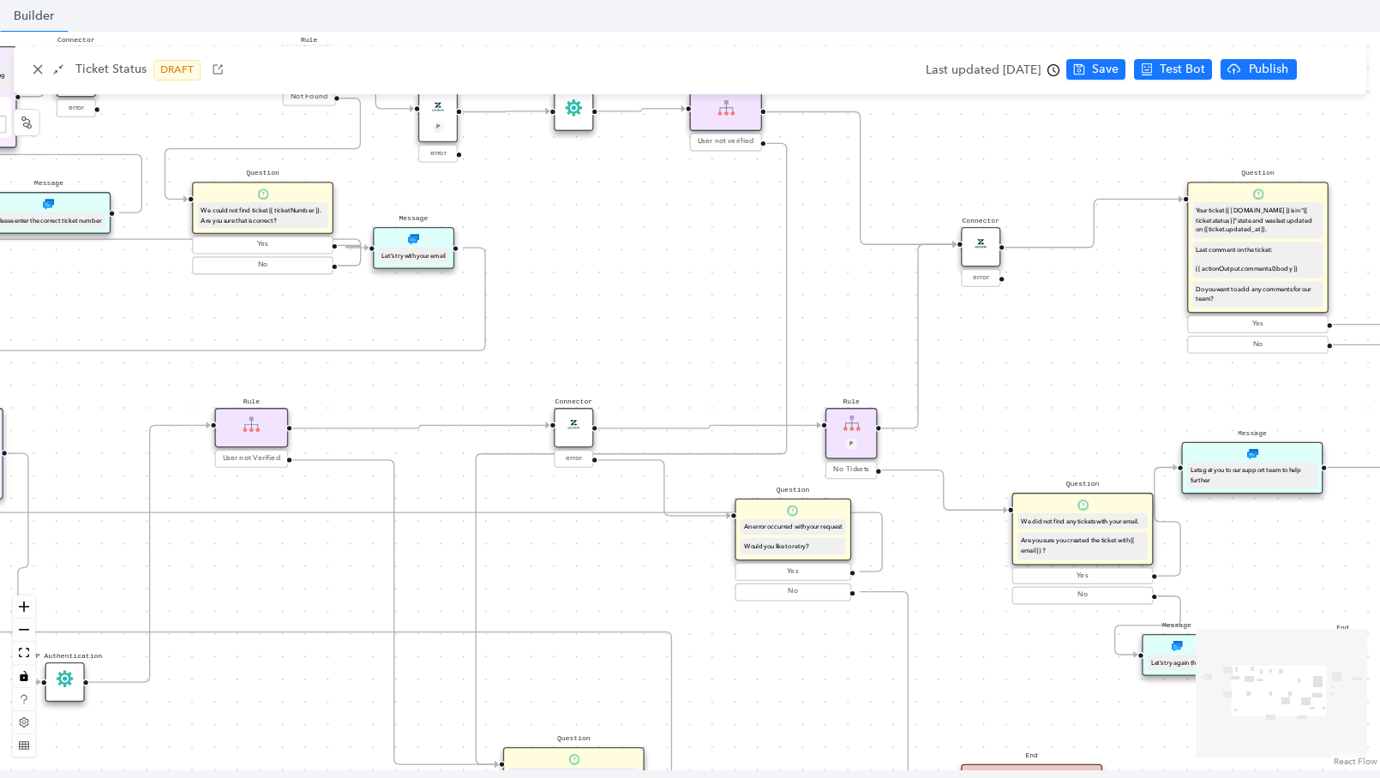
drag, startPoint x: 857, startPoint y: 368, endPoint x: 674, endPoint y: 365, distance: 183.4
click at [674, 365] on div "Start Question Do you have your ticket number? Yes No Customer Email Please pro…" at bounding box center [690, 401] width 1380 height 739
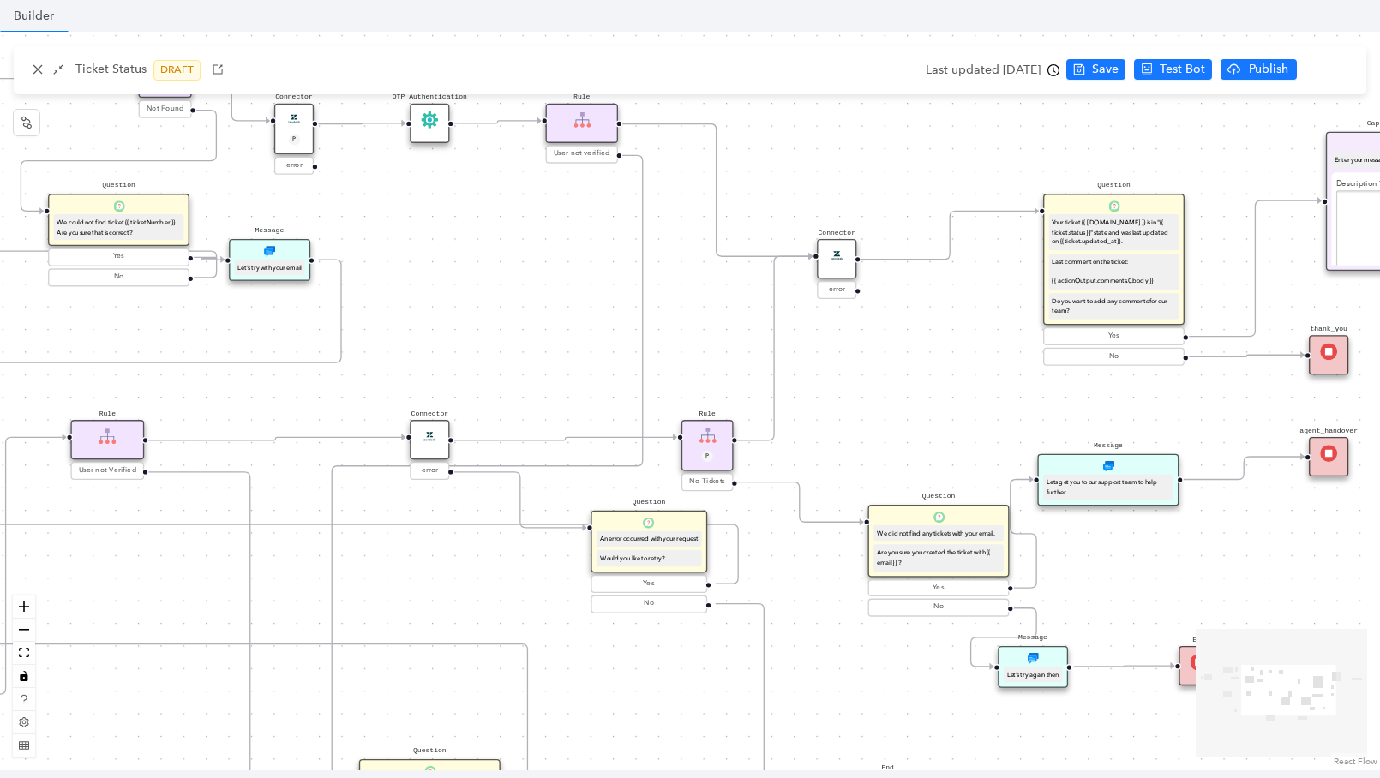
drag, startPoint x: 1021, startPoint y: 387, endPoint x: 877, endPoint y: 399, distance: 144.5
click at [877, 399] on div "Start Question Do you have your ticket number? Yes No Customer Email Please pro…" at bounding box center [690, 401] width 1380 height 739
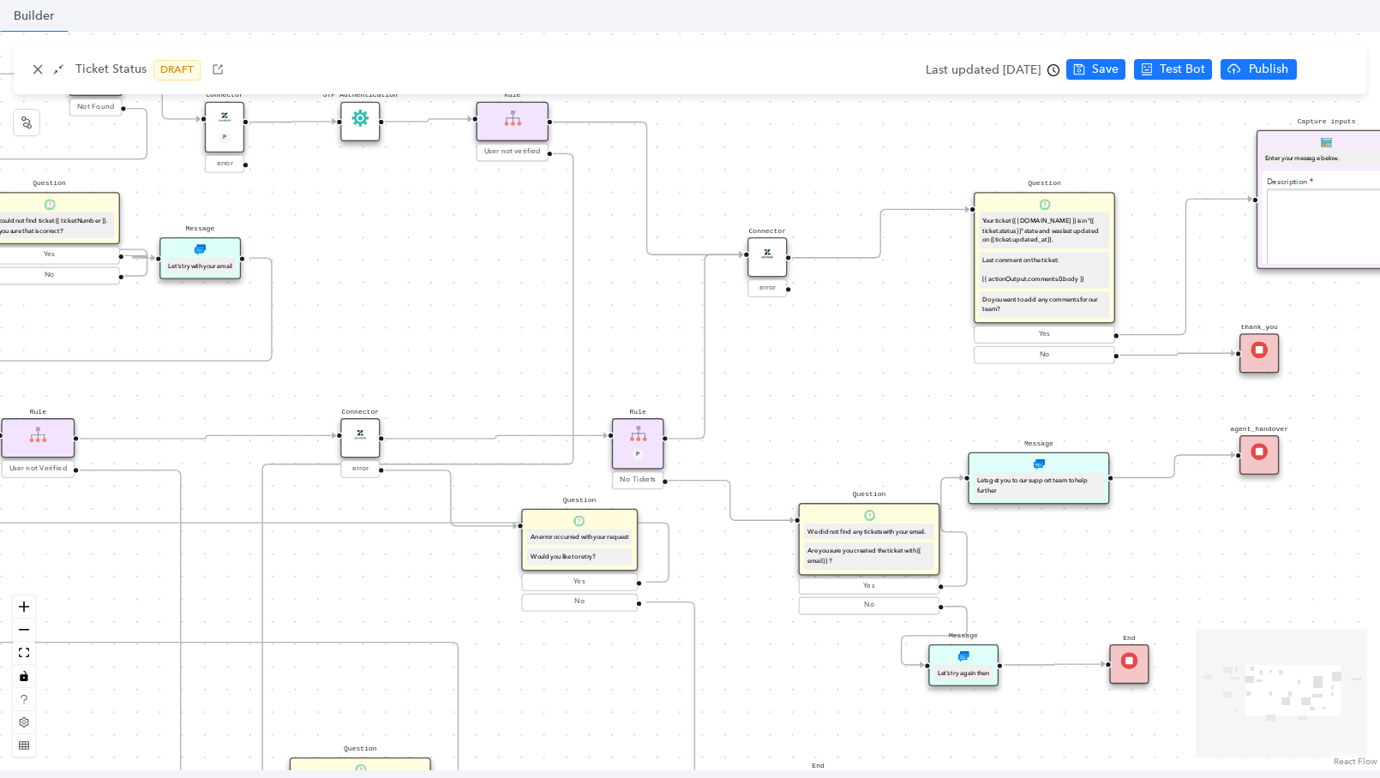
drag, startPoint x: 728, startPoint y: 376, endPoint x: 659, endPoint y: 374, distance: 69.4
click at [659, 374] on div "Start Question Do you have your ticket number? Yes No Customer Email Please pro…" at bounding box center [690, 401] width 1380 height 739
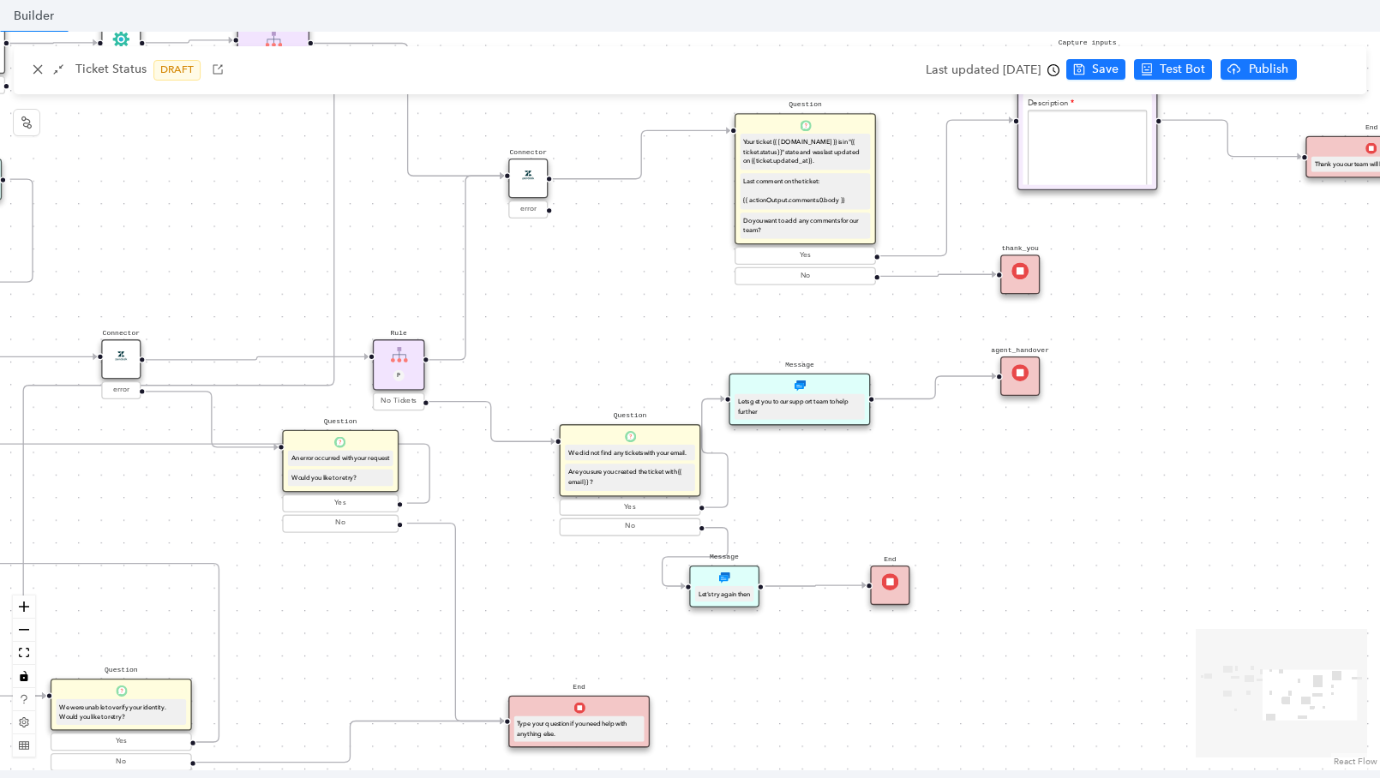
drag, startPoint x: 889, startPoint y: 405, endPoint x: 650, endPoint y: 326, distance: 251.7
click at [650, 326] on div "Start Question Do you have your ticket number? Yes No Customer Email Please pro…" at bounding box center [690, 401] width 1380 height 739
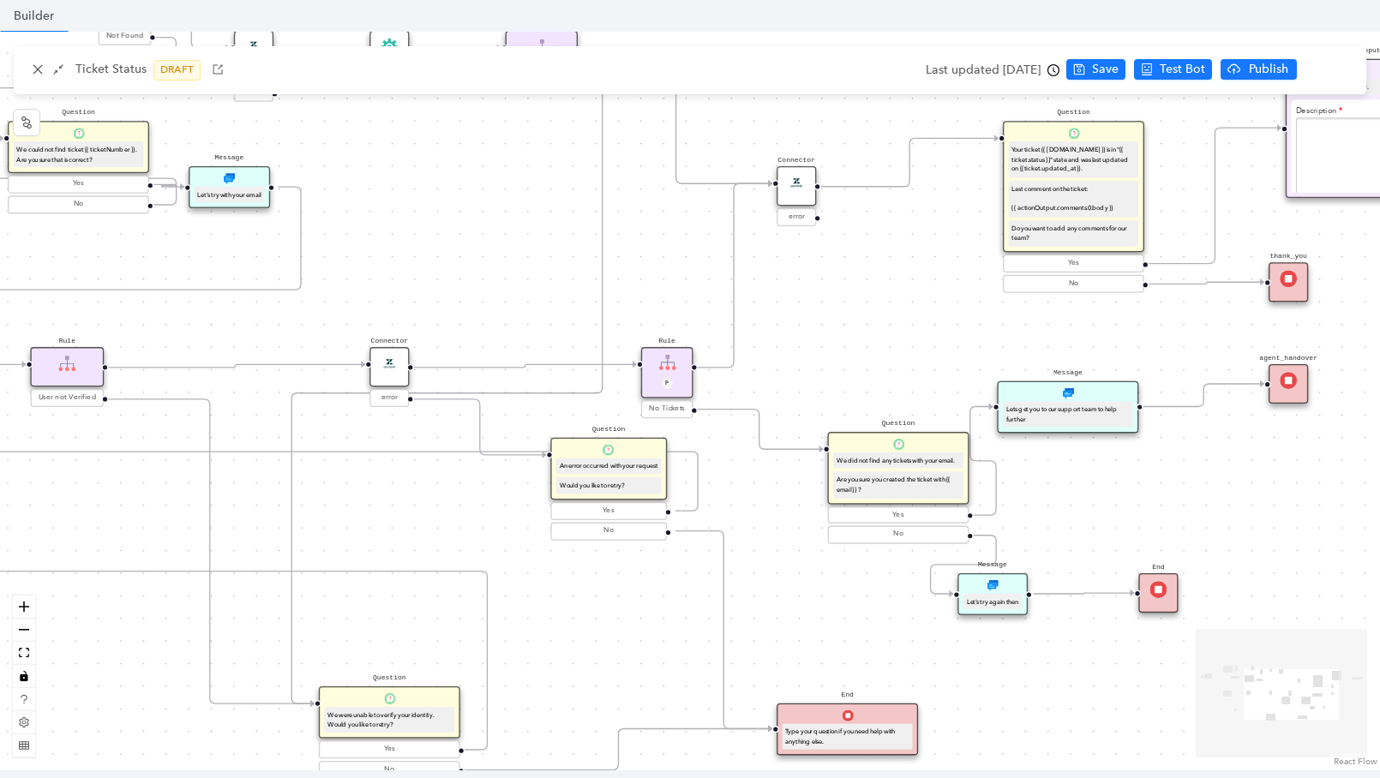
drag, startPoint x: 320, startPoint y: 257, endPoint x: 431, endPoint y: 292, distance: 116.0
click at [588, 265] on div "Start Question Do you have your ticket number? Yes No Customer Email Please pro…" at bounding box center [690, 401] width 1380 height 739
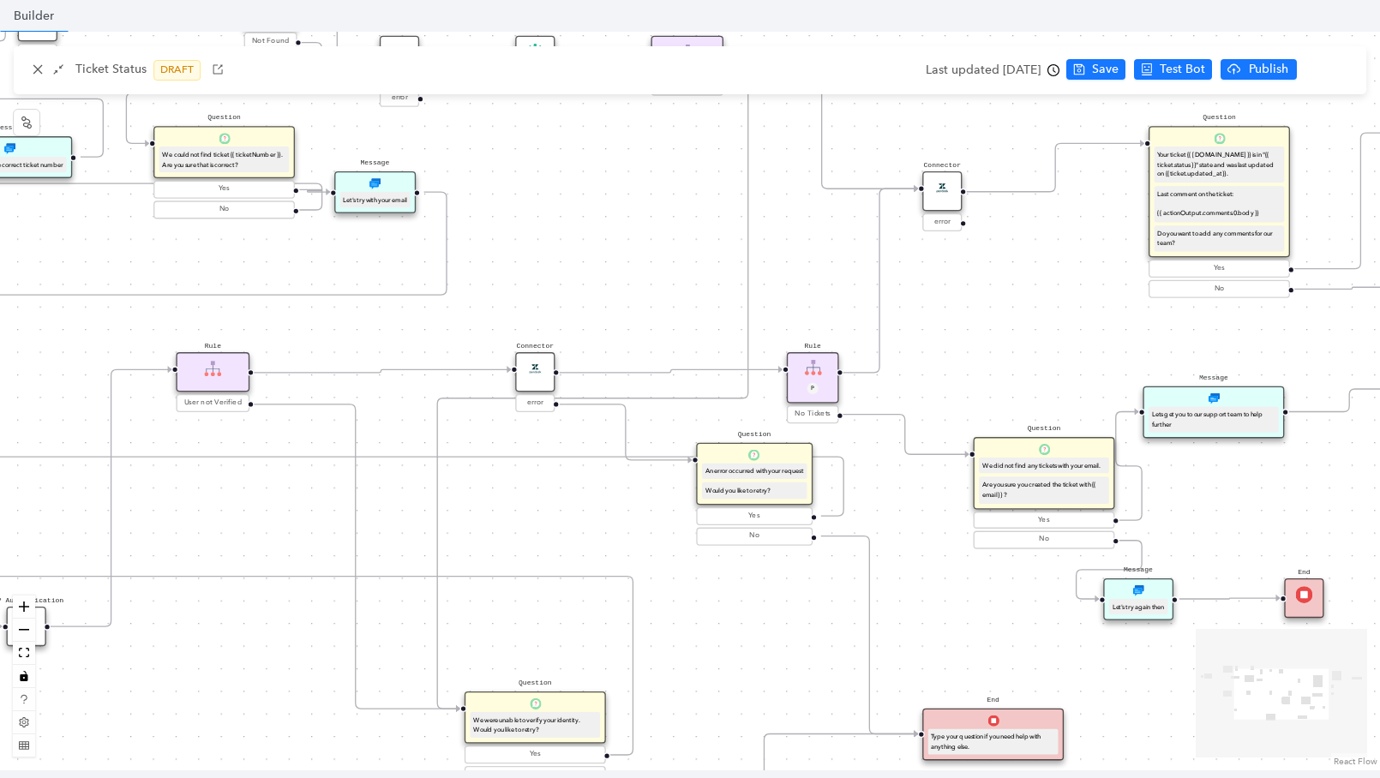
drag, startPoint x: 430, startPoint y: 292, endPoint x: 589, endPoint y: 298, distance: 158.6
click at [589, 298] on div "Start Question Do you have your ticket number? Yes No Customer Email Please pro…" at bounding box center [690, 401] width 1380 height 739
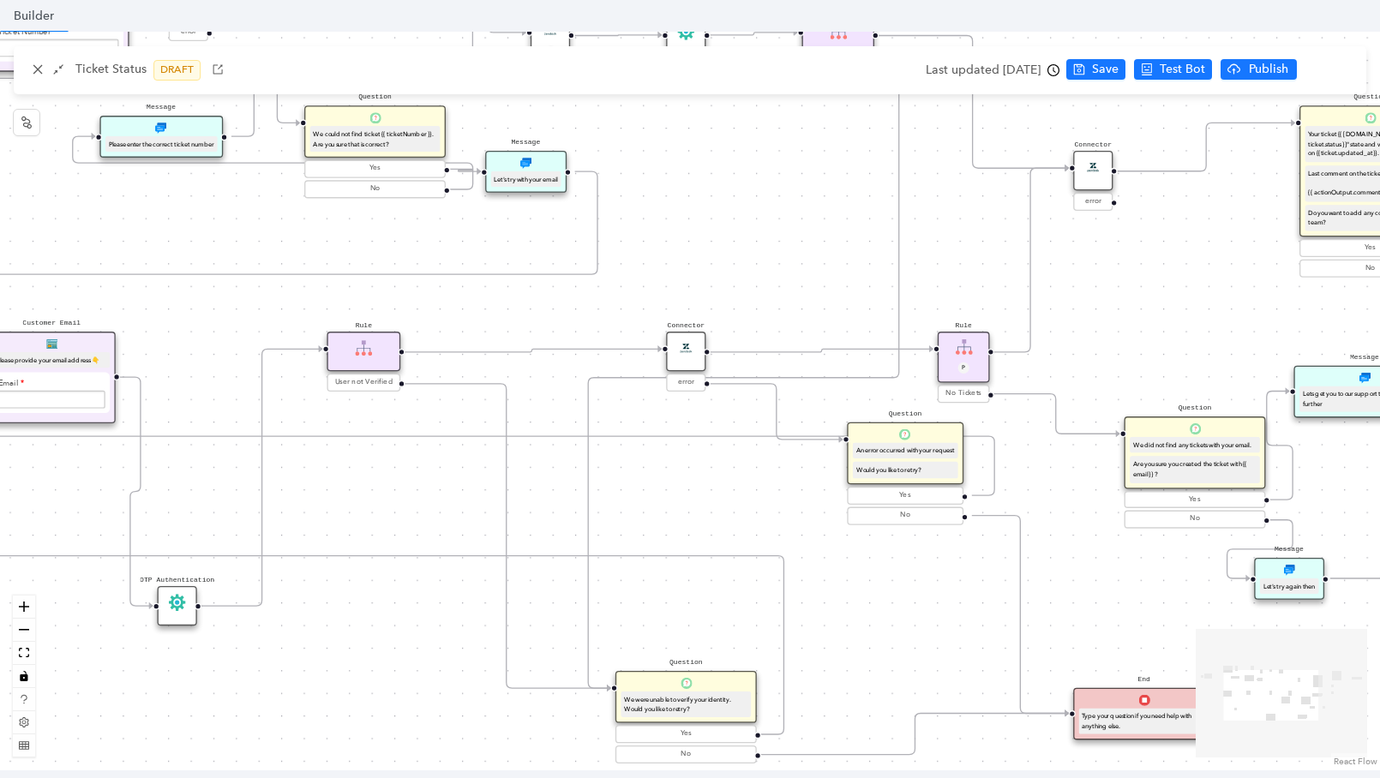
drag, startPoint x: 471, startPoint y: 289, endPoint x: 610, endPoint y: 267, distance: 140.5
click at [610, 267] on div "Start Question Do you have your ticket number? Yes No Customer Email Please pro…" at bounding box center [690, 401] width 1380 height 739
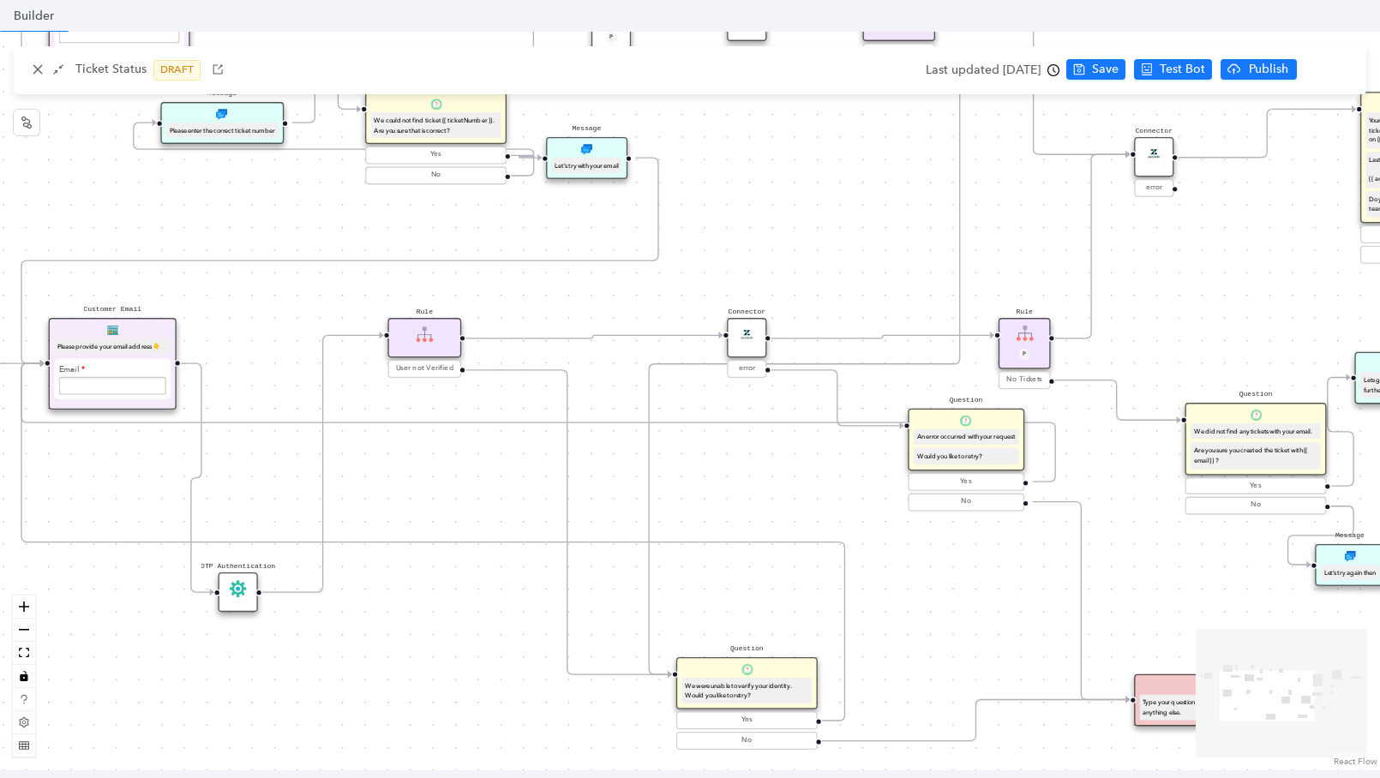
drag, startPoint x: 339, startPoint y: 489, endPoint x: 400, endPoint y: 476, distance: 62.4
click at [400, 476] on div "Start Question Do you have your ticket number? Yes No Customer Email Please pro…" at bounding box center [690, 401] width 1380 height 739
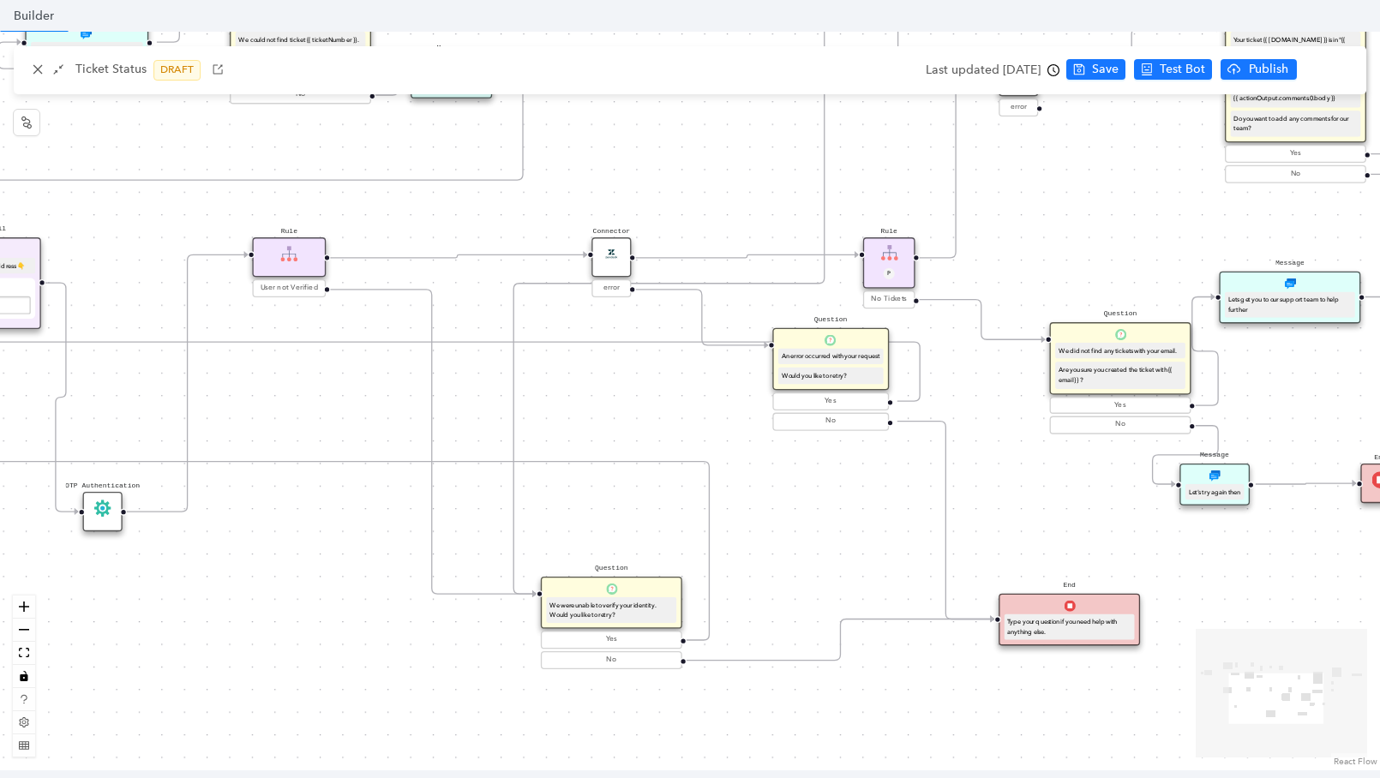
click at [743, 360] on div "Start Question Do you have your ticket number? Yes No Customer Email Please pro…" at bounding box center [690, 401] width 1380 height 739
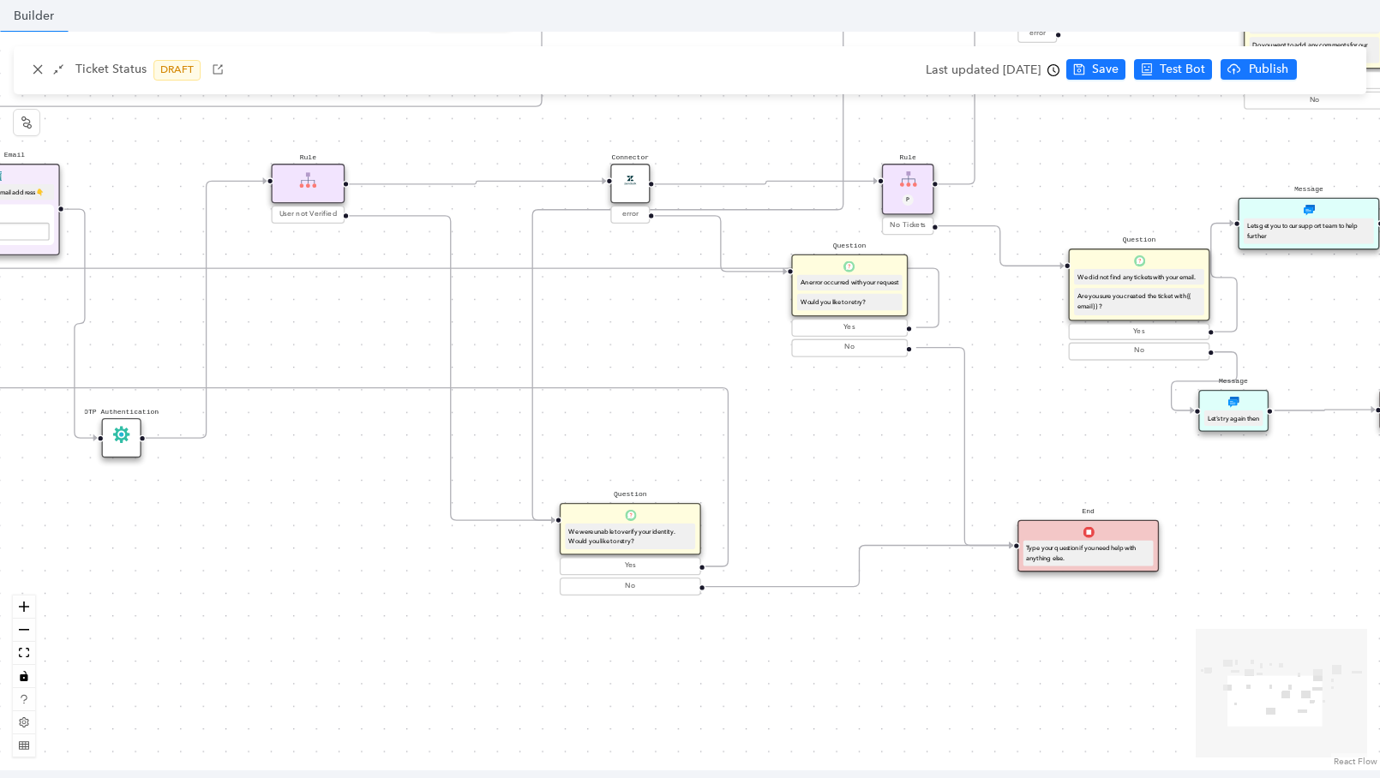
drag, startPoint x: 927, startPoint y: 488, endPoint x: 946, endPoint y: 413, distance: 76.9
click at [946, 413] on div "Start Question Do you have your ticket number? Yes No Customer Email Please pro…" at bounding box center [690, 401] width 1380 height 739
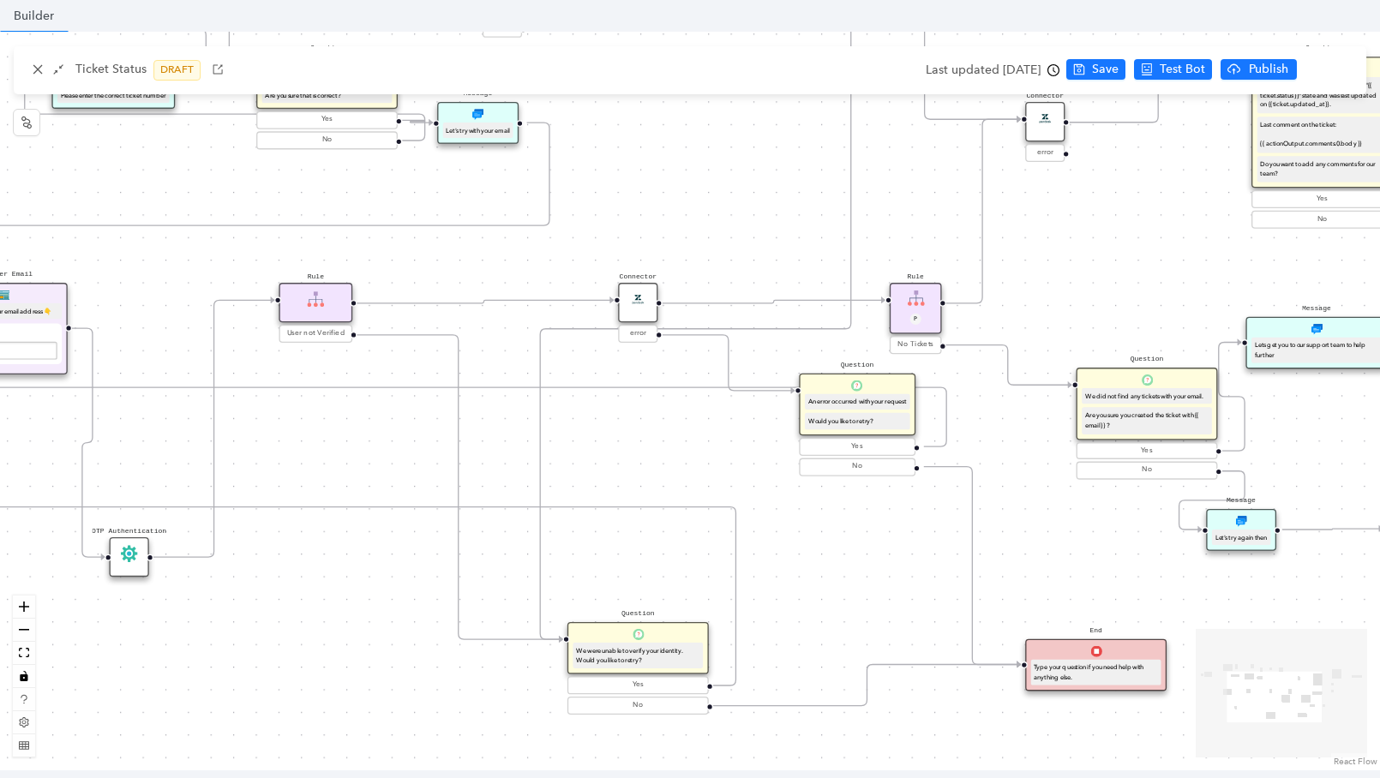
drag, startPoint x: 866, startPoint y: 383, endPoint x: 874, endPoint y: 503, distance: 120.2
click at [874, 503] on div "Start Question Do you have your ticket number? Yes No Customer Email Please pro…" at bounding box center [690, 401] width 1380 height 739
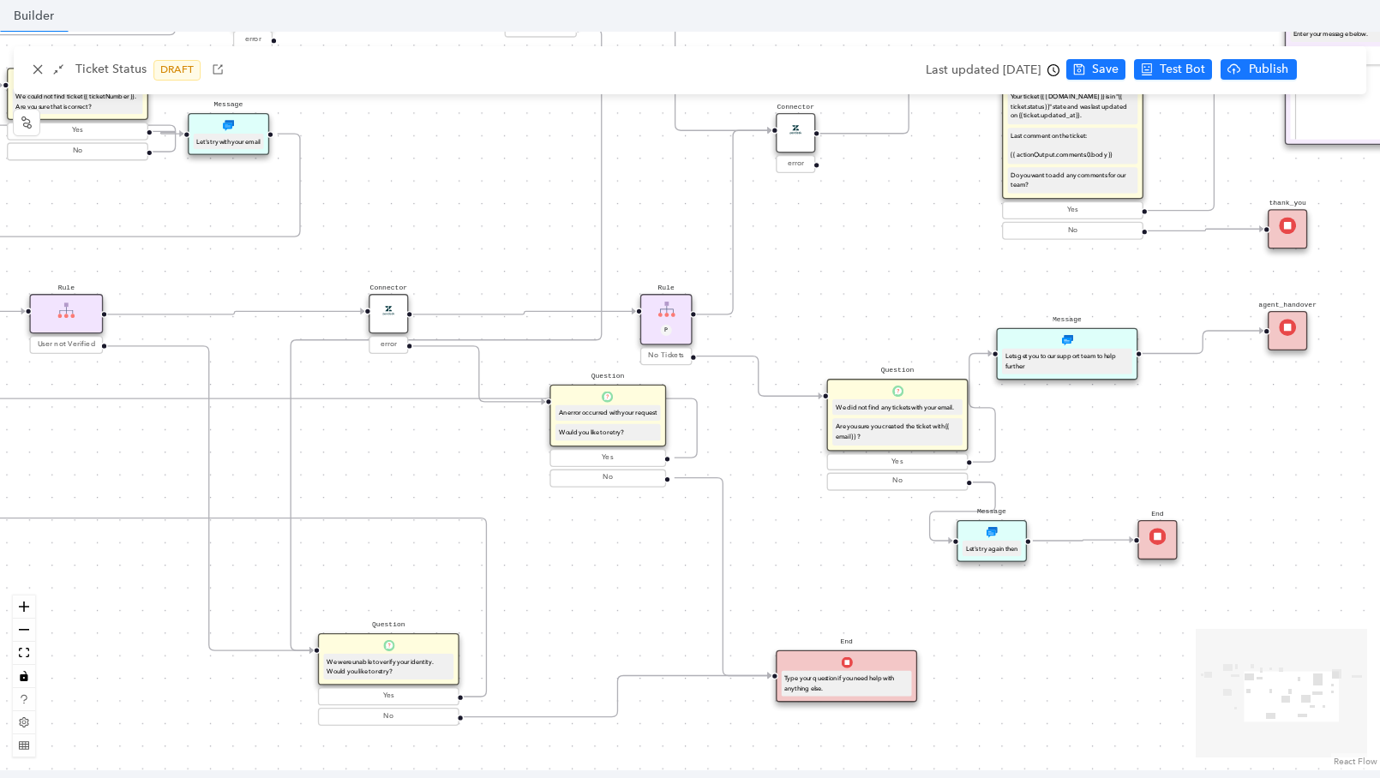
drag, startPoint x: 902, startPoint y: 540, endPoint x: 653, endPoint y: 550, distance: 249.6
click at [653, 550] on div "Start Question Do you have your ticket number? Yes No Customer Email Please pro…" at bounding box center [690, 401] width 1380 height 739
